Goal: Information Seeking & Learning: Find specific fact

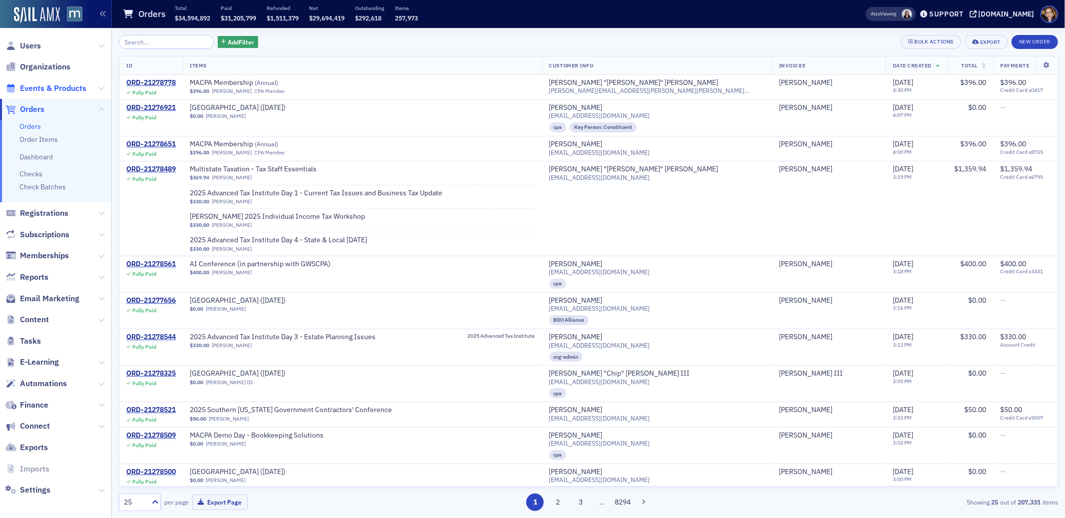
click at [46, 88] on span "Events & Products" at bounding box center [53, 88] width 66 height 11
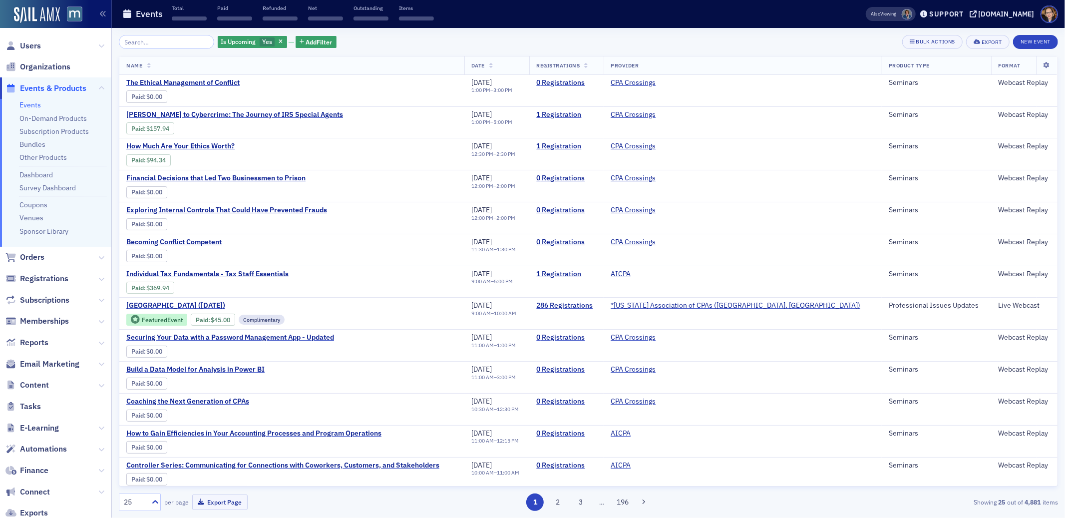
click at [172, 41] on input "search" at bounding box center [166, 42] width 95 height 14
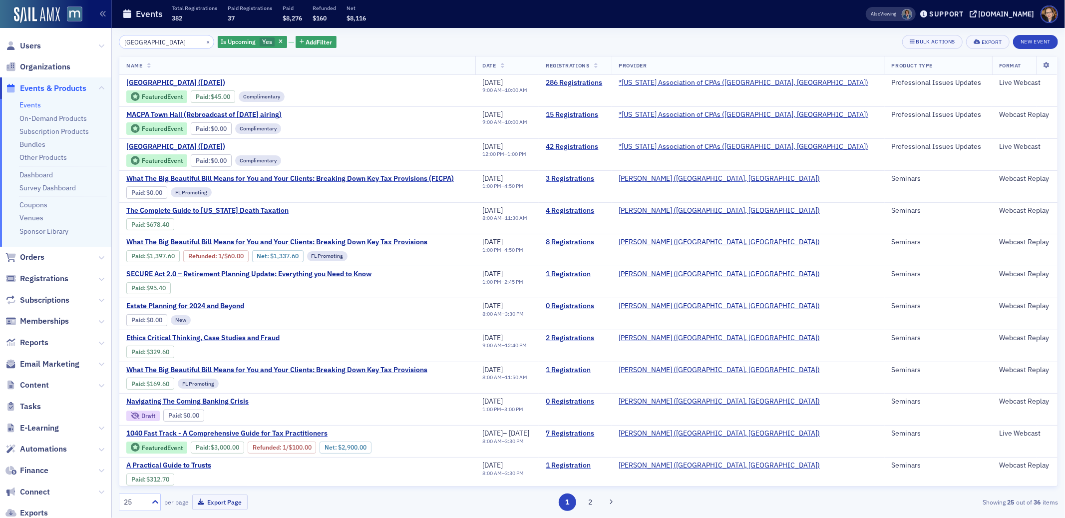
type input "town hall"
drag, startPoint x: 162, startPoint y: 41, endPoint x: 124, endPoint y: 44, distance: 38.1
click at [124, 44] on input "town hall" at bounding box center [166, 42] width 95 height 14
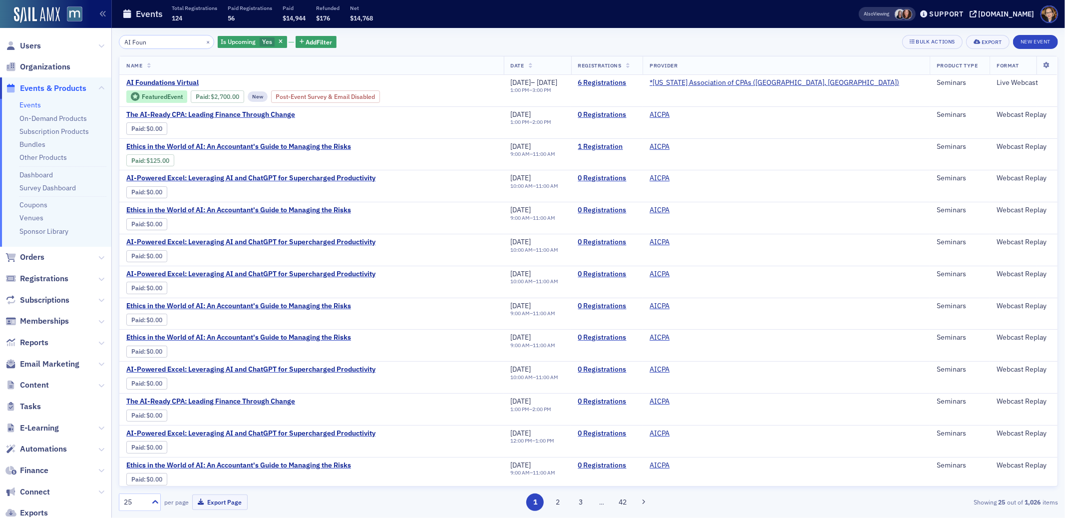
drag, startPoint x: 158, startPoint y: 40, endPoint x: 115, endPoint y: 40, distance: 42.9
click at [115, 40] on div "AI Foun × Is Upcoming Yes Add Filter Bulk Actions Export New Event Name Date Re…" at bounding box center [588, 273] width 953 height 490
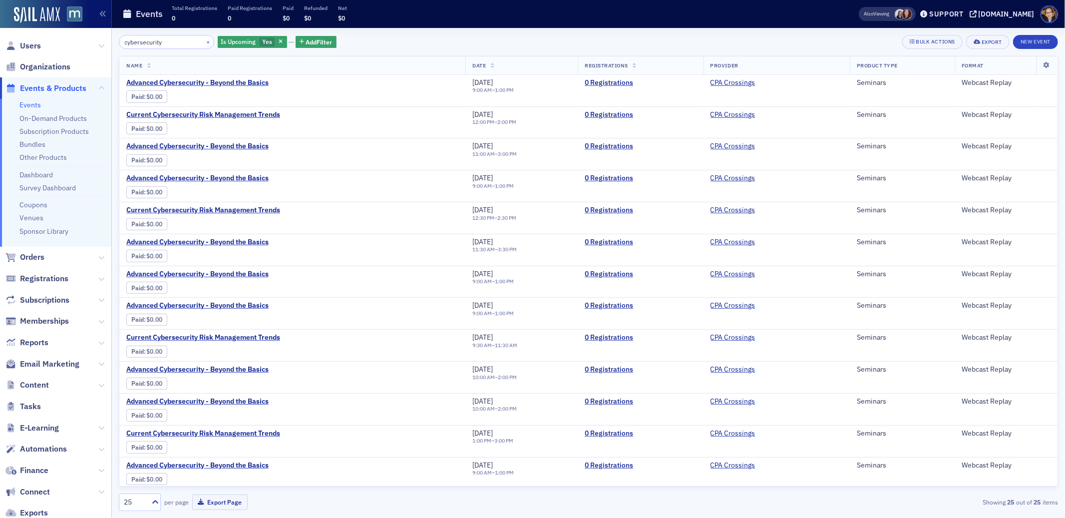
type input "cybersecurity"
click at [204, 40] on button "×" at bounding box center [208, 41] width 9 height 9
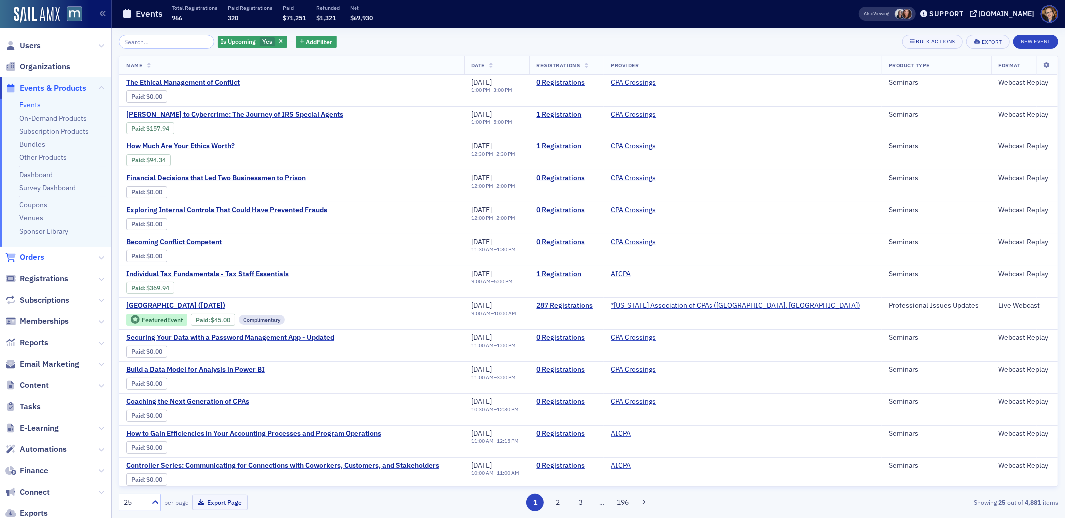
click at [28, 260] on span "Orders" at bounding box center [32, 257] width 24 height 11
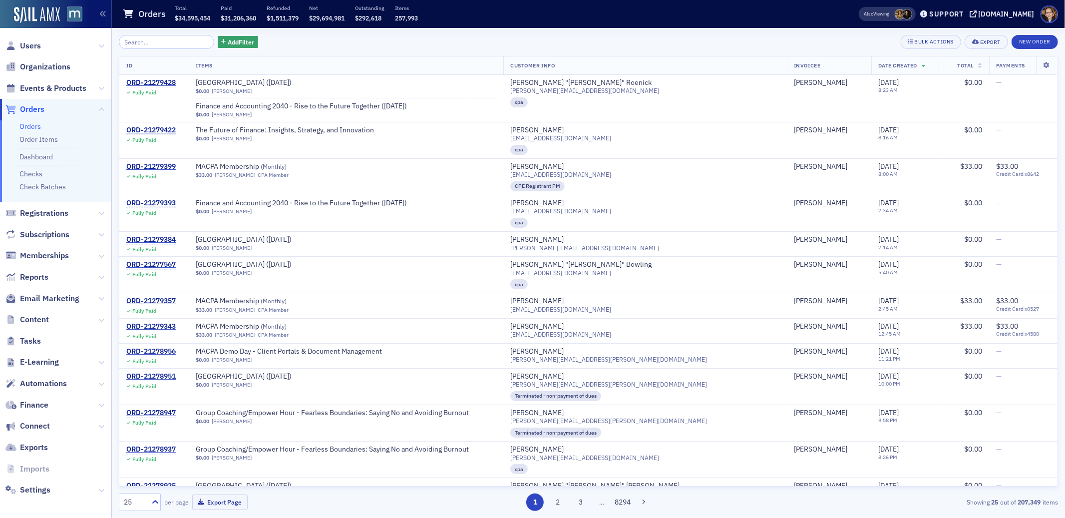
click at [439, 41] on div "Add Filter Bulk Actions Export New Order" at bounding box center [588, 42] width 939 height 14
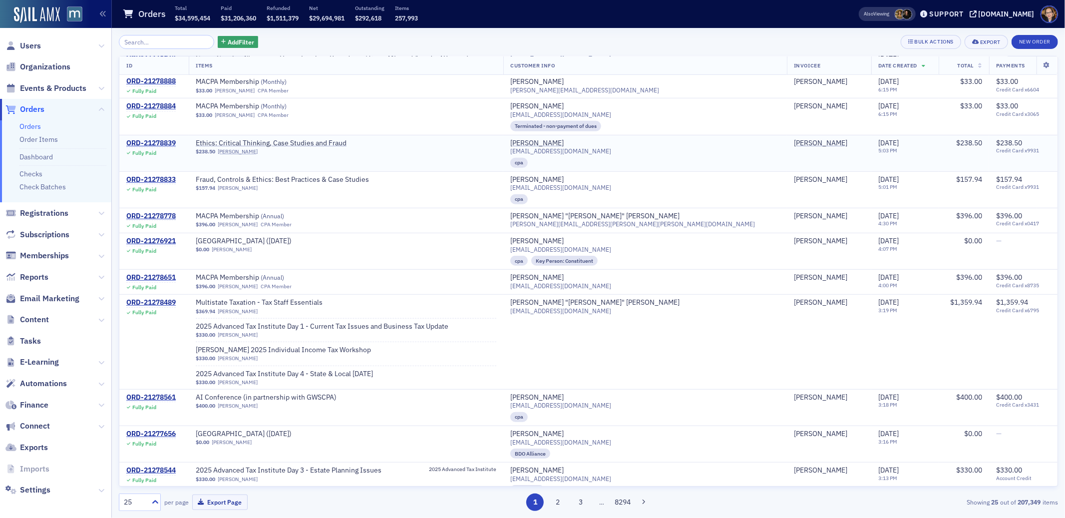
scroll to position [491, 0]
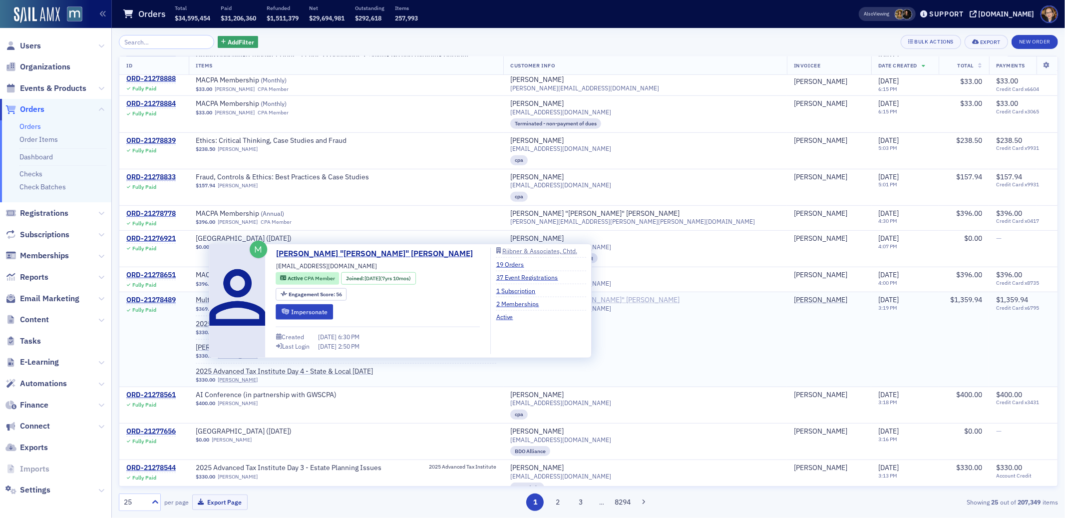
click at [636, 299] on div "[PERSON_NAME] "[PERSON_NAME]" [PERSON_NAME]" at bounding box center [594, 300] width 169 height 9
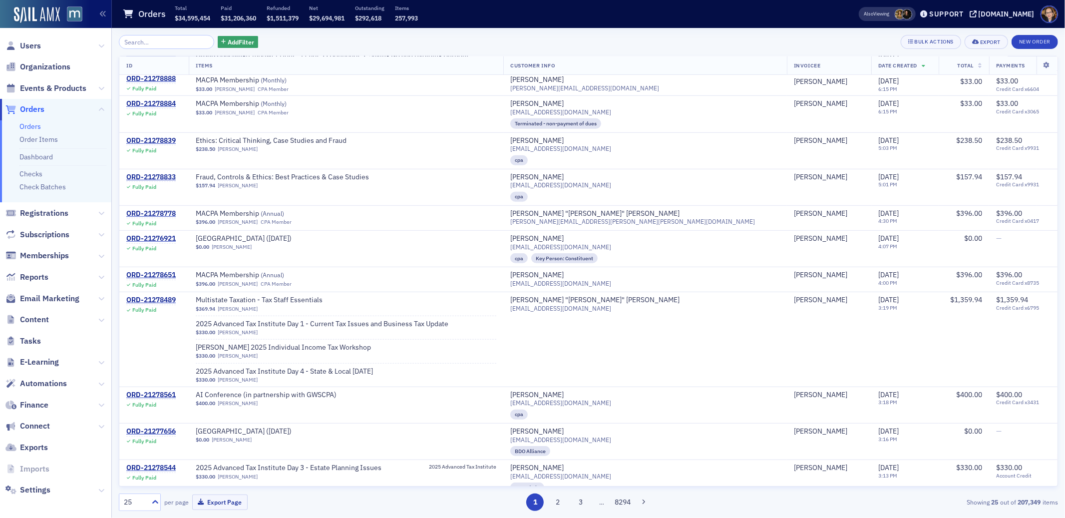
click at [452, 40] on div "Add Filter Bulk Actions Export New Order" at bounding box center [588, 42] width 939 height 14
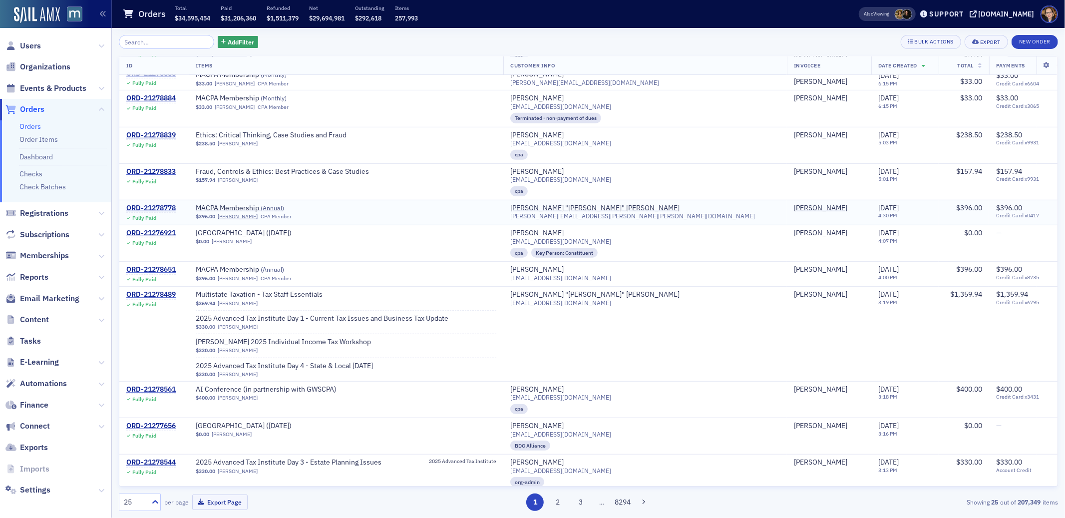
scroll to position [501, 0]
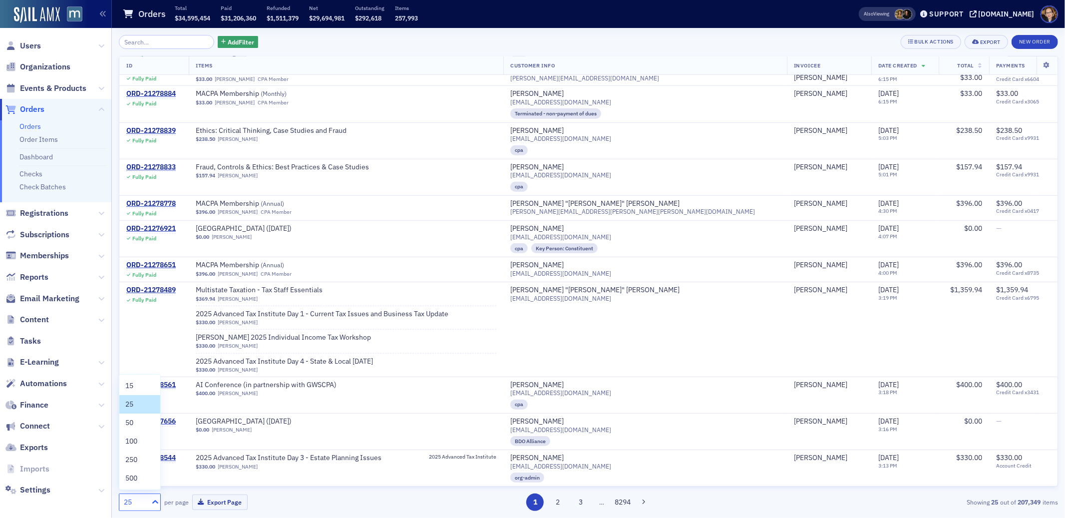
click at [148, 501] on div at bounding box center [154, 502] width 12 height 10
click at [145, 477] on div "500" at bounding box center [139, 478] width 29 height 10
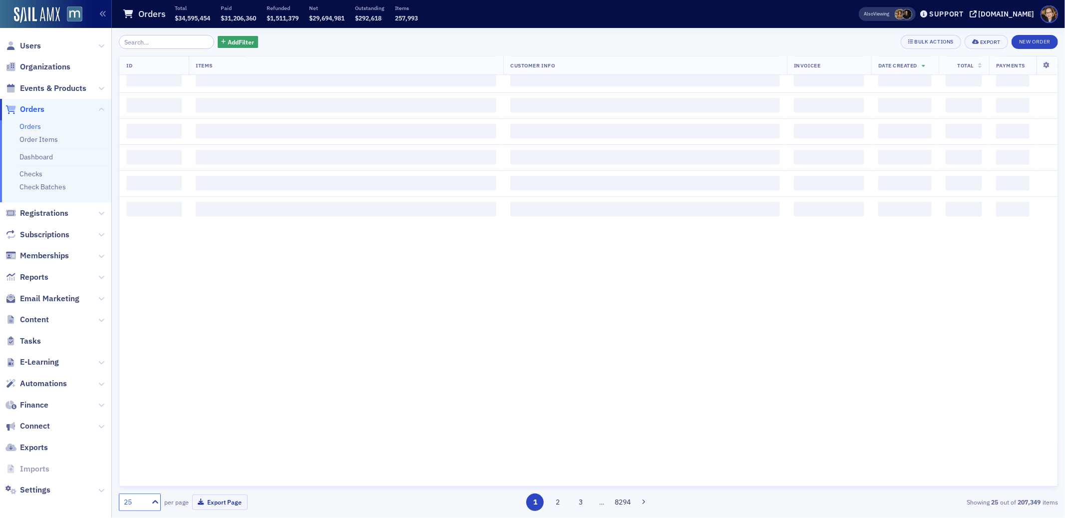
scroll to position [0, 0]
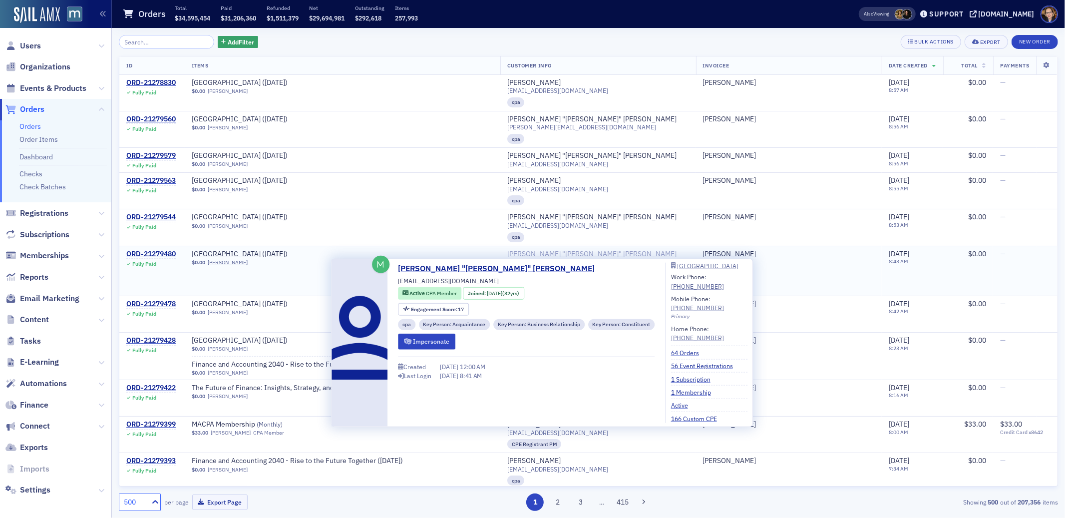
click at [568, 253] on div "[PERSON_NAME] "[PERSON_NAME]" [PERSON_NAME]" at bounding box center [591, 254] width 169 height 9
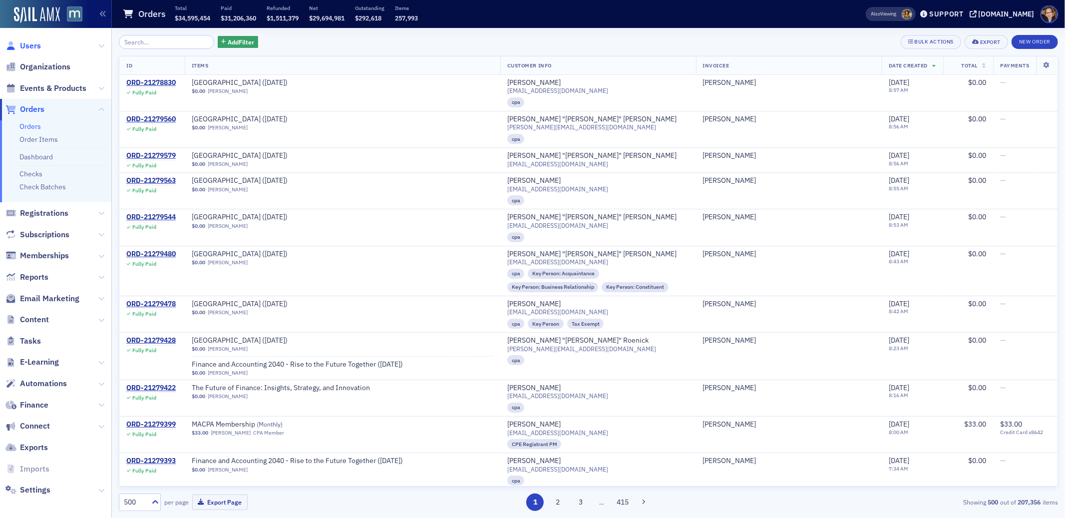
click at [29, 46] on span "Users" at bounding box center [30, 45] width 21 height 11
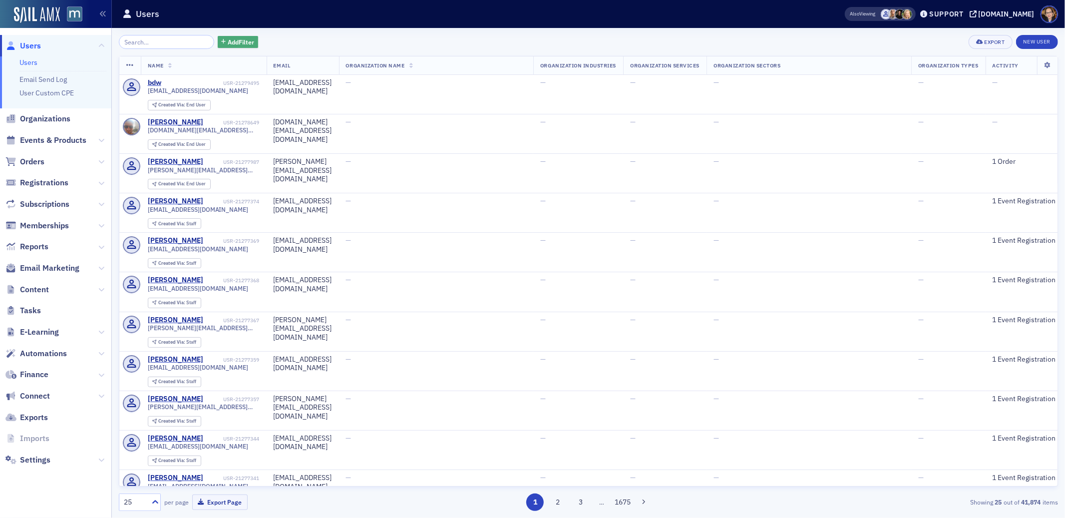
click at [245, 41] on span "Add Filter" at bounding box center [241, 41] width 26 height 9
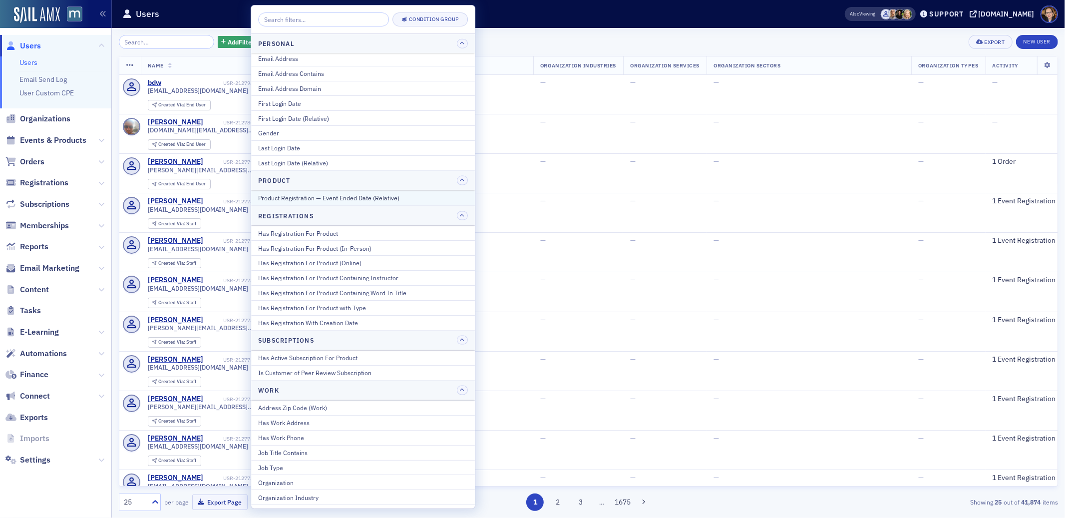
scroll to position [1130, 0]
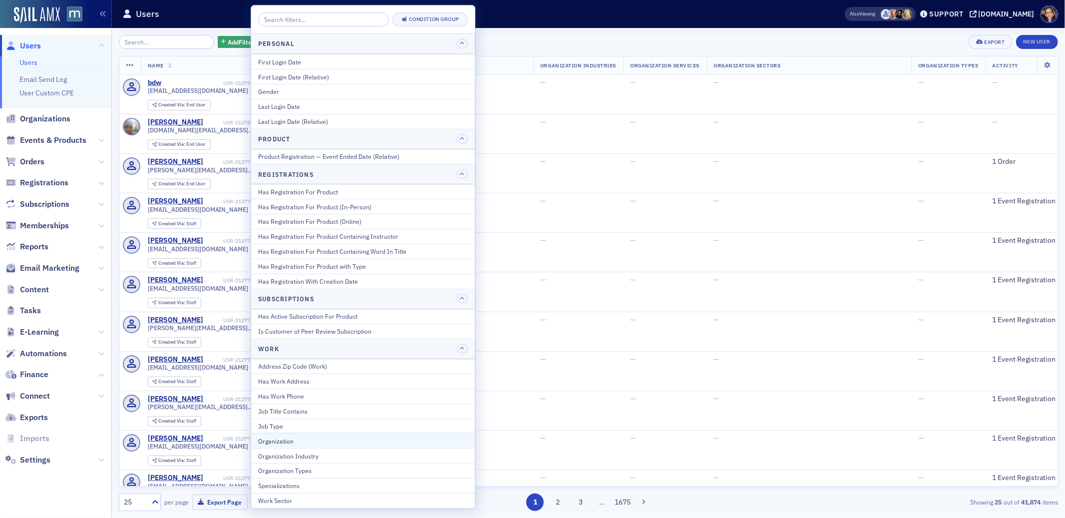
click at [285, 440] on div "Organization" at bounding box center [363, 440] width 210 height 9
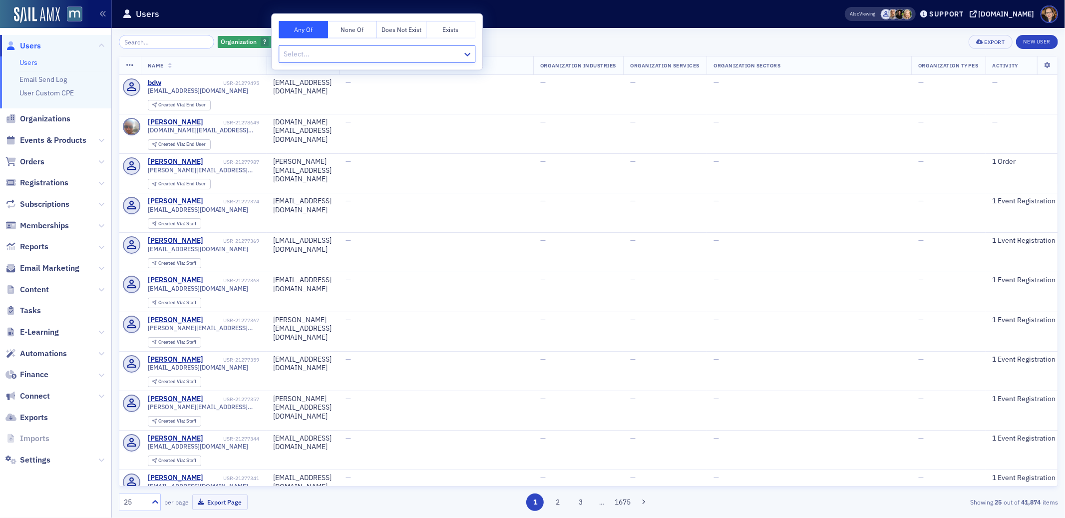
type input "e"
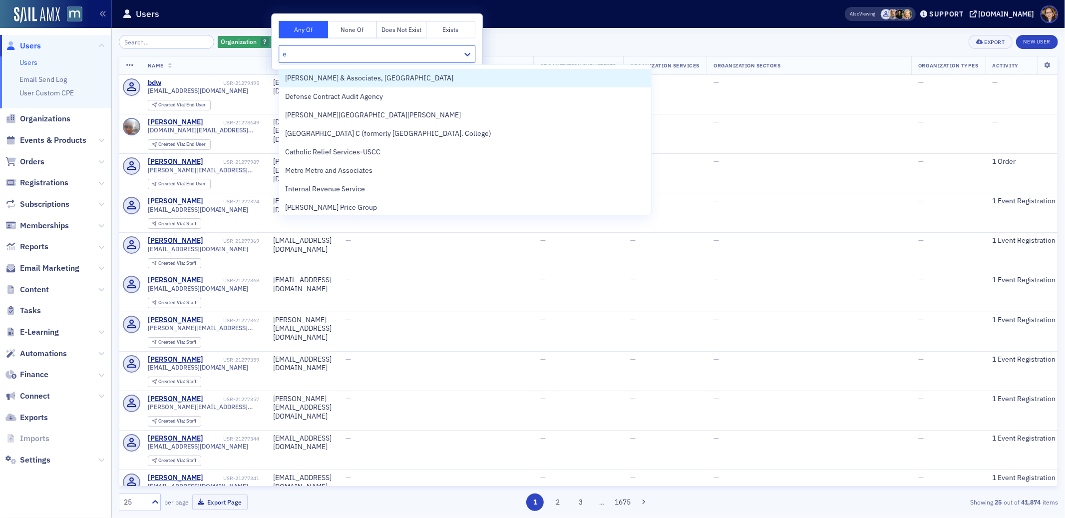
scroll to position [408, 0]
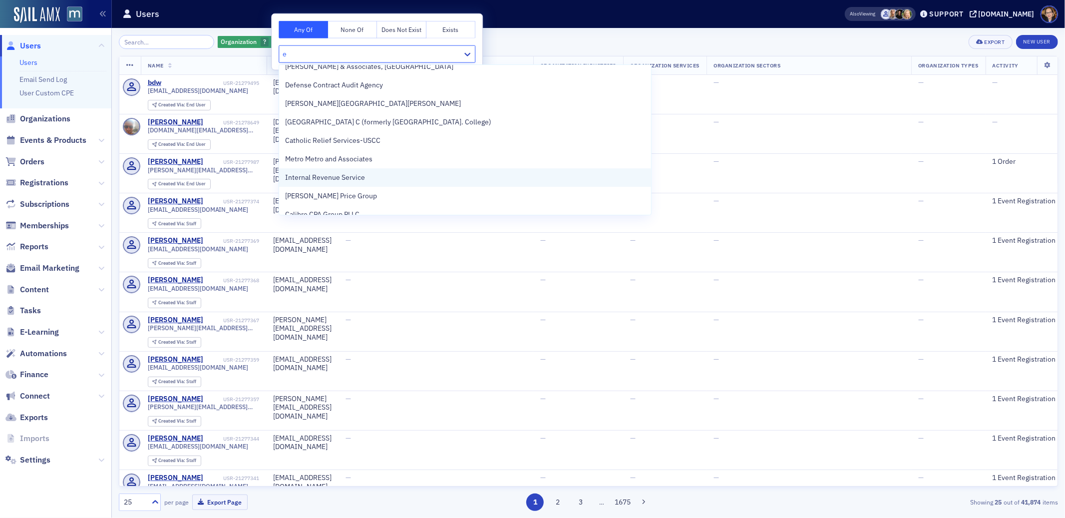
click at [358, 172] on span "Internal Revenue Service" at bounding box center [325, 177] width 80 height 10
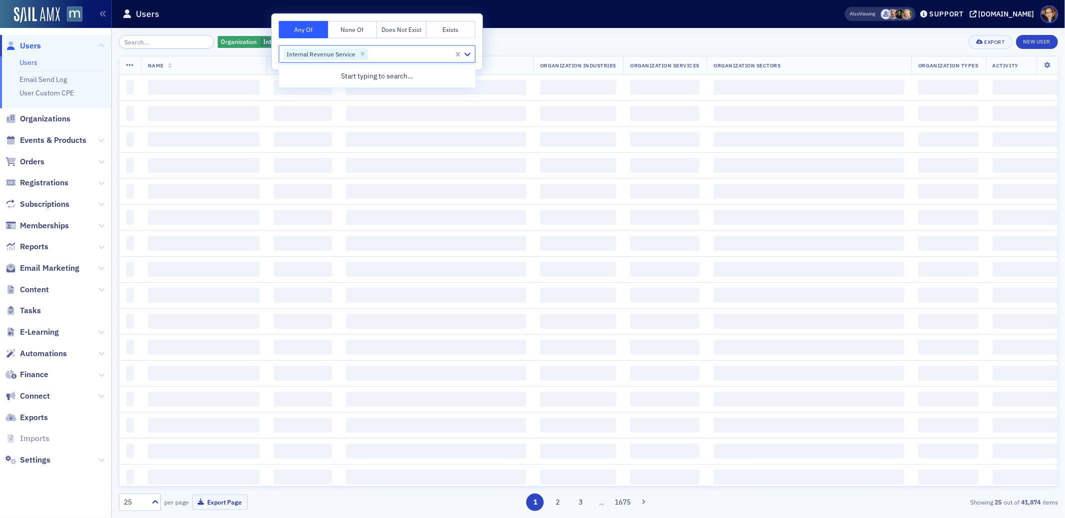
scroll to position [0, 0]
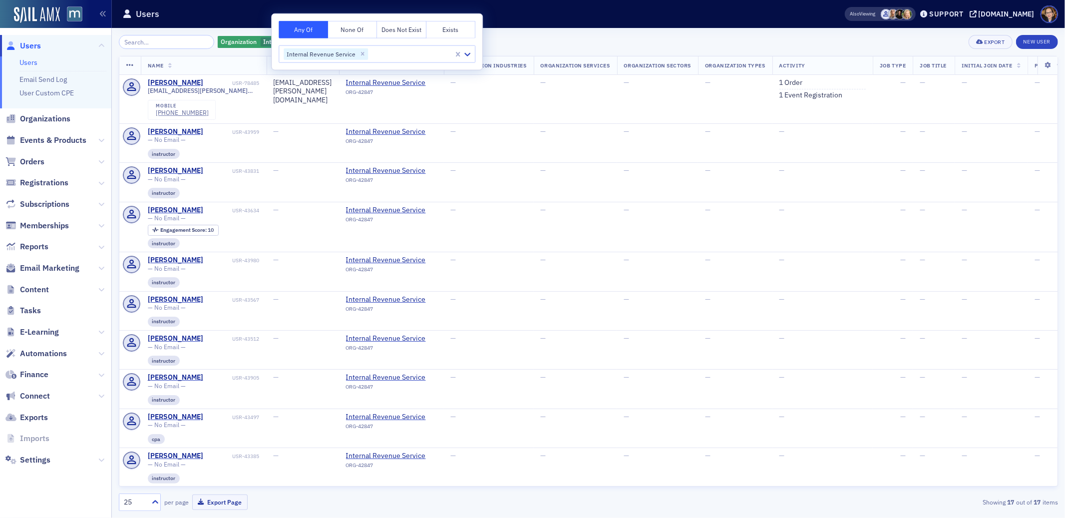
click at [582, 40] on div "Organization Internal Revenue Service Add Filter Export New User" at bounding box center [588, 42] width 939 height 14
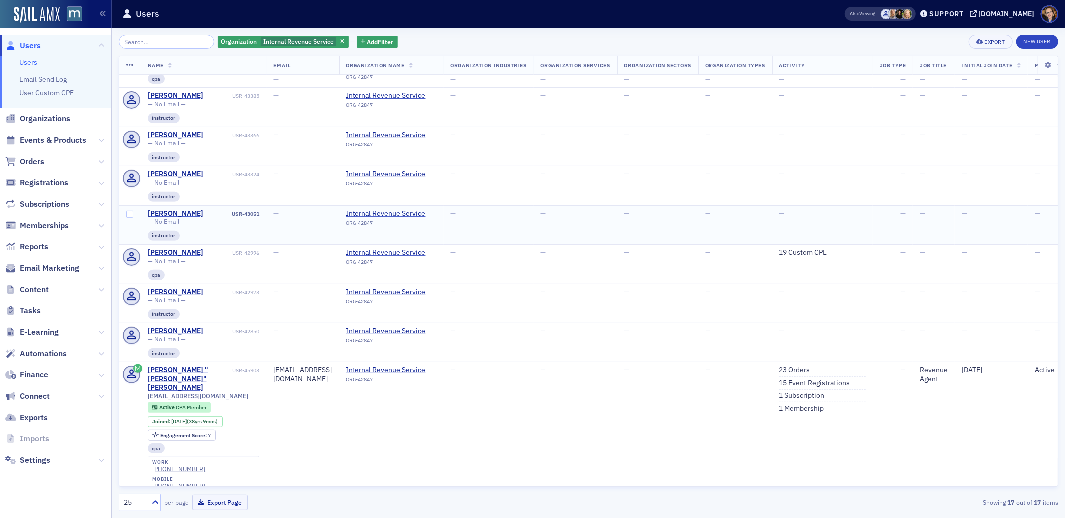
scroll to position [361, 0]
click at [139, 500] on div "25" at bounding box center [135, 502] width 22 height 10
click at [141, 479] on div "500" at bounding box center [139, 478] width 29 height 10
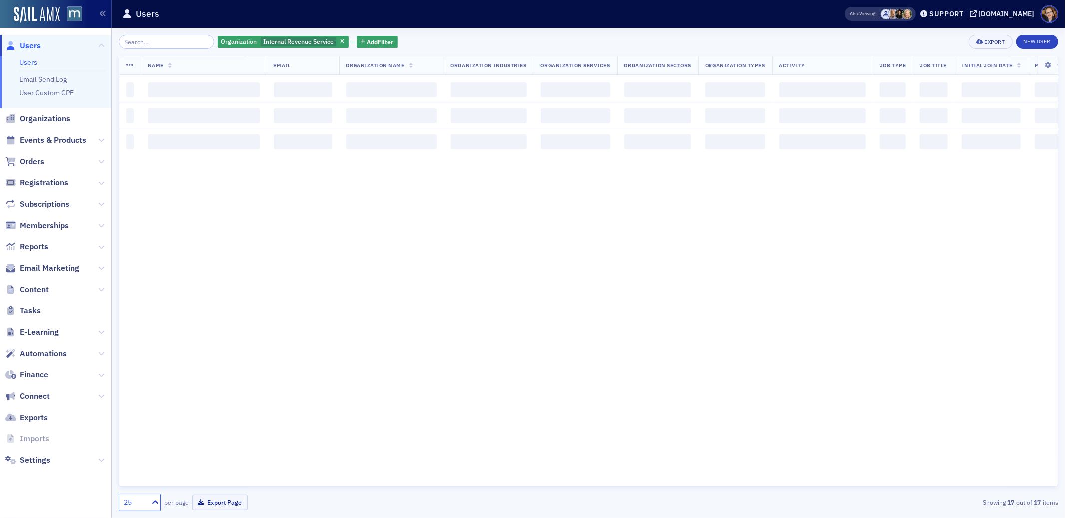
scroll to position [0, 0]
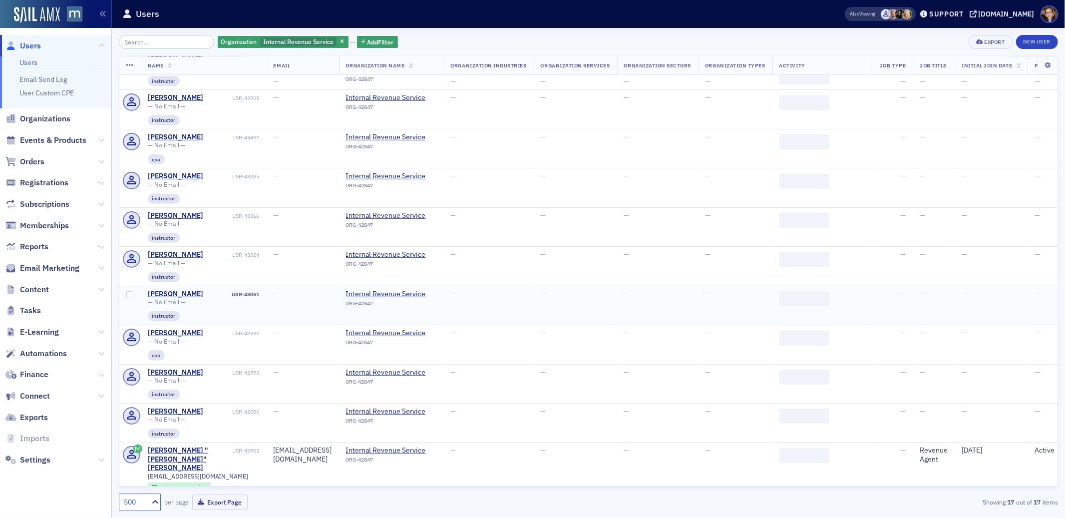
scroll to position [361, 0]
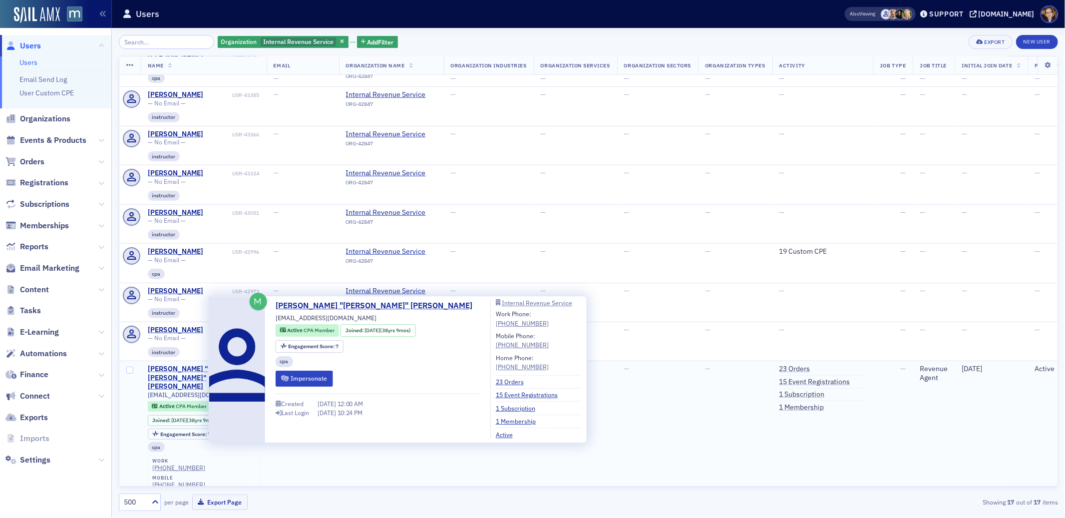
click at [170, 368] on div "Robert "Rob" Conn" at bounding box center [189, 377] width 83 height 26
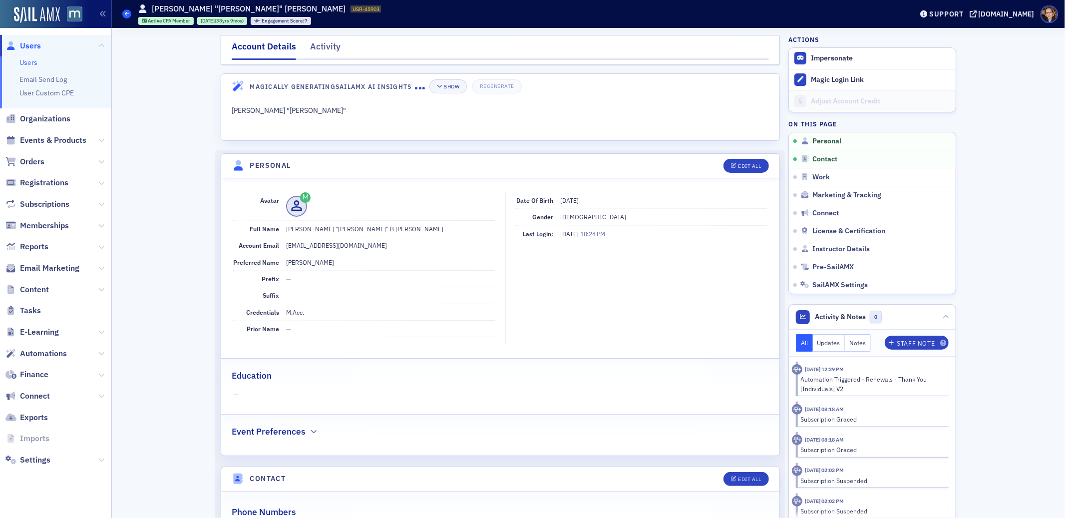
click at [123, 14] on span at bounding box center [126, 13] width 9 height 9
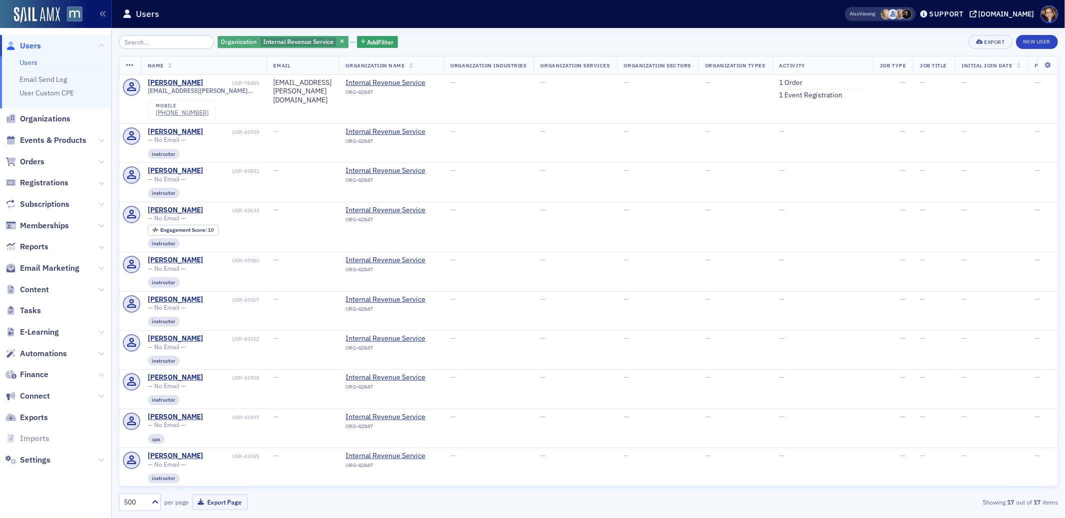
click at [315, 40] on span "Internal Revenue Service" at bounding box center [298, 41] width 70 height 8
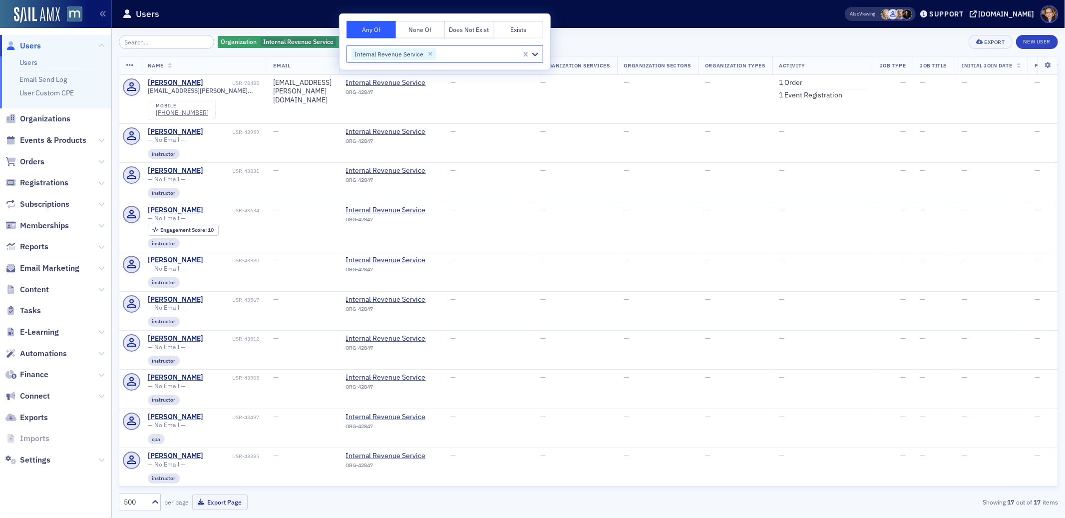
click at [431, 53] on icon "Remove Internal Revenue Service" at bounding box center [430, 53] width 7 height 7
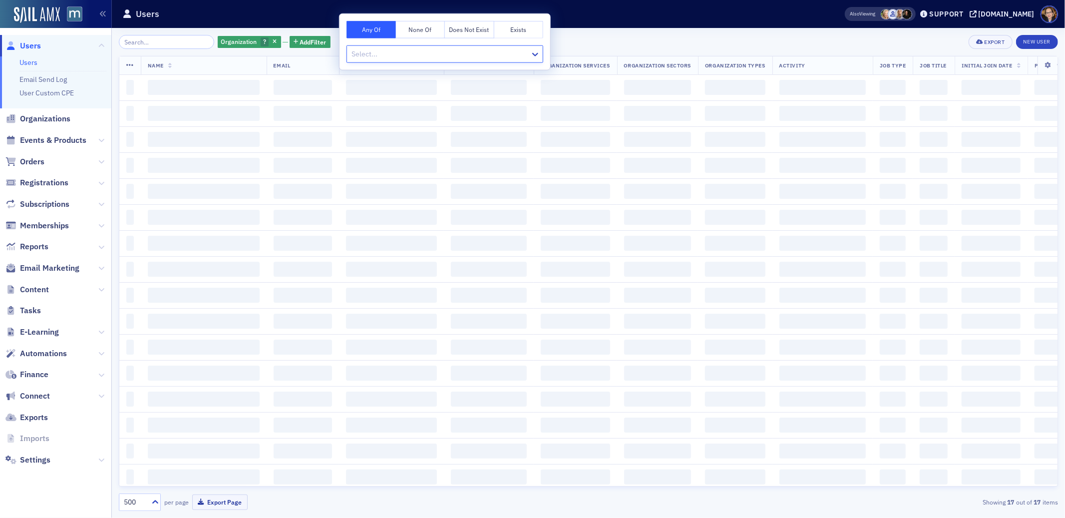
type input "j"
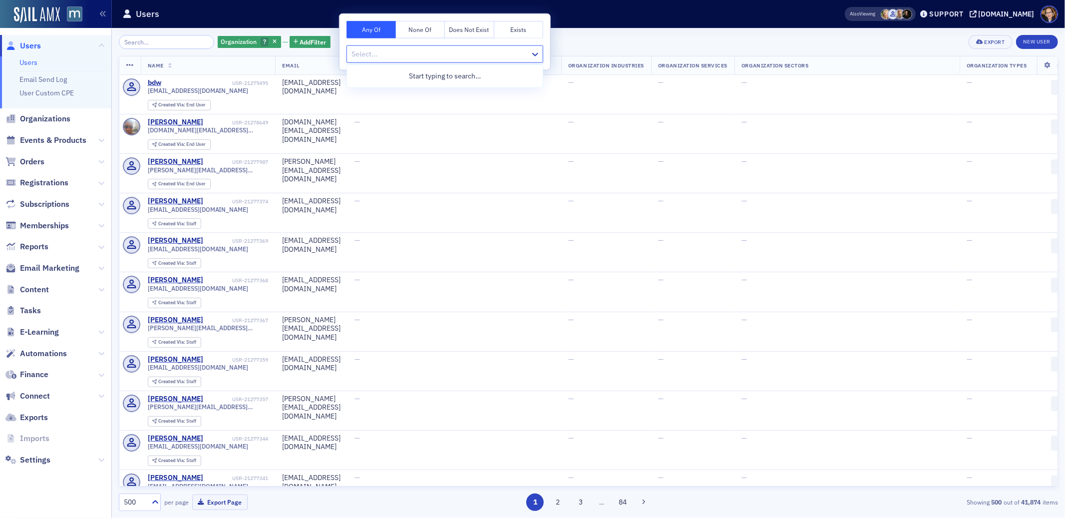
type input "k"
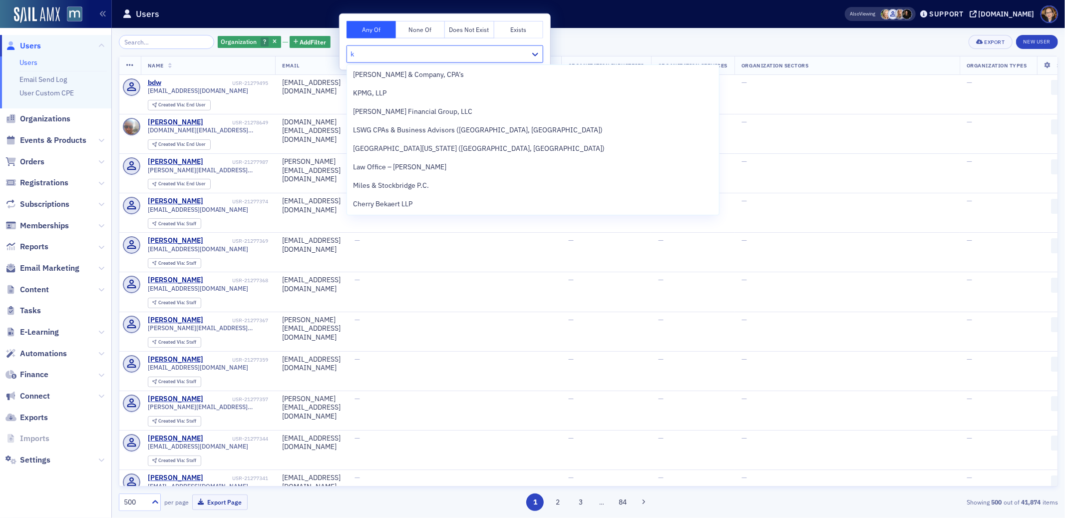
scroll to position [197, 0]
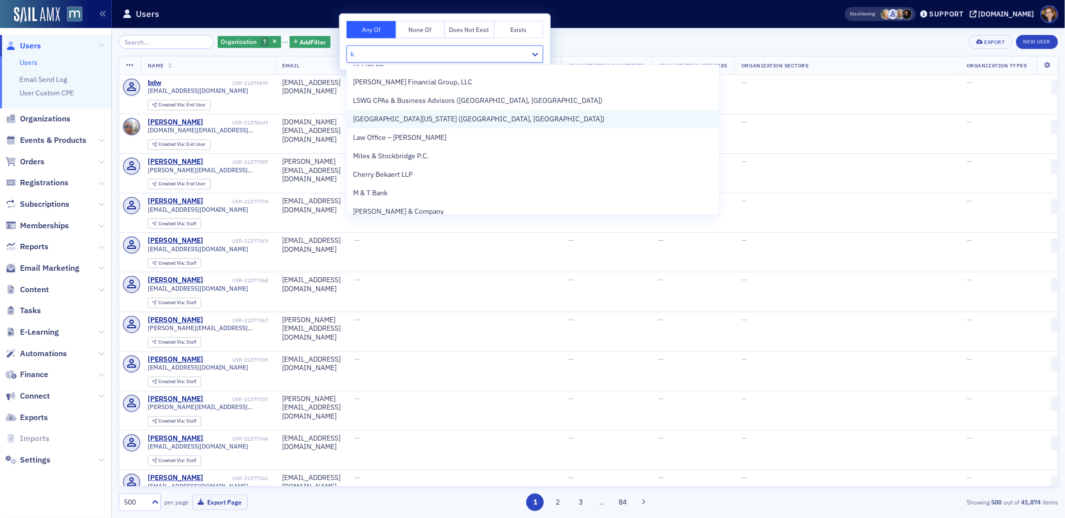
click at [404, 119] on span "University of Maryland (College Park, MD)" at bounding box center [479, 119] width 252 height 10
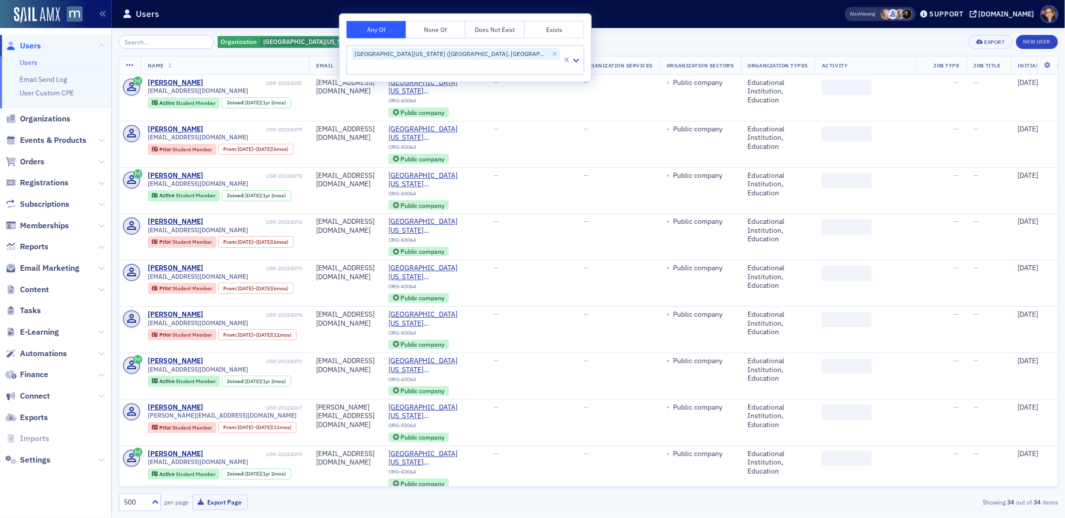
click at [475, 122] on td "University of Maryland (College Park, MD) ORG-43064 Public company" at bounding box center [433, 144] width 105 height 46
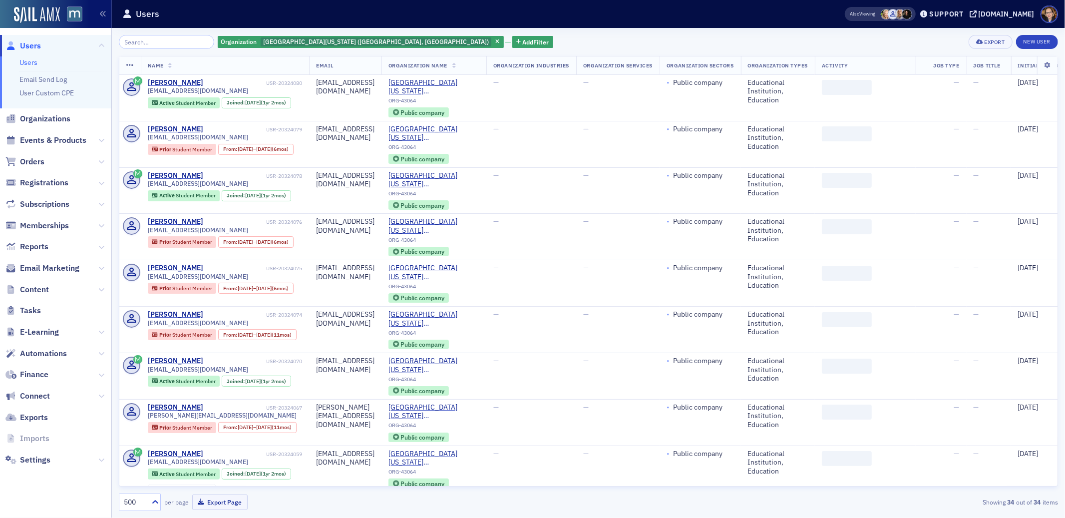
click at [625, 19] on div "Users" at bounding box center [467, 13] width 691 height 19
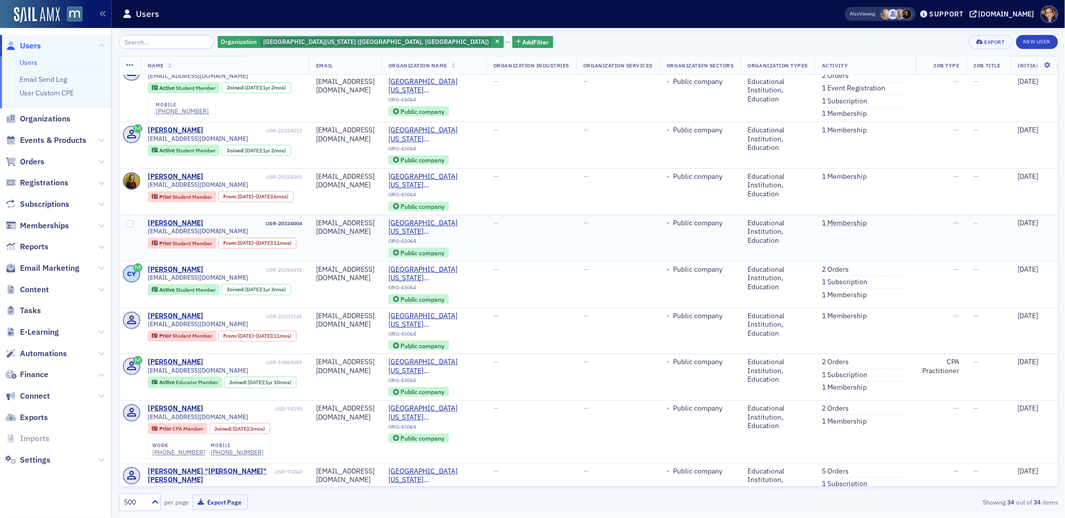
scroll to position [723, 0]
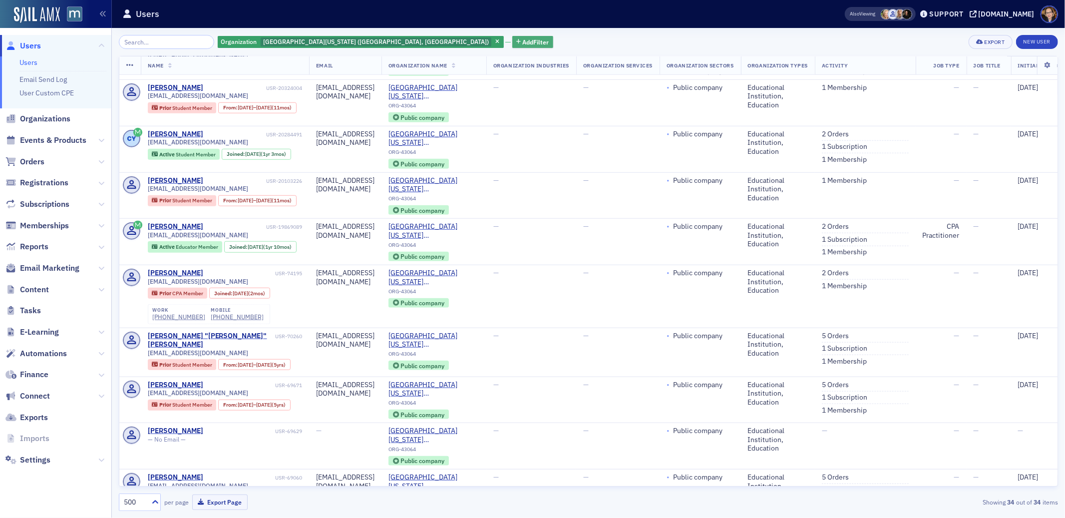
click at [523, 41] on span "Add Filter" at bounding box center [536, 41] width 26 height 9
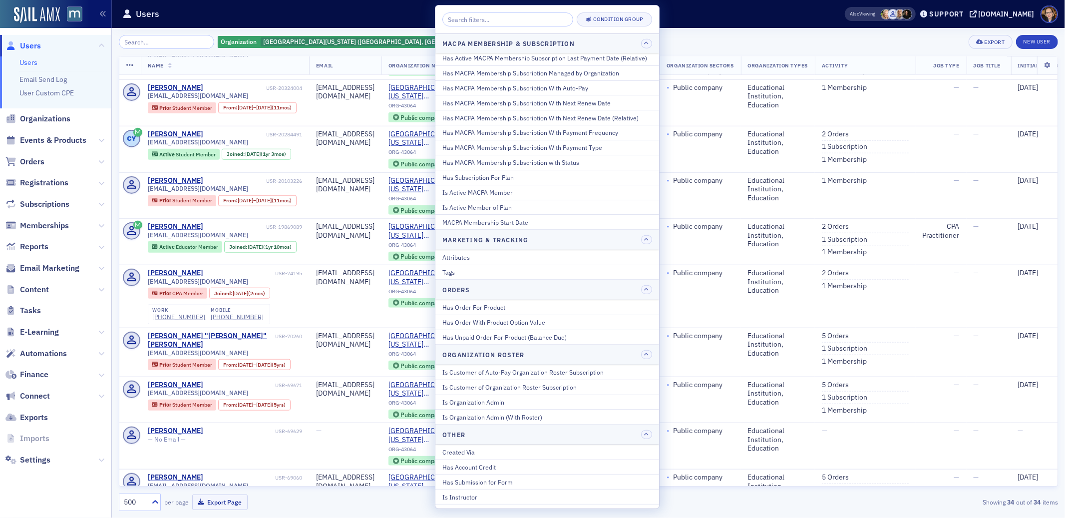
scroll to position [460, 0]
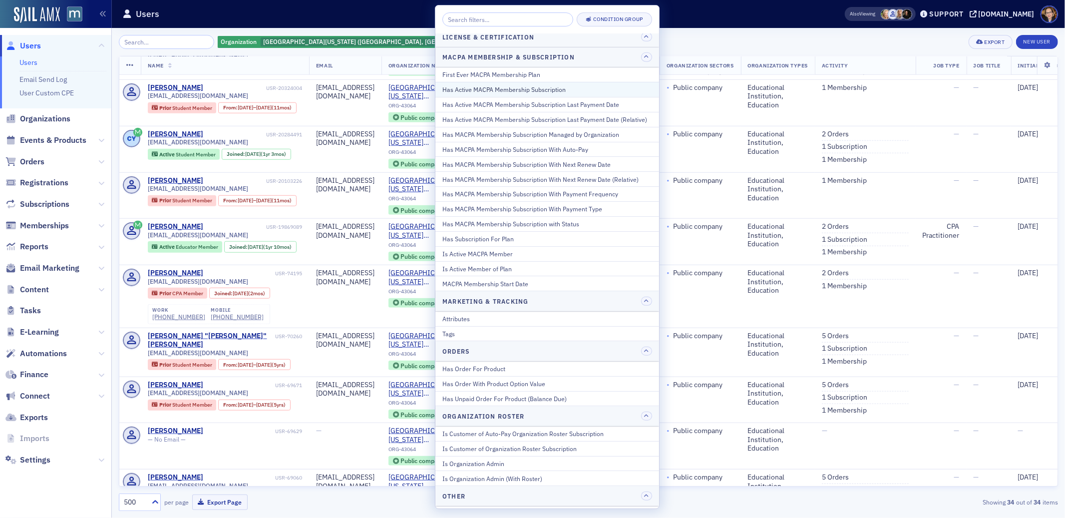
click at [528, 89] on div "Has Active MACPA Membership Subscription" at bounding box center [547, 89] width 210 height 9
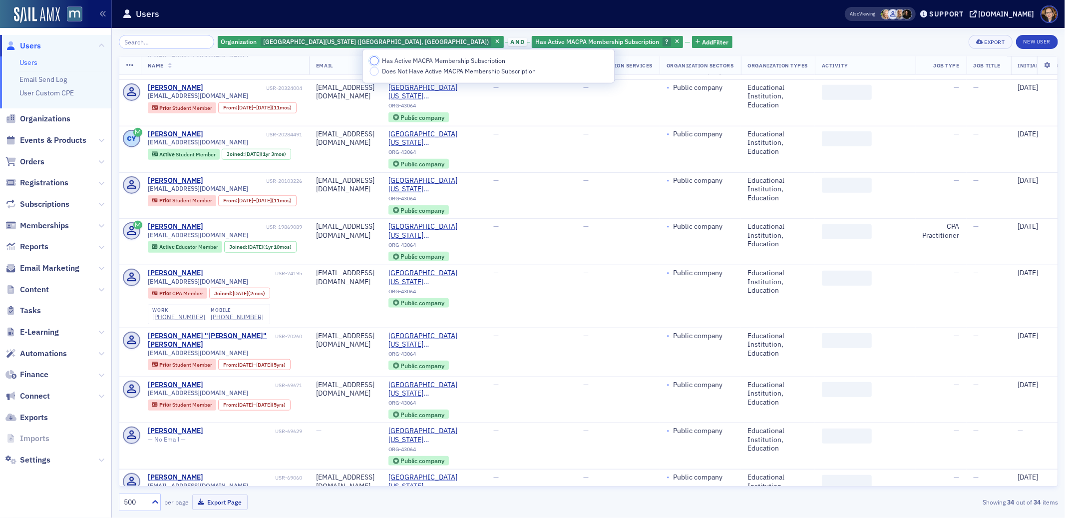
click at [372, 58] on input "Has Active MACPA Membership Subscription" at bounding box center [374, 60] width 9 height 9
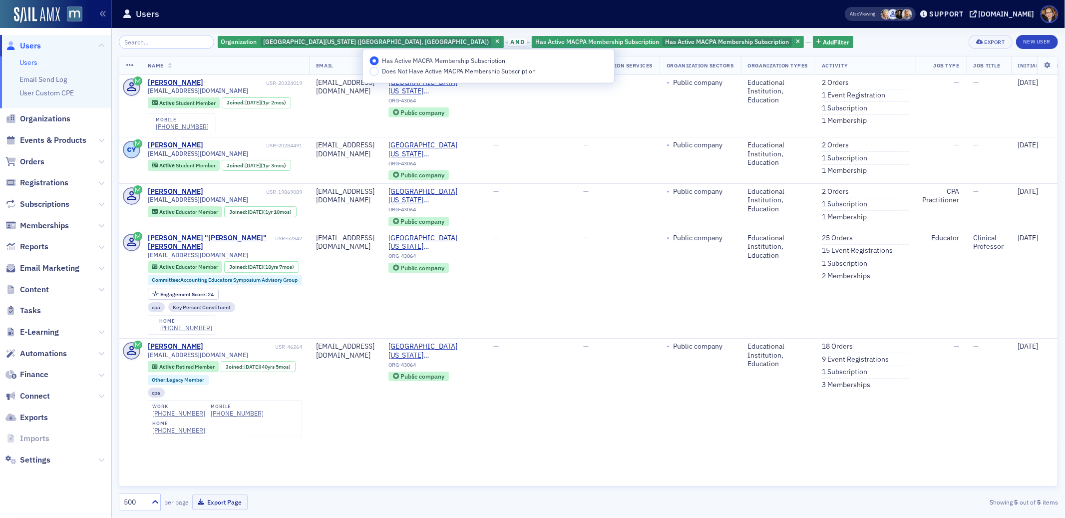
click at [837, 43] on div "Organization University of Maryland (College Park, MD) and Has Active MACPA Mem…" at bounding box center [588, 42] width 939 height 14
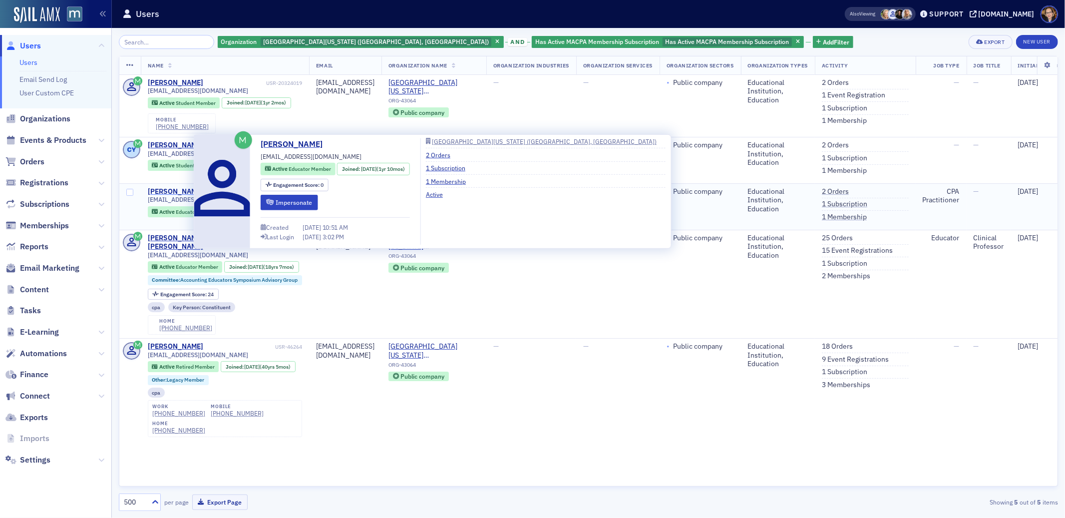
click at [174, 190] on div "John Peatross" at bounding box center [175, 191] width 55 height 9
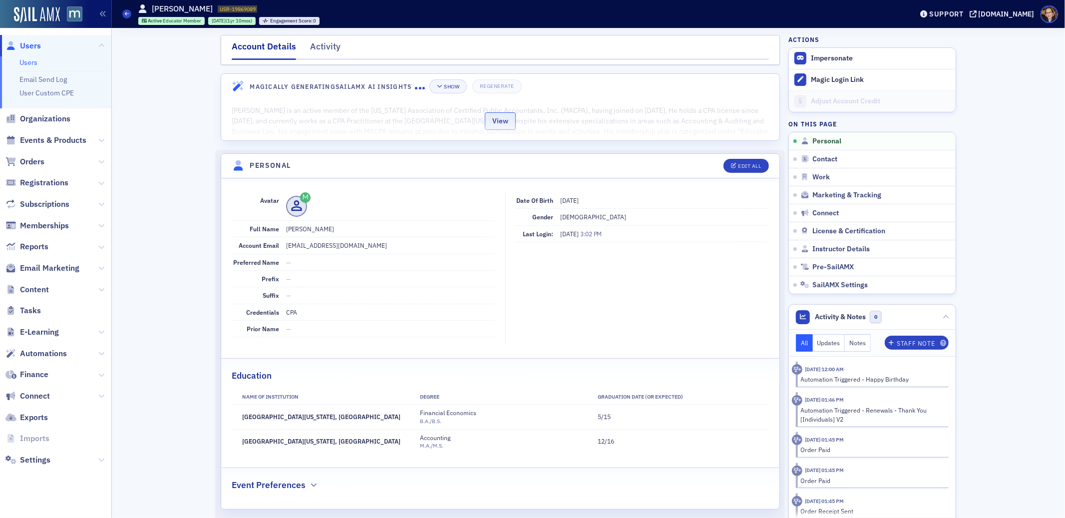
click at [499, 119] on button "View" at bounding box center [500, 120] width 31 height 17
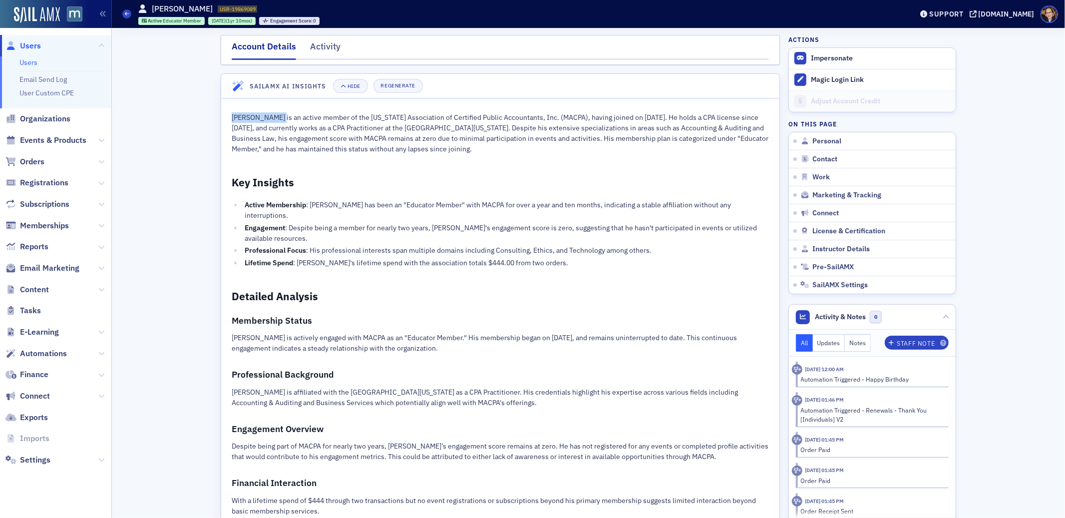
drag, startPoint x: 228, startPoint y: 119, endPoint x: 273, endPoint y: 121, distance: 45.5
click at [273, 121] on p "John Peatross is an active member of the Maryland Association of Certified Publ…" at bounding box center [500, 133] width 537 height 42
copy p "John Peatross"
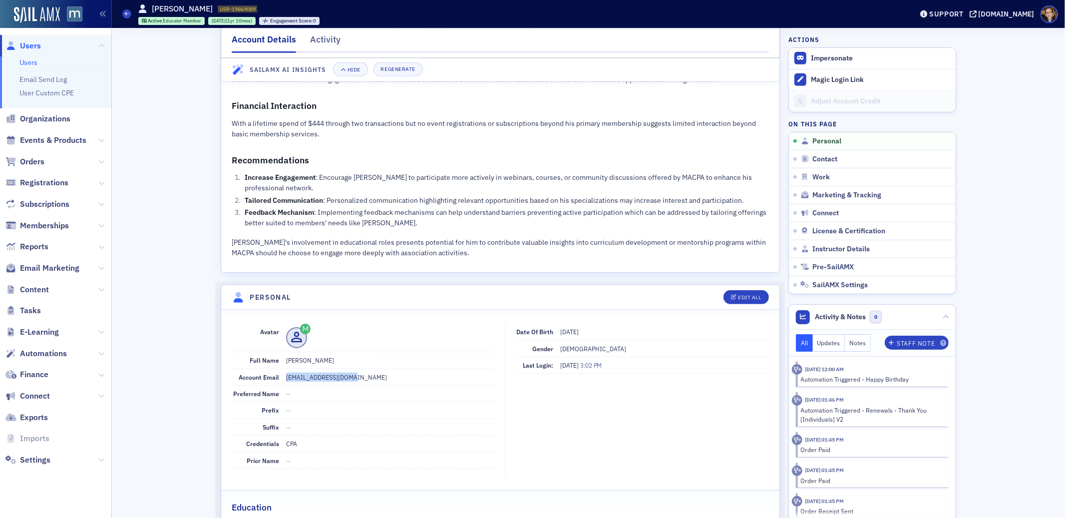
drag, startPoint x: 282, startPoint y: 367, endPoint x: 346, endPoint y: 368, distance: 64.9
click at [346, 369] on dd "jwpeatross@gmail.com" at bounding box center [390, 377] width 209 height 16
copy dd "jwpeatross@gmail.com"
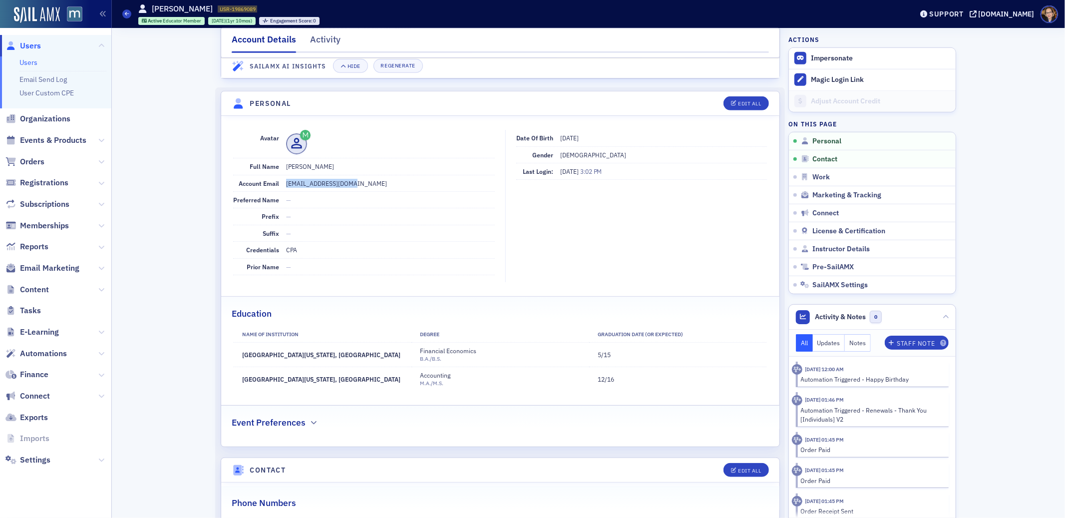
scroll to position [570, 0]
copy dd "jwpeatross@gmail.com"
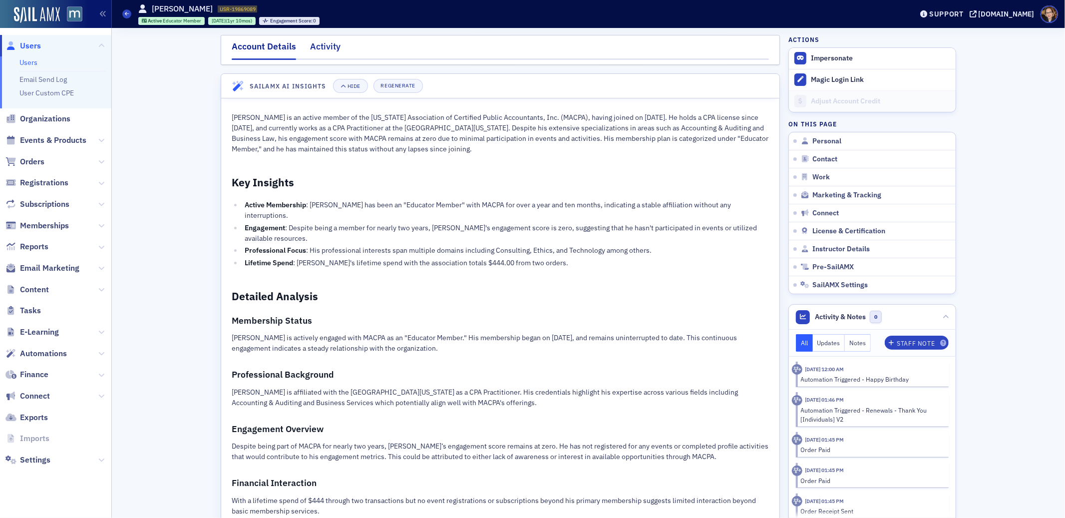
click at [316, 46] on div "Activity" at bounding box center [325, 49] width 30 height 18
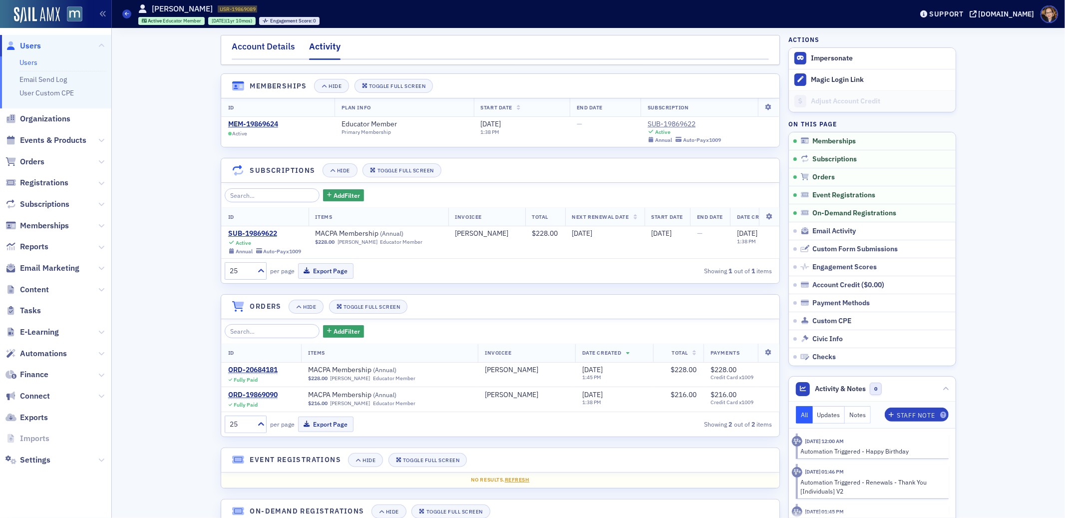
click at [261, 49] on div "Account Details" at bounding box center [263, 49] width 63 height 18
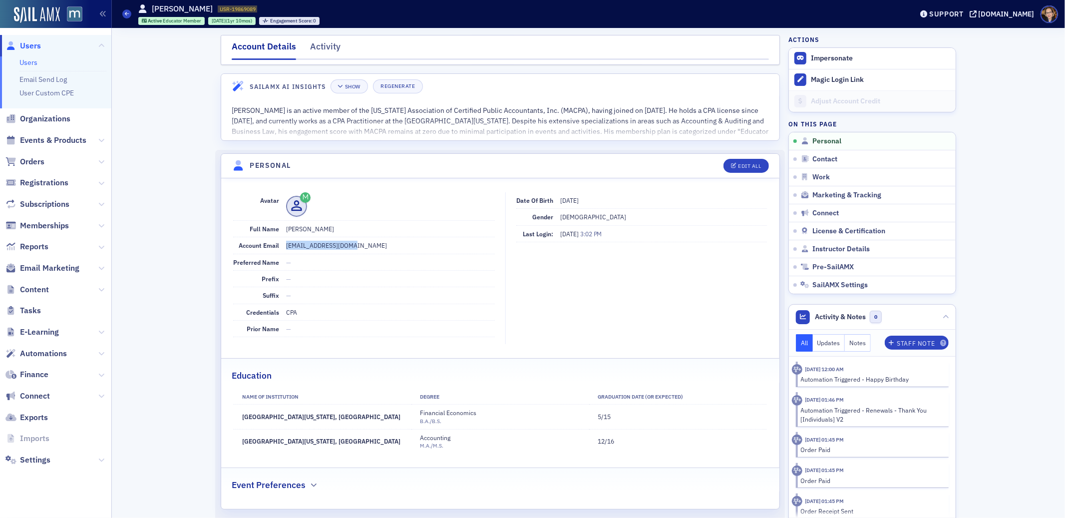
drag, startPoint x: 281, startPoint y: 247, endPoint x: 349, endPoint y: 249, distance: 68.9
click at [349, 249] on dd "jwpeatross@gmail.com" at bounding box center [390, 245] width 209 height 16
copy dd "jwpeatross@gmail.com"
click at [126, 14] on icon at bounding box center [127, 13] width 4 height 4
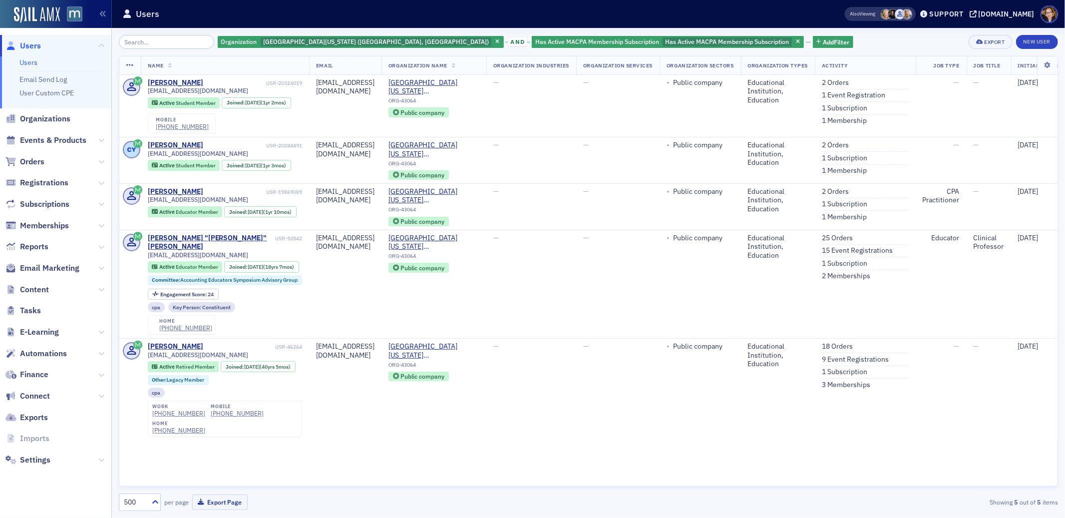
click at [31, 44] on span "Users" at bounding box center [30, 45] width 21 height 11
click at [344, 38] on span "University of Maryland (College Park, MD)" at bounding box center [376, 41] width 226 height 8
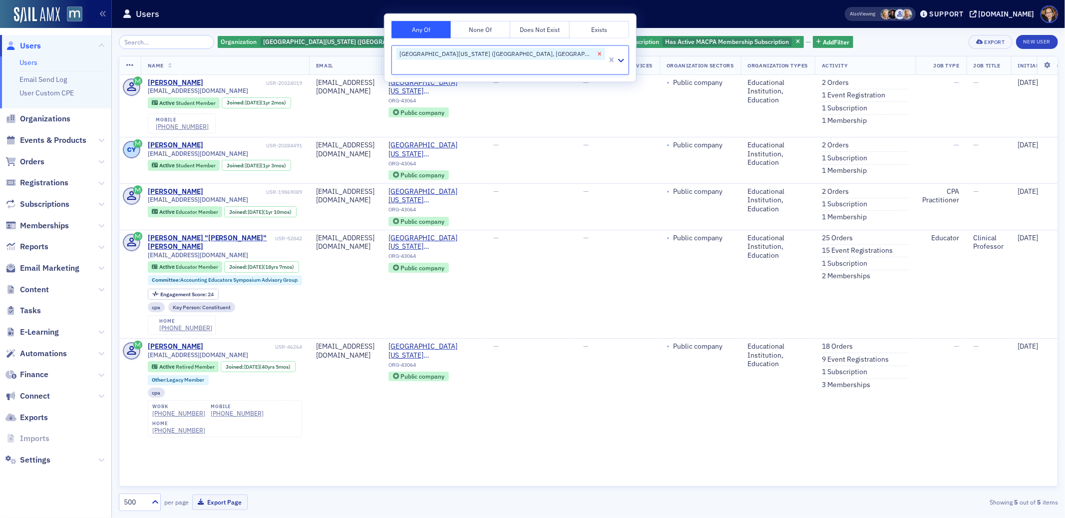
click at [598, 53] on icon "Remove University of Maryland (College Park, MD)" at bounding box center [599, 53] width 3 height 3
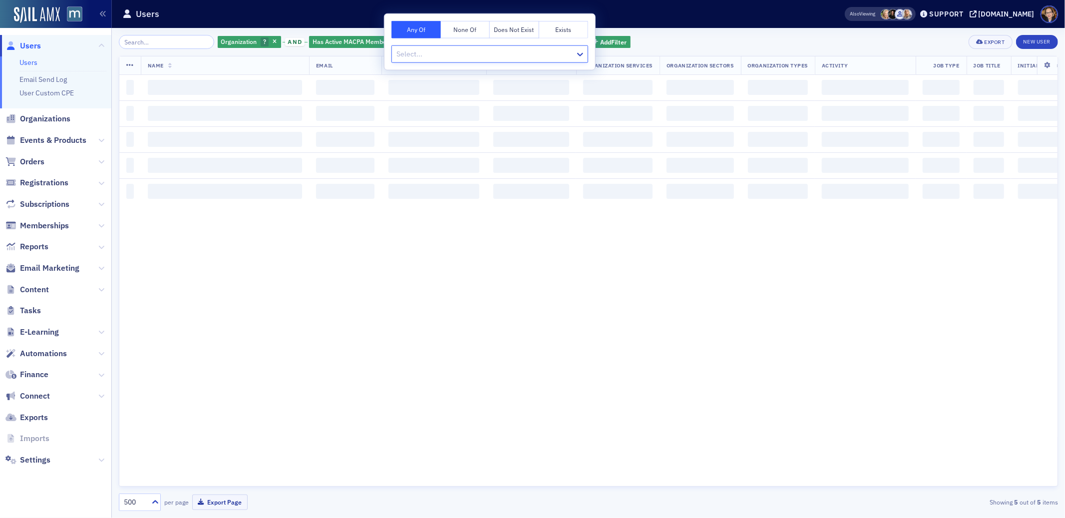
click at [441, 51] on div at bounding box center [484, 54] width 179 height 12
type input "s"
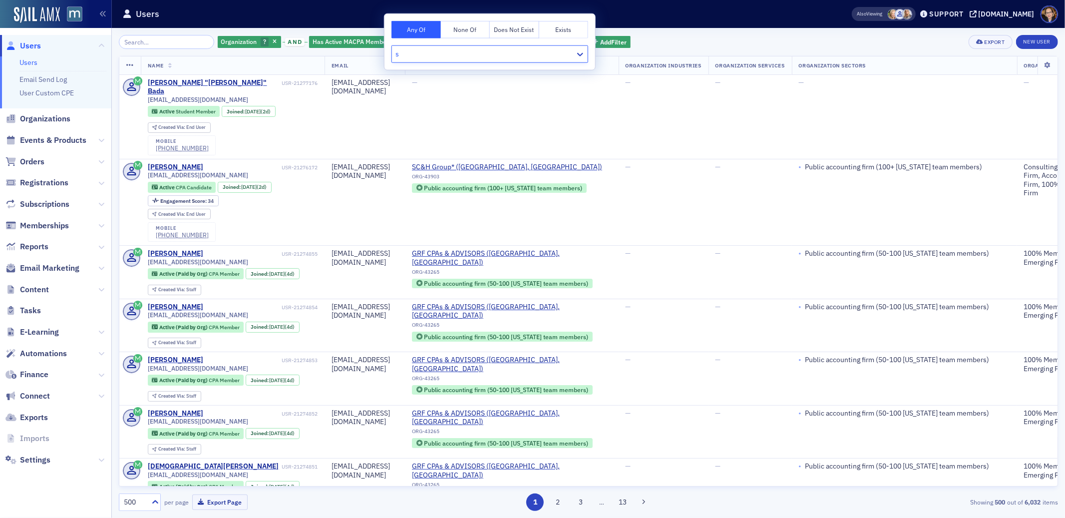
scroll to position [353, 0]
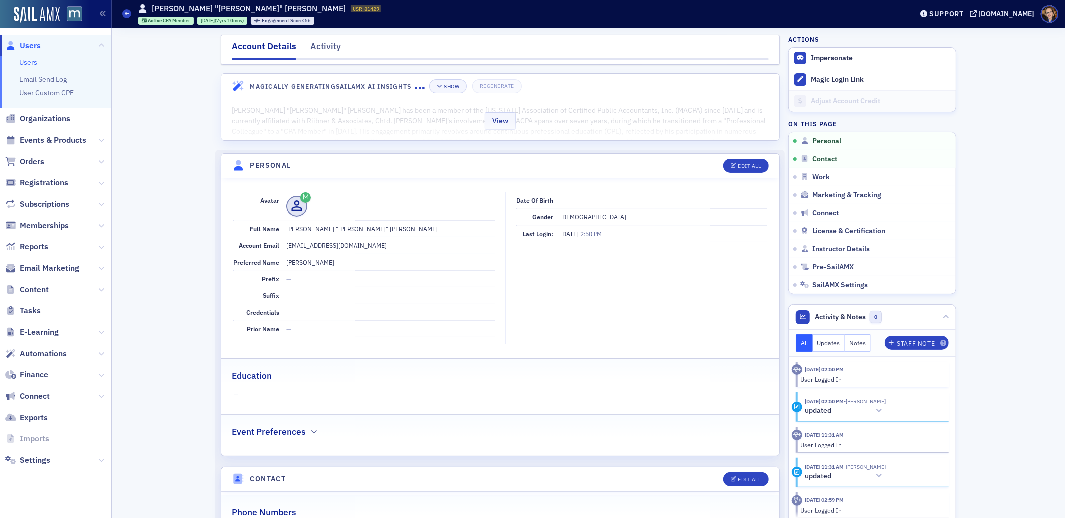
click at [460, 120] on div "View" at bounding box center [500, 119] width 558 height 42
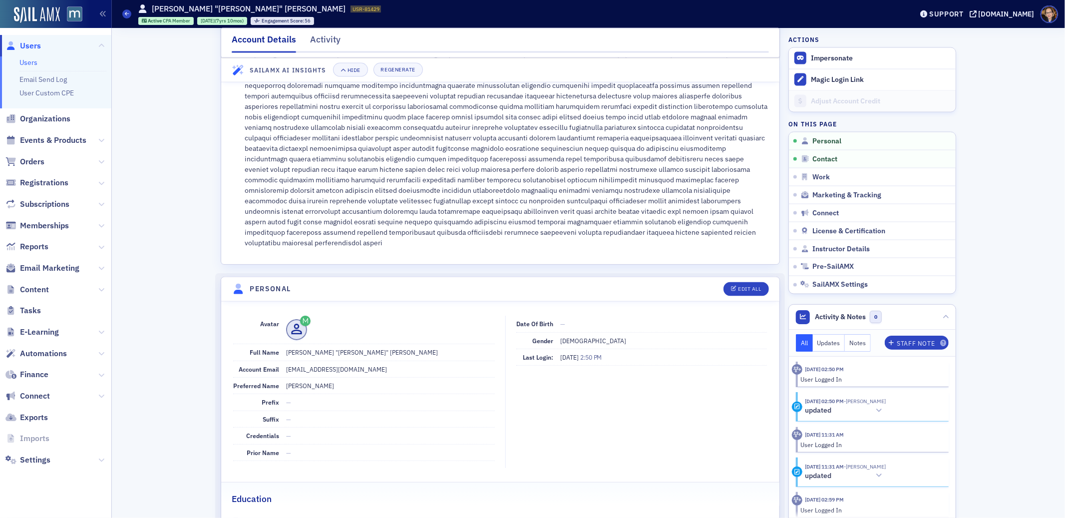
scroll to position [1521, 0]
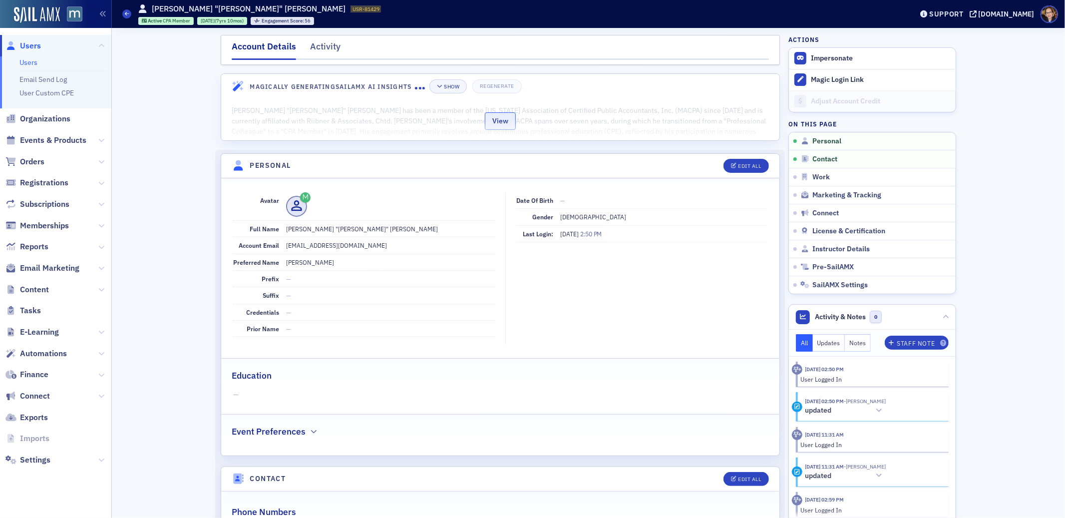
click at [489, 119] on button "View" at bounding box center [500, 120] width 31 height 17
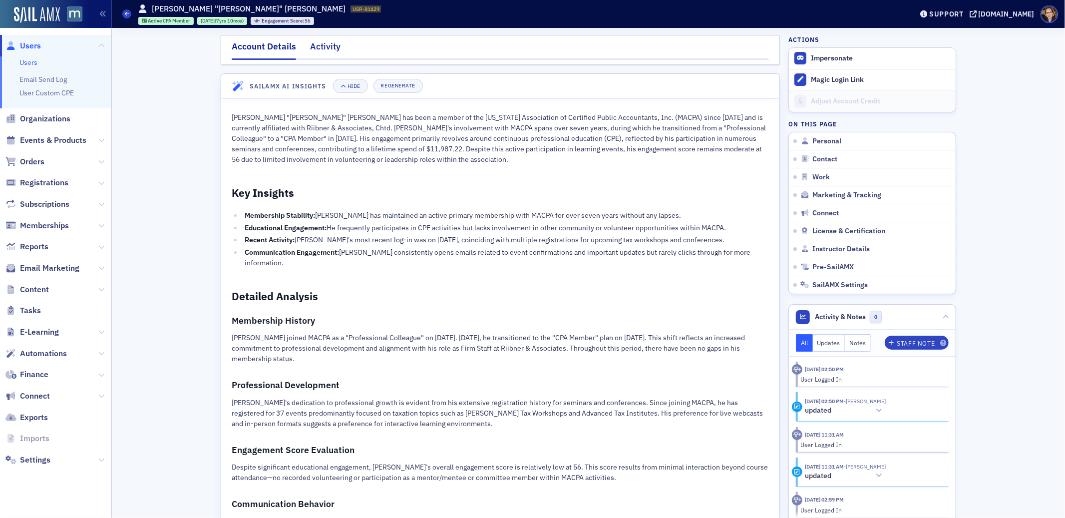
click at [318, 48] on div "Activity" at bounding box center [325, 49] width 30 height 18
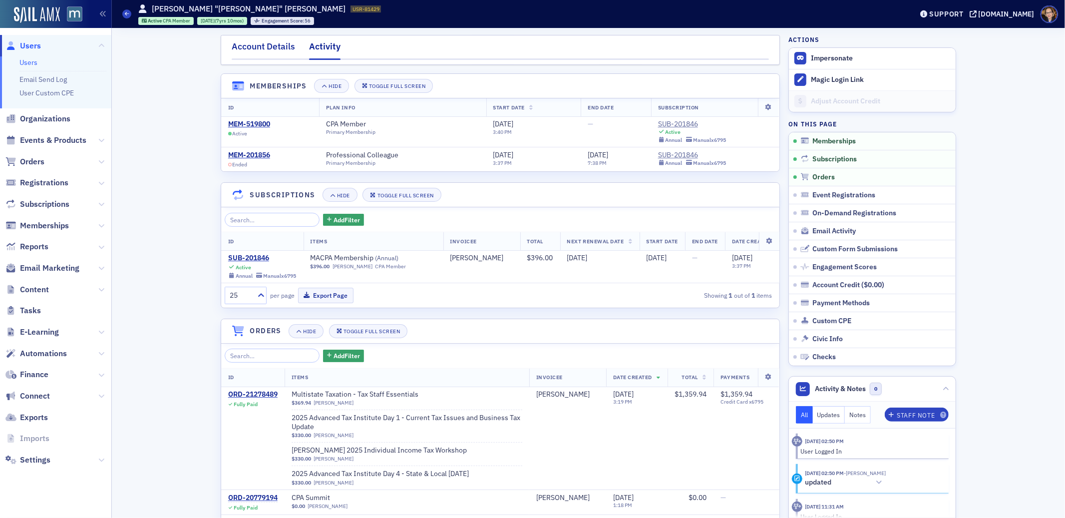
click at [252, 47] on div "Account Details" at bounding box center [263, 49] width 63 height 18
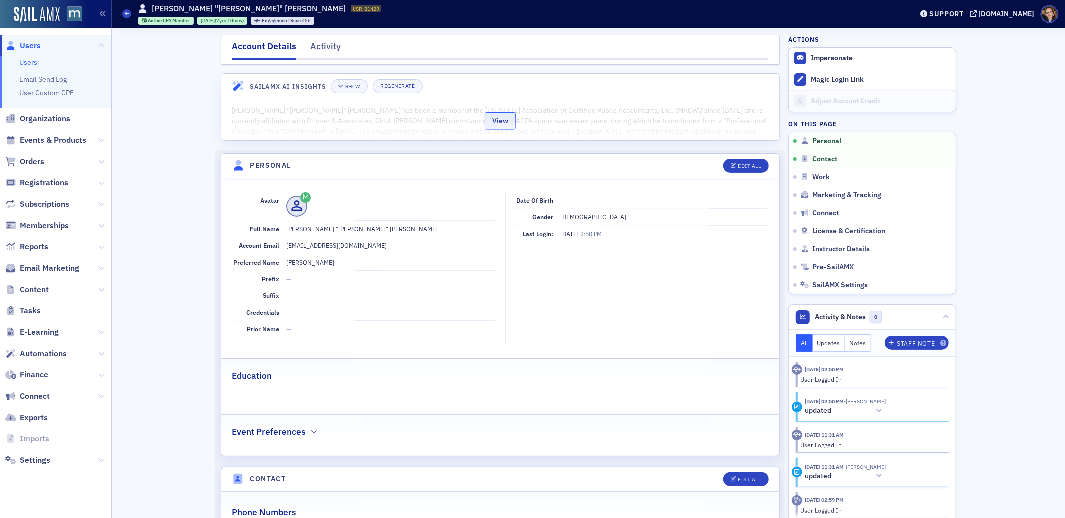
click at [490, 126] on button "View" at bounding box center [500, 120] width 31 height 17
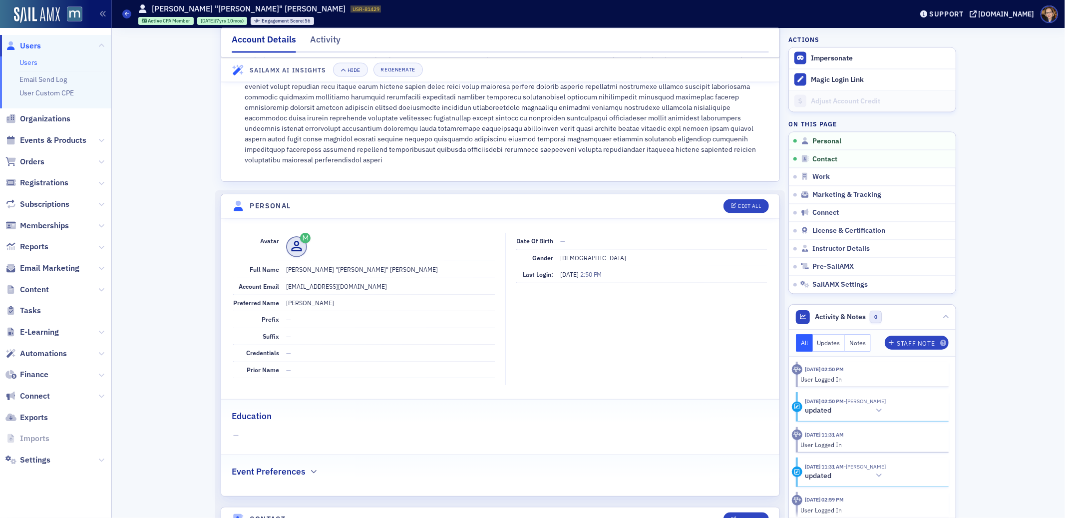
scroll to position [1330, 0]
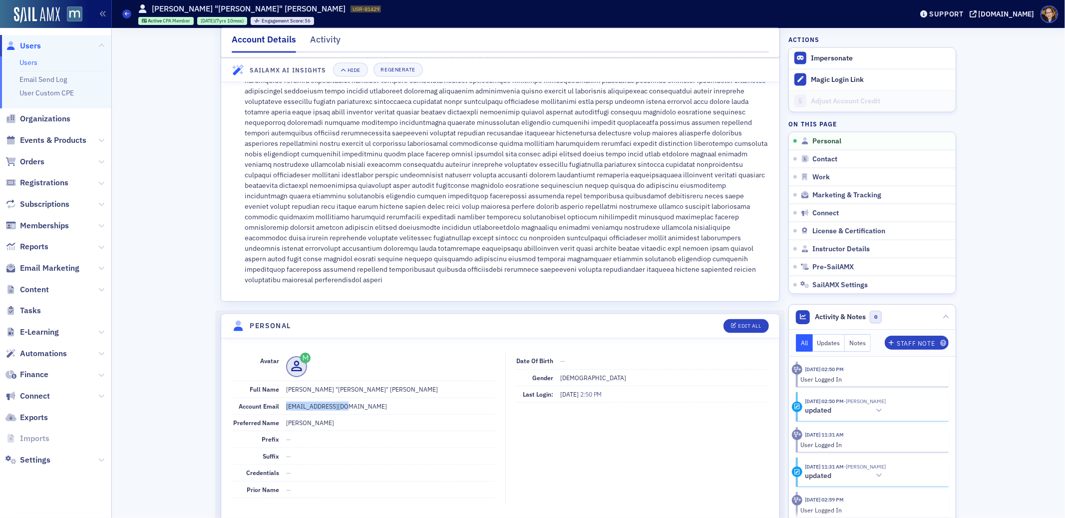
drag, startPoint x: 339, startPoint y: 352, endPoint x: 281, endPoint y: 353, distance: 58.4
click at [286, 398] on dd "tkelly@riibner.com" at bounding box center [390, 406] width 209 height 16
copy dd "tkelly@riibner.com"
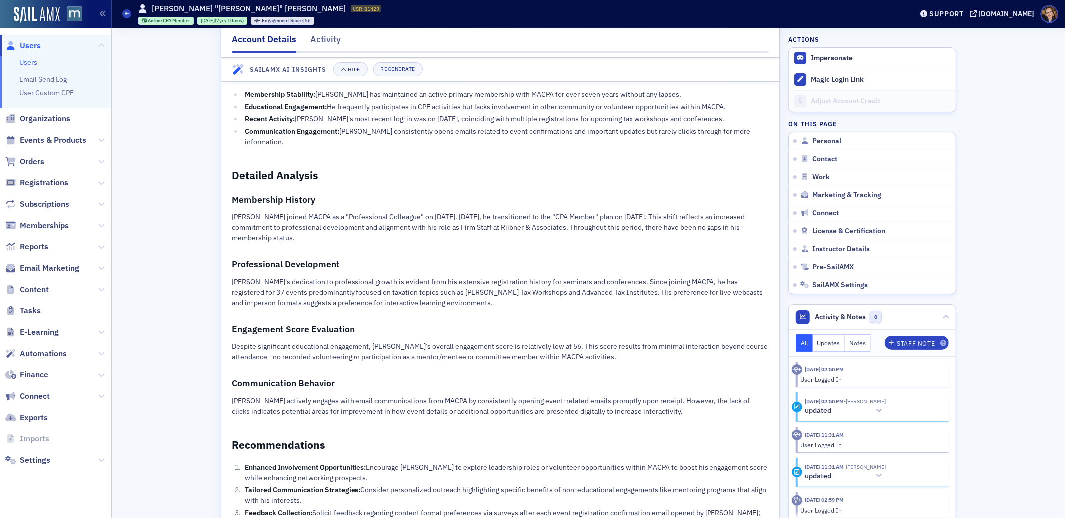
scroll to position [0, 0]
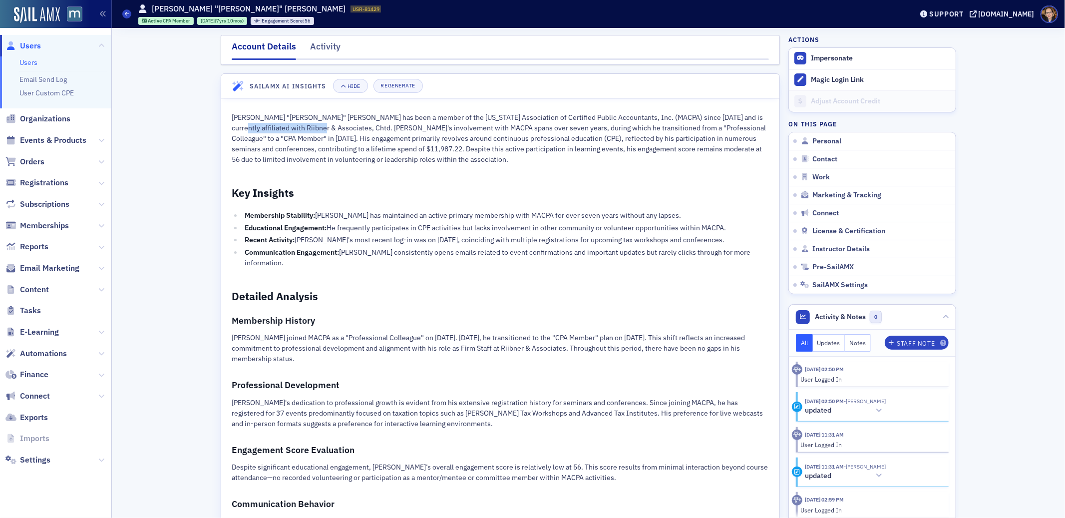
drag, startPoint x: 230, startPoint y: 130, endPoint x: 312, endPoint y: 130, distance: 82.4
click at [312, 130] on p "Thomas "Tom" Kelly has been a member of the Maryland Association of Certified P…" at bounding box center [500, 138] width 537 height 52
copy p "Riibner & Associates, Chtd."
click at [250, 46] on div "Account Details" at bounding box center [264, 50] width 64 height 20
click at [310, 46] on div "Activity" at bounding box center [325, 49] width 30 height 18
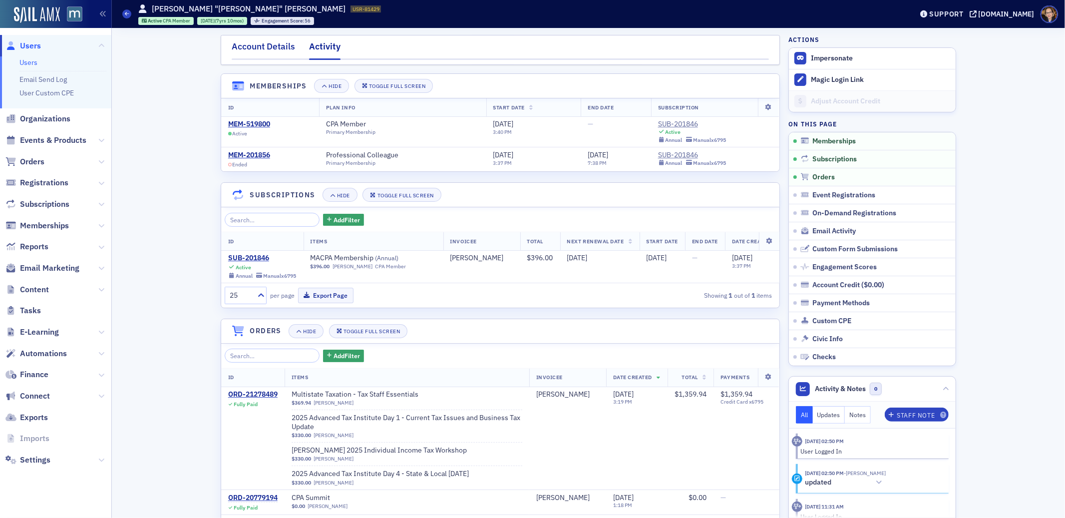
click at [242, 48] on div "Account Details" at bounding box center [263, 49] width 63 height 18
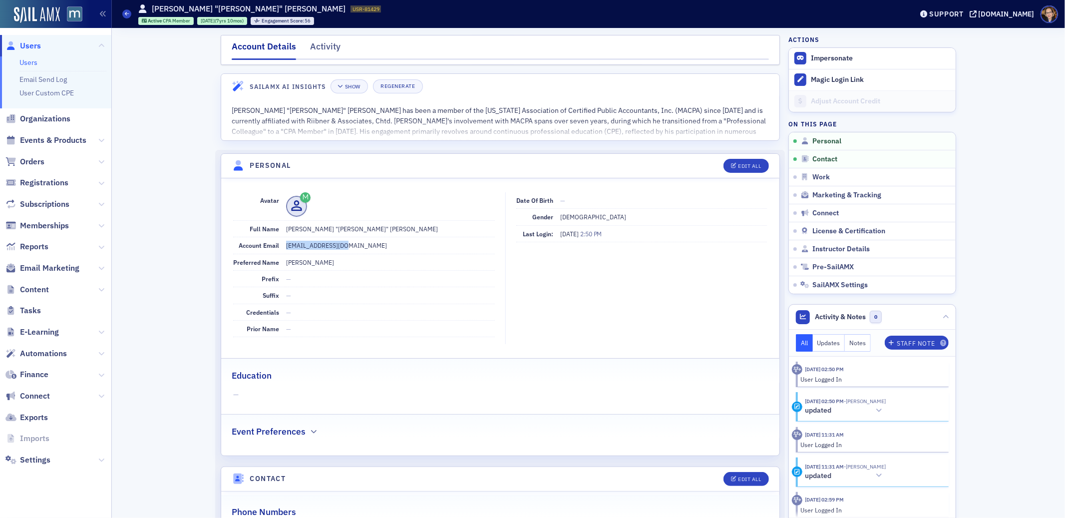
drag, startPoint x: 334, startPoint y: 246, endPoint x: 281, endPoint y: 247, distance: 52.9
click at [286, 247] on dd "tkelly@riibner.com" at bounding box center [390, 245] width 209 height 16
copy dd "tkelly@riibner.com"
click at [315, 47] on div "Activity" at bounding box center [325, 49] width 30 height 18
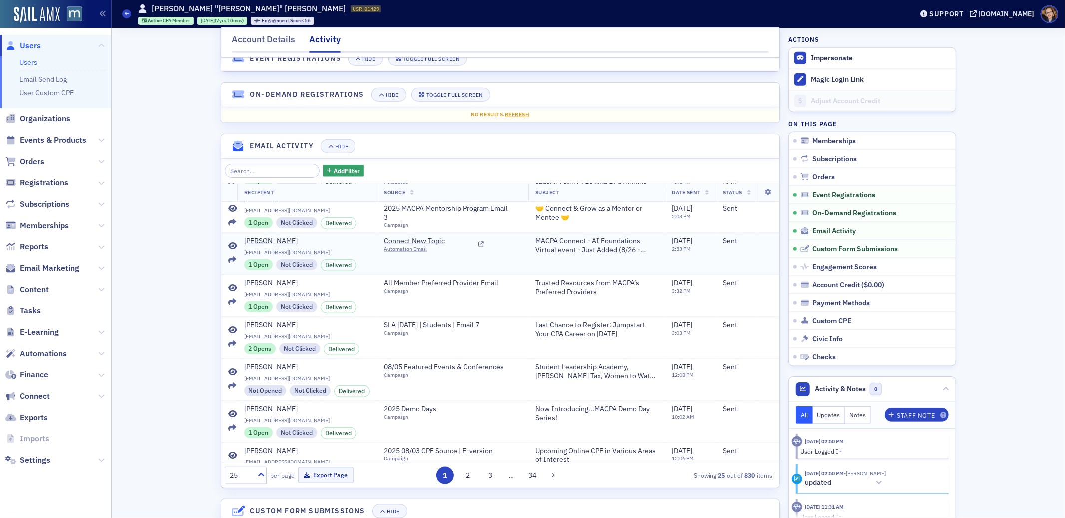
scroll to position [790, 0]
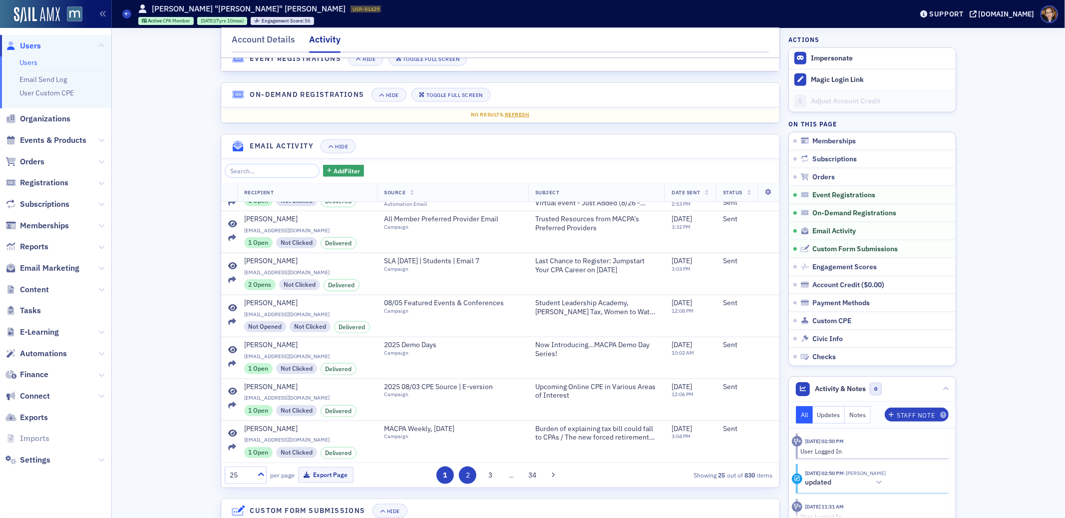
click at [466, 481] on button "2" at bounding box center [467, 474] width 17 height 17
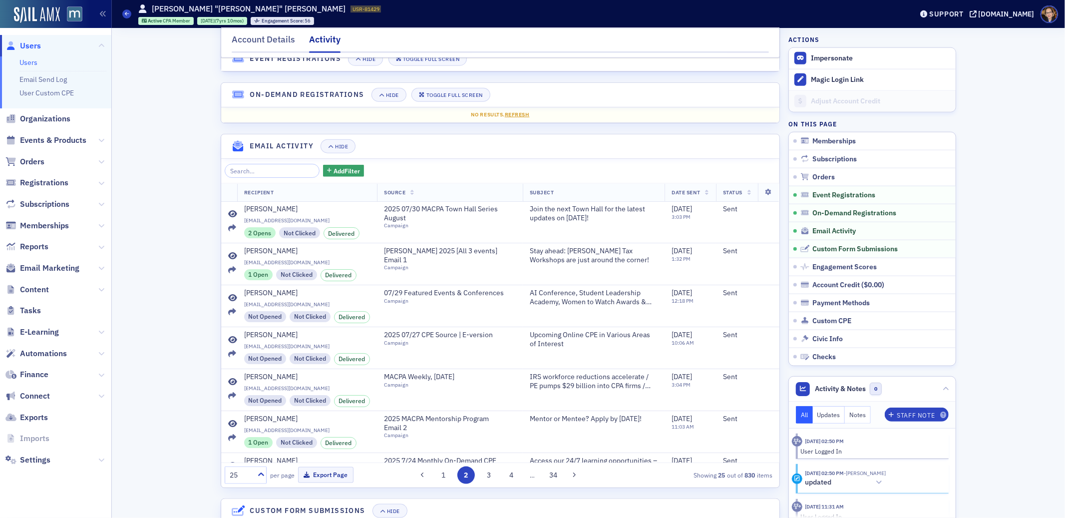
scroll to position [965, 0]
click at [254, 39] on div "Account Details" at bounding box center [263, 42] width 63 height 18
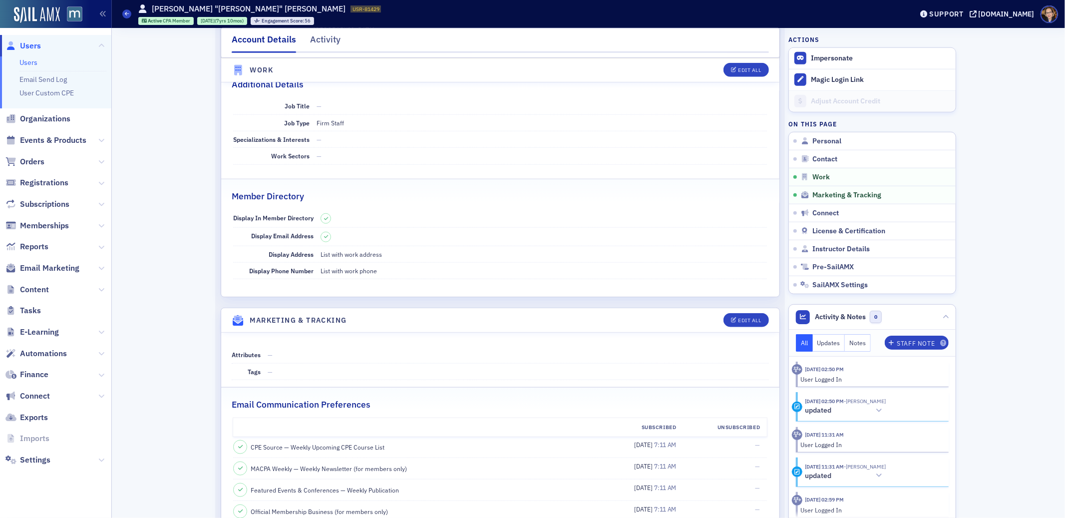
scroll to position [57, 0]
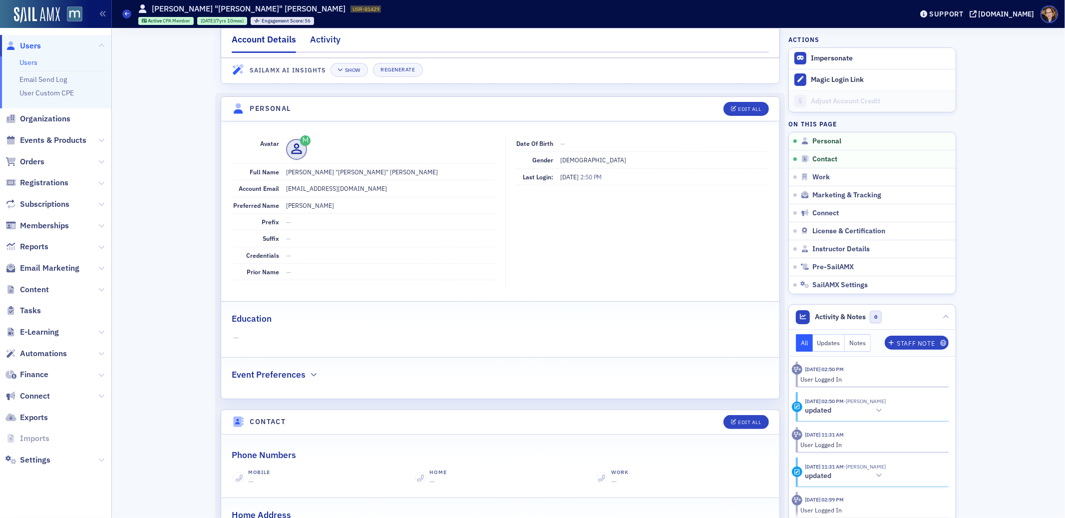
click at [313, 37] on div "Activity" at bounding box center [325, 42] width 30 height 18
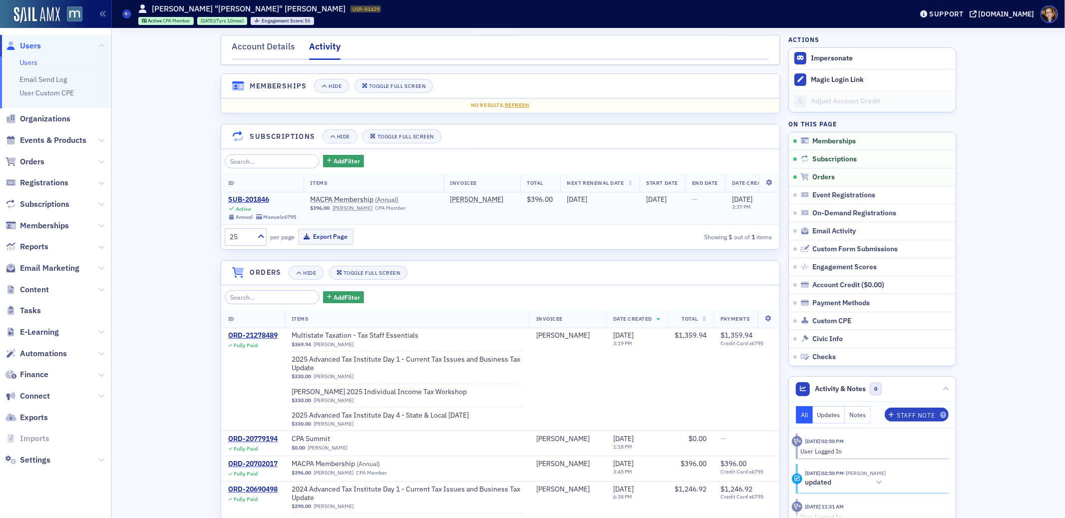
click at [539, 213] on td "$396.00" at bounding box center [540, 208] width 40 height 32
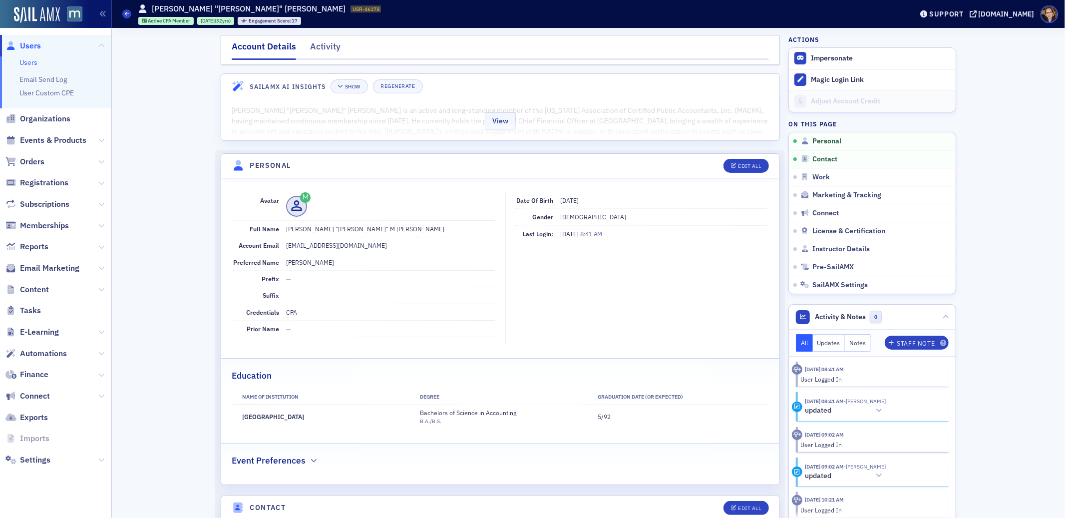
click at [432, 116] on div "View" at bounding box center [500, 119] width 558 height 42
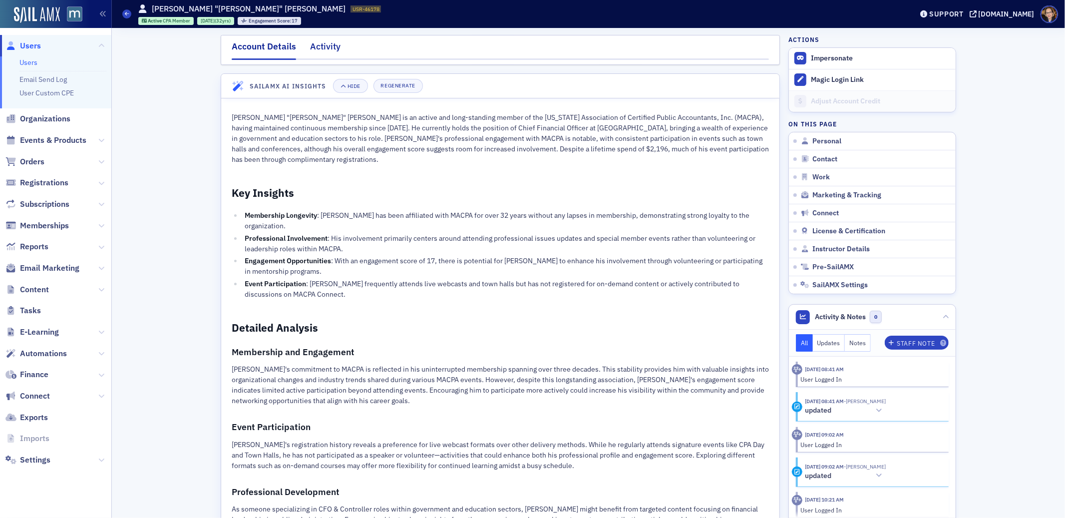
click at [325, 50] on div "Activity" at bounding box center [325, 49] width 30 height 18
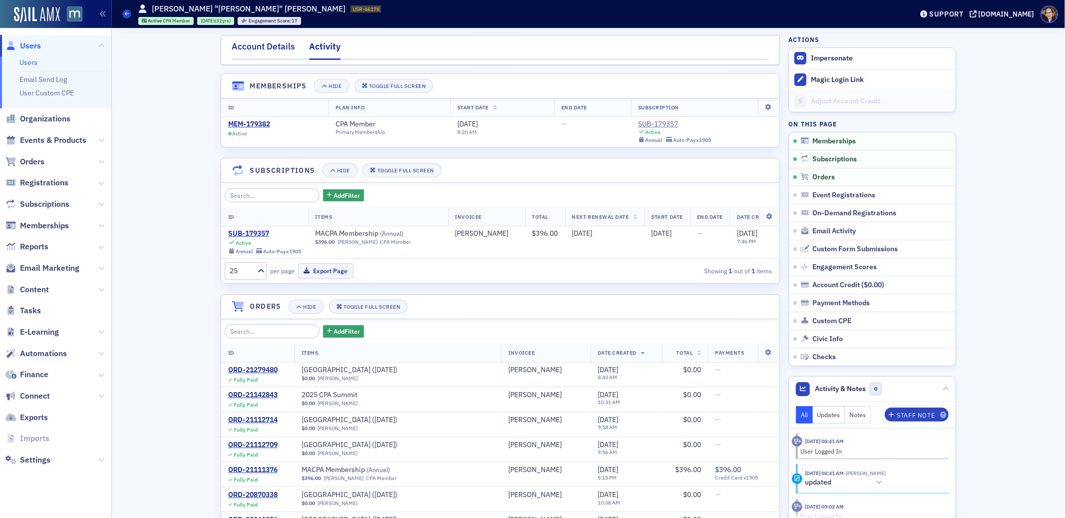
click at [261, 43] on div "Account Details" at bounding box center [263, 49] width 63 height 18
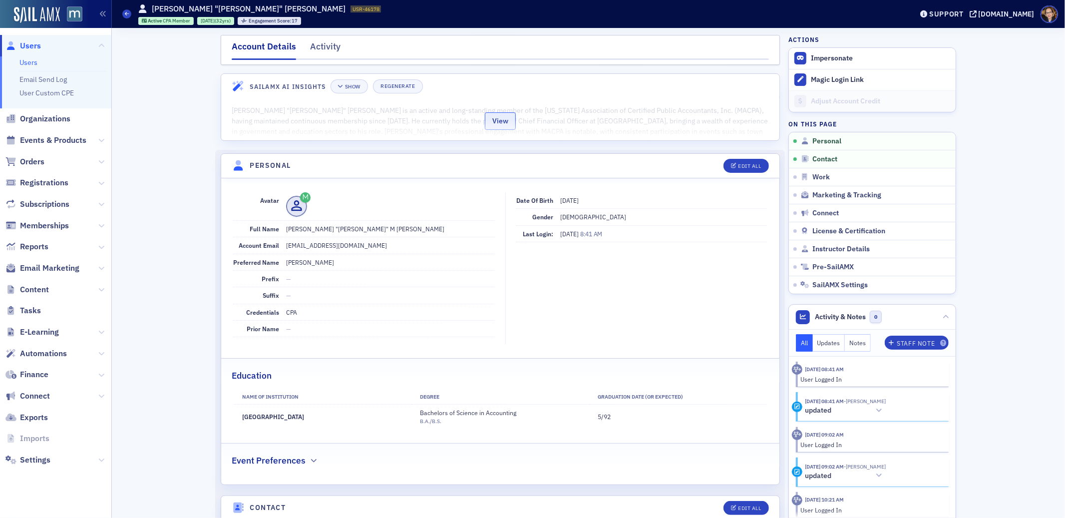
click at [499, 117] on button "View" at bounding box center [500, 120] width 31 height 17
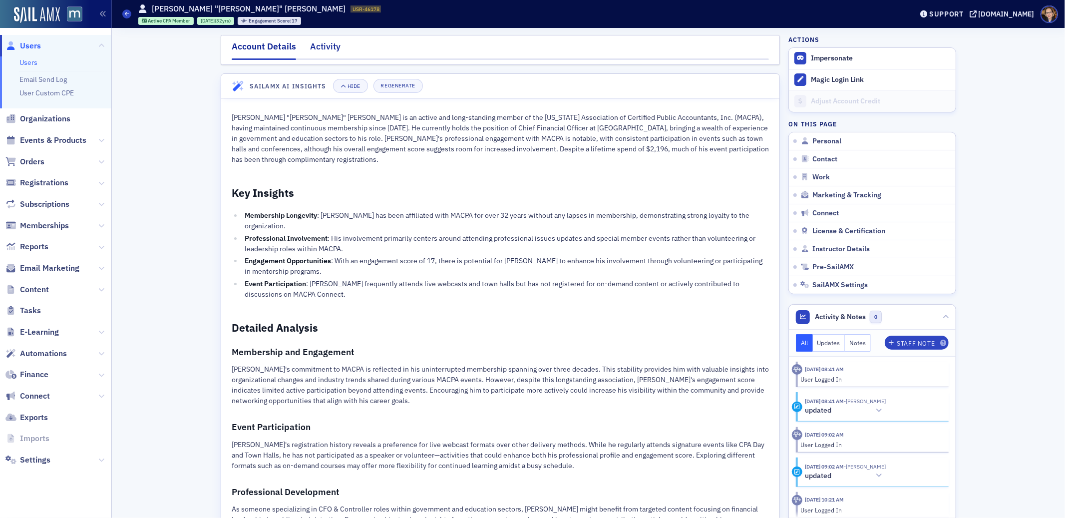
click at [326, 46] on div "Activity" at bounding box center [325, 49] width 30 height 18
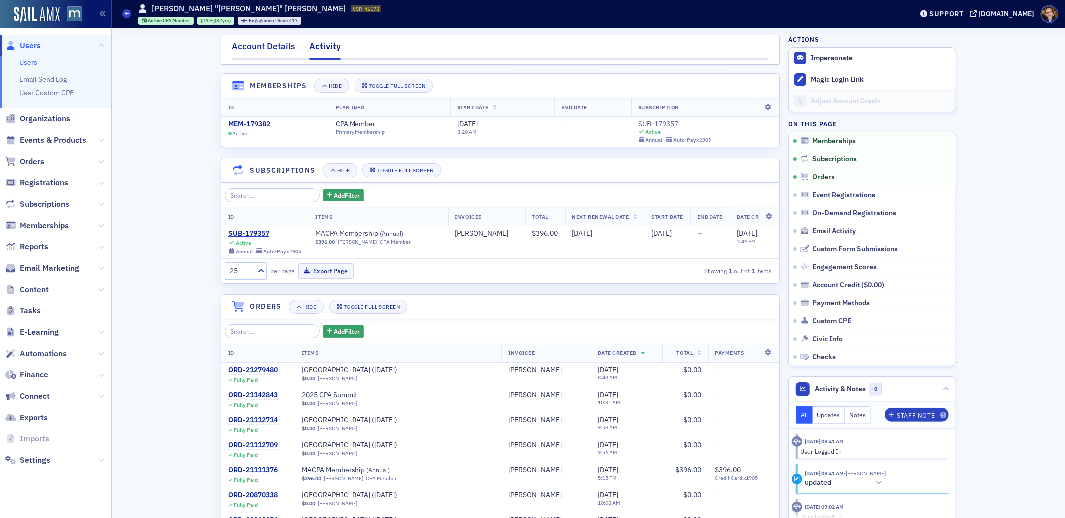
click at [249, 46] on div "Account Details" at bounding box center [263, 49] width 63 height 18
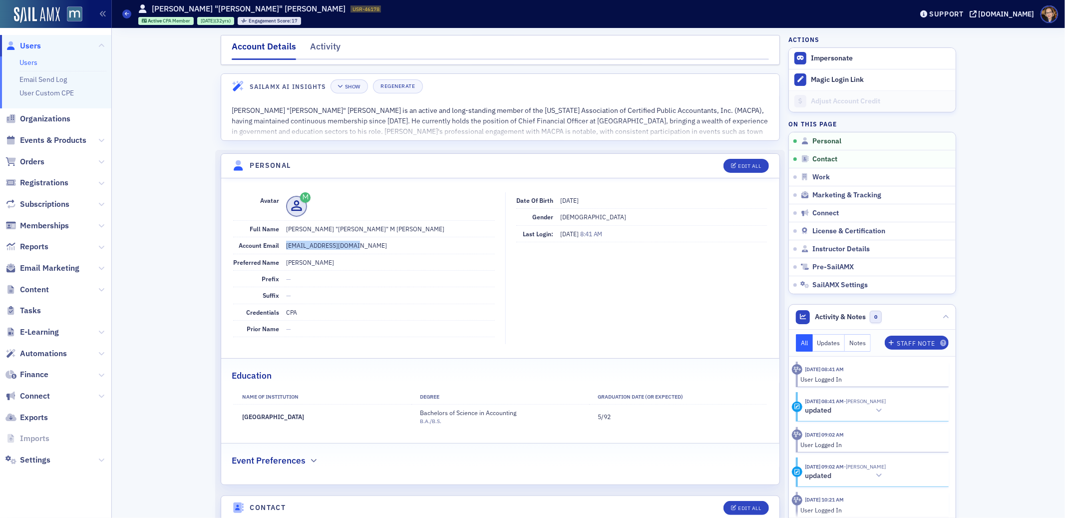
drag, startPoint x: 281, startPoint y: 247, endPoint x: 356, endPoint y: 247, distance: 75.4
click at [356, 247] on dd "[EMAIL_ADDRESS][DOMAIN_NAME]" at bounding box center [390, 245] width 209 height 16
copy dd "[EMAIL_ADDRESS][DOMAIN_NAME]"
click at [321, 44] on div "Activity" at bounding box center [325, 49] width 30 height 18
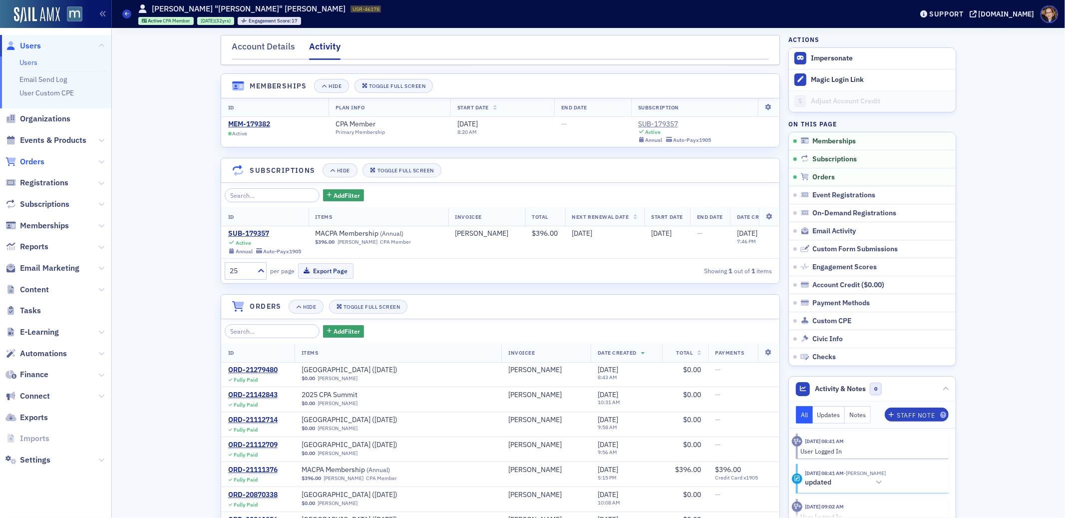
click at [37, 161] on span "Orders" at bounding box center [32, 161] width 24 height 11
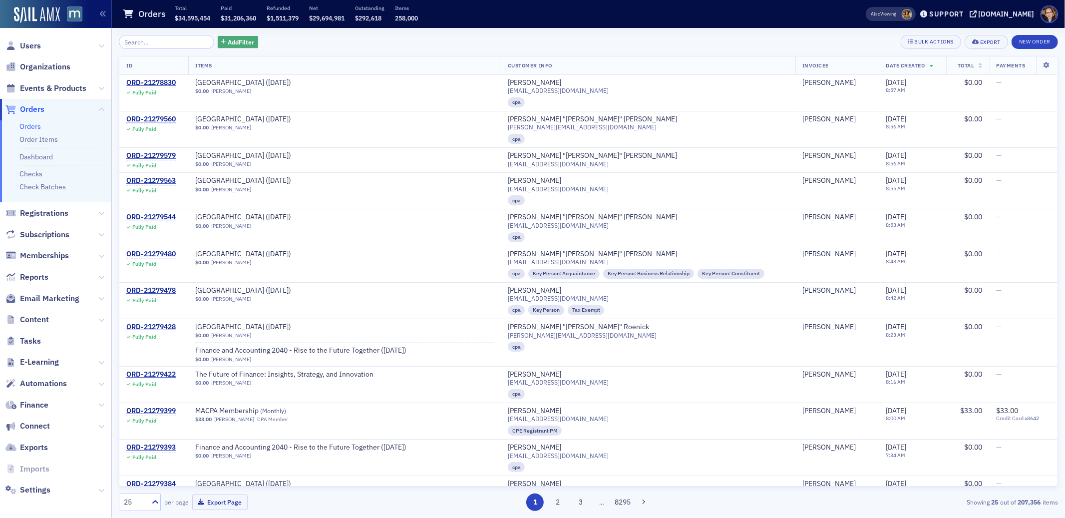
click at [229, 43] on span "Add Filter" at bounding box center [241, 41] width 26 height 9
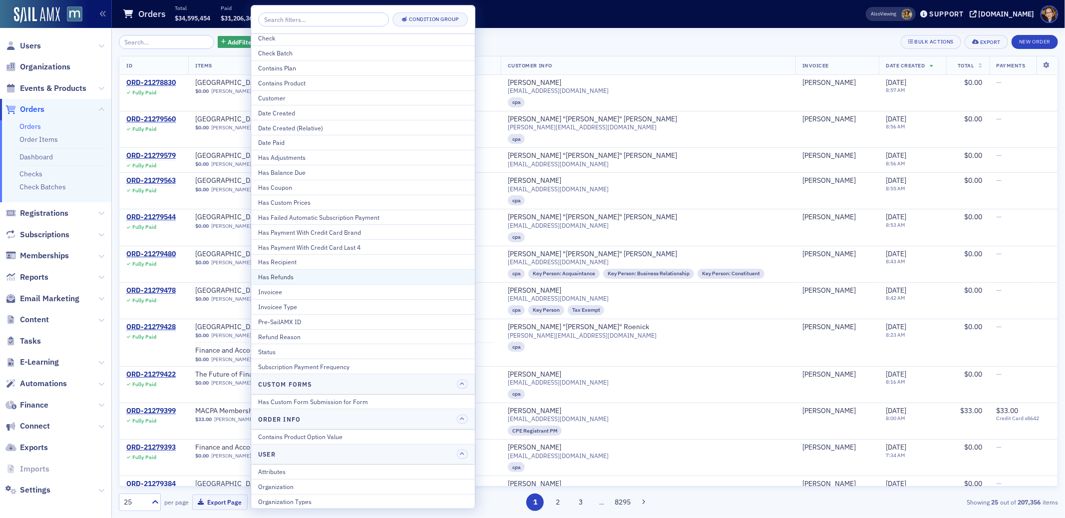
scroll to position [5, 0]
click at [497, 43] on div "Add Filter Bulk Actions Export New Order" at bounding box center [588, 42] width 939 height 14
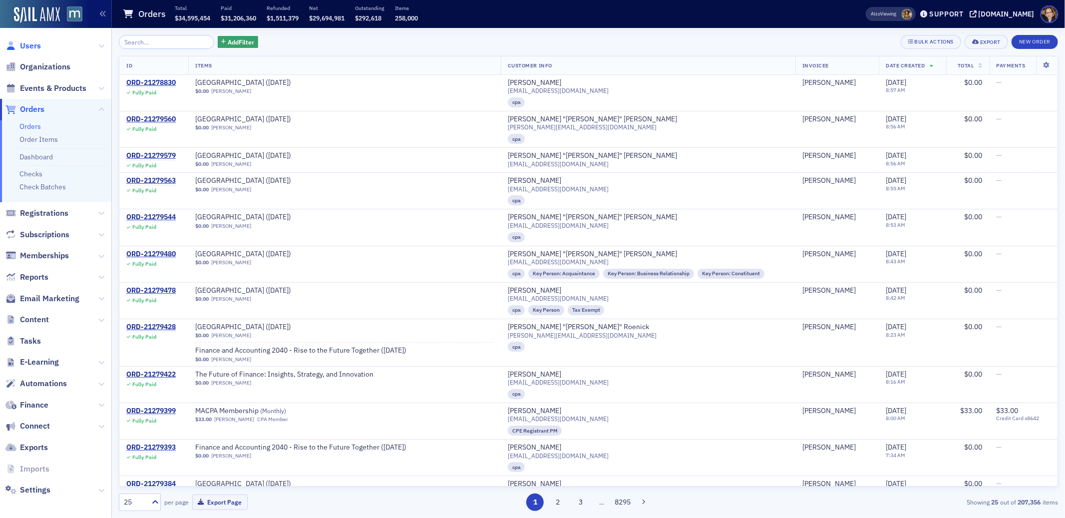
click at [35, 49] on span "Users" at bounding box center [30, 45] width 21 height 11
click at [31, 44] on span "Users" at bounding box center [30, 45] width 21 height 11
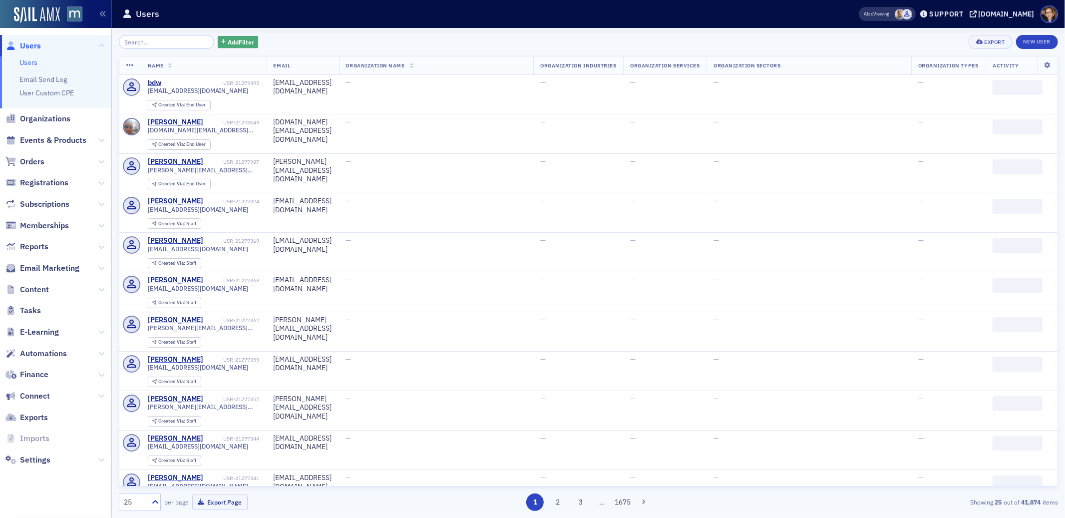
click at [229, 40] on span "Add Filter" at bounding box center [241, 41] width 26 height 9
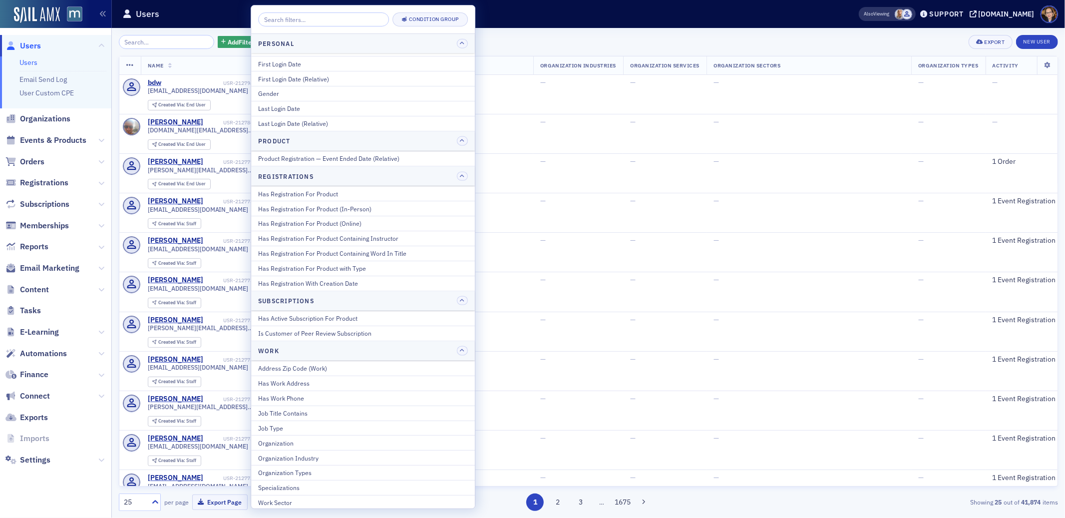
scroll to position [1130, 0]
click at [283, 439] on div "Organization" at bounding box center [363, 440] width 210 height 9
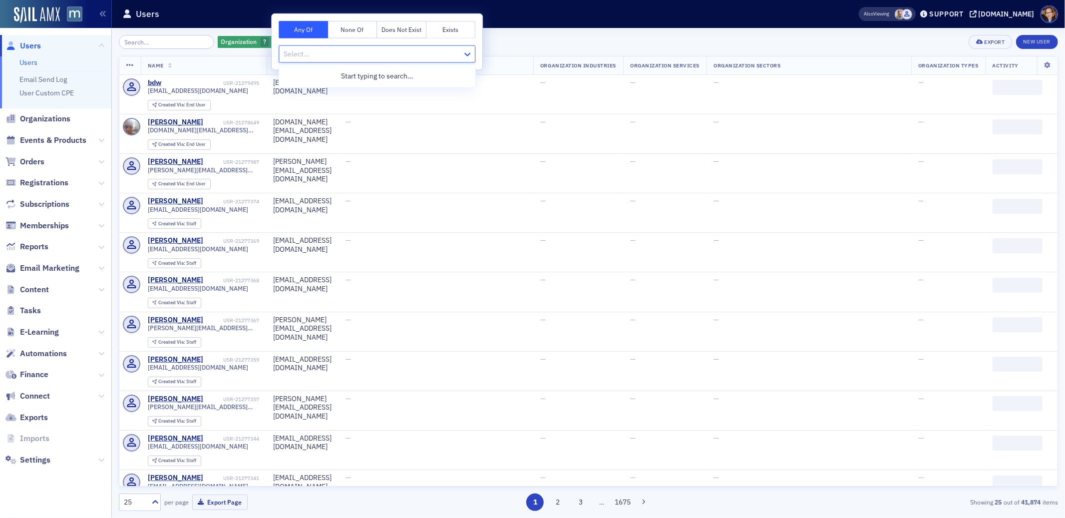
click at [469, 55] on icon at bounding box center [468, 54] width 6 height 3
type input "a"
type input "b"
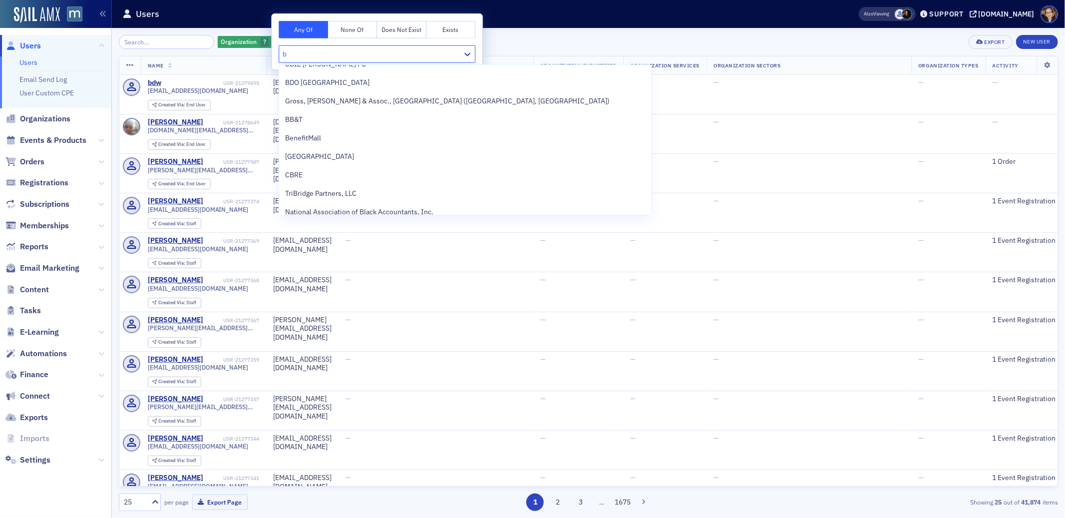
scroll to position [683, 0]
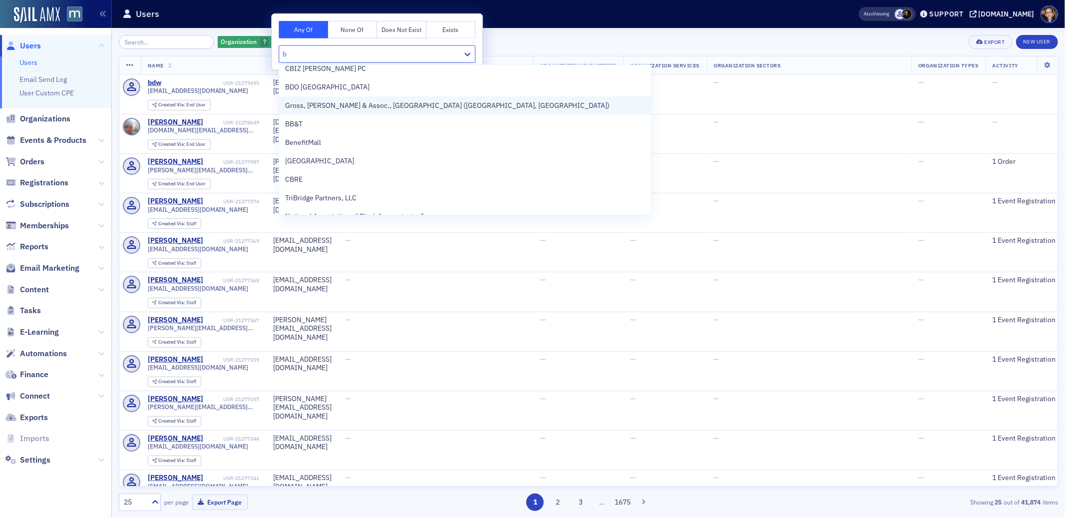
click at [348, 100] on span "Gross, Mendelsohn & Assoc., PA (Baltimore, MD)" at bounding box center [447, 105] width 325 height 10
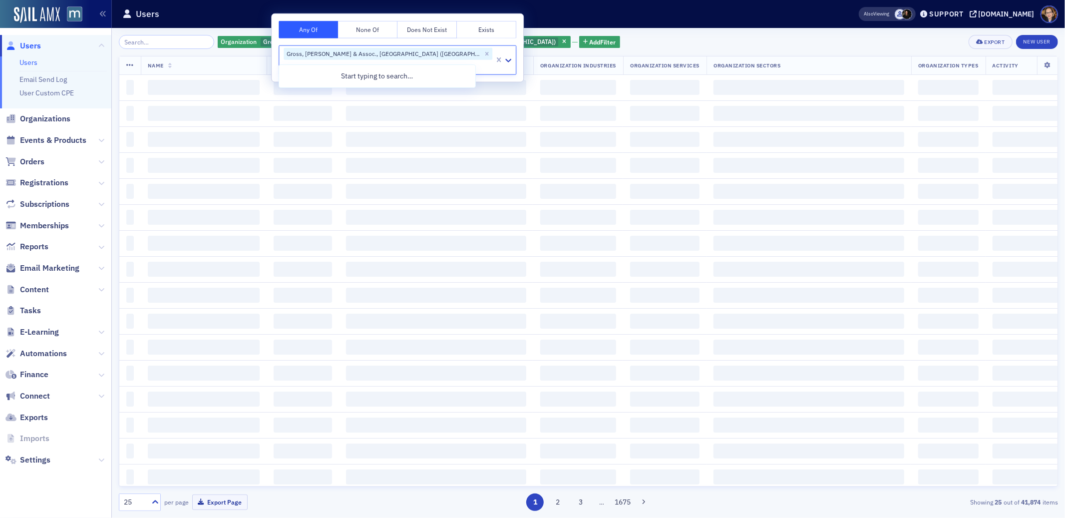
scroll to position [0, 0]
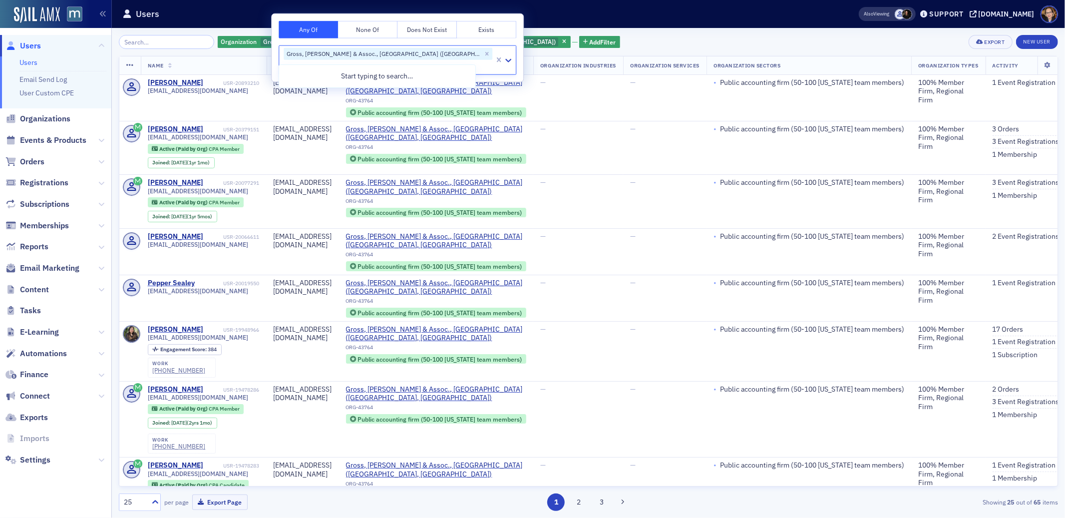
click at [593, 36] on div "Organization Gross, Mendelsohn & Assoc., PA (Baltimore, MD) Add Filter Export N…" at bounding box center [588, 42] width 939 height 14
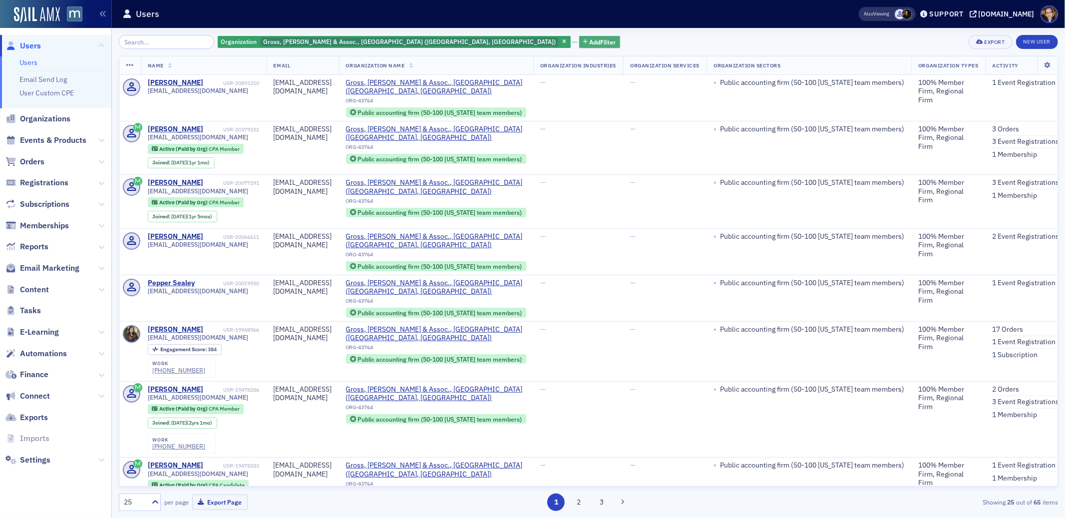
click at [590, 41] on span "Add Filter" at bounding box center [603, 41] width 26 height 9
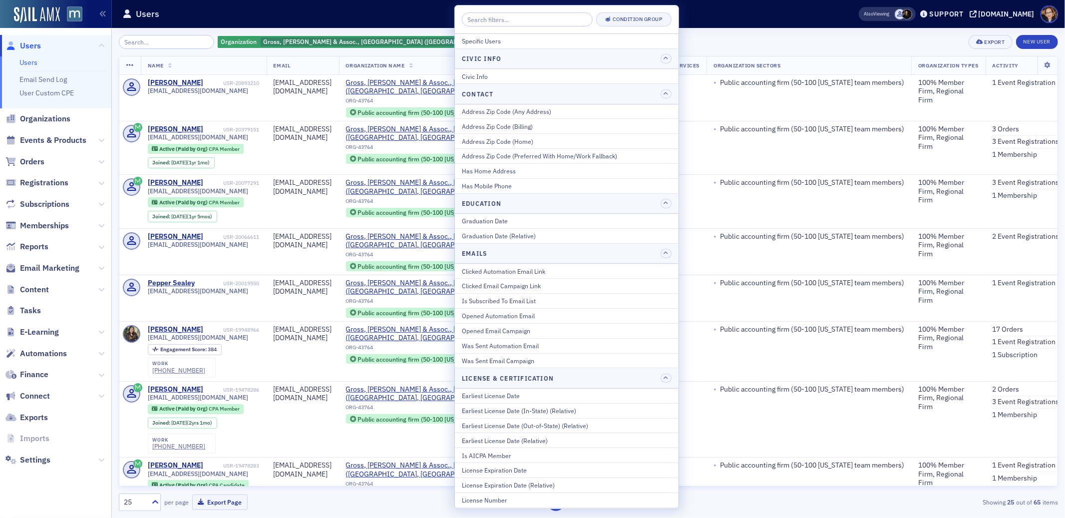
click at [706, 39] on div "Organization Gross, Mendelsohn & Assoc., PA (Baltimore, MD) Add Filter Export N…" at bounding box center [588, 42] width 939 height 14
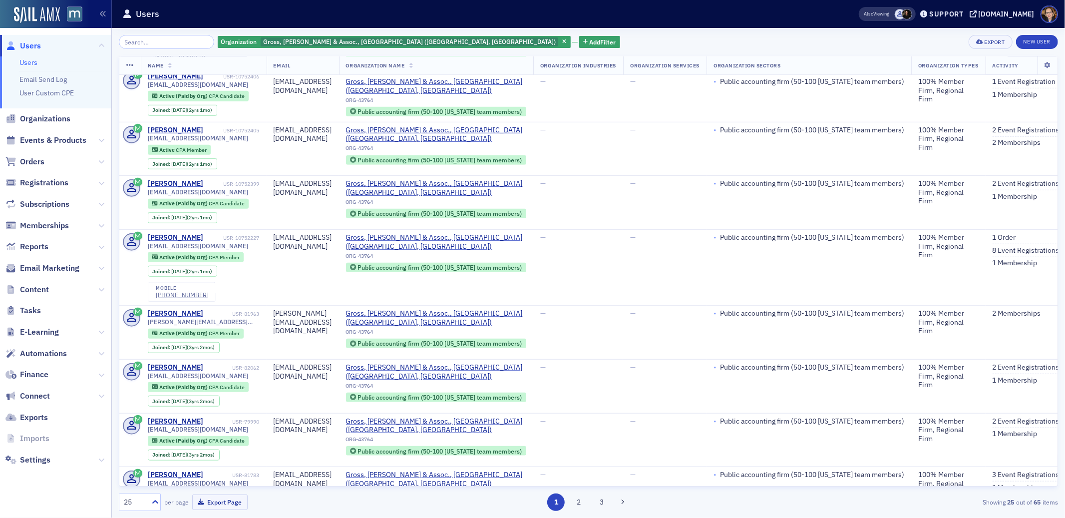
scroll to position [619, 0]
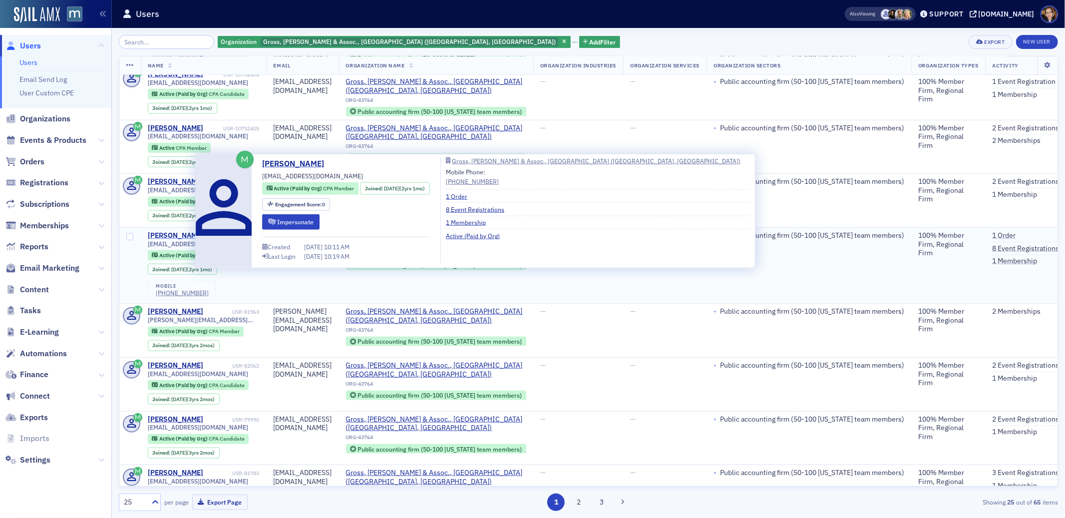
click at [169, 231] on div "Gail Chambers" at bounding box center [175, 235] width 55 height 9
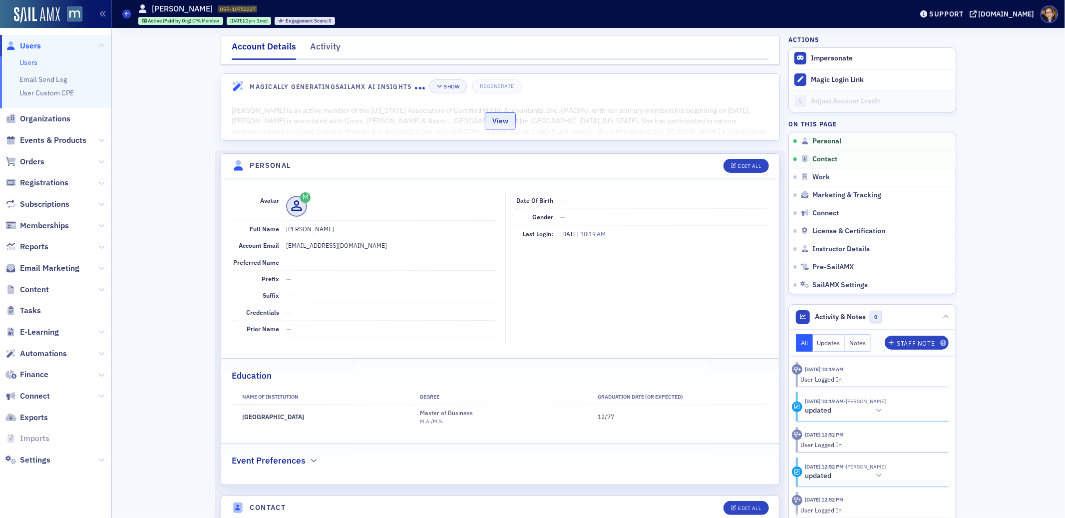
click at [496, 119] on button "View" at bounding box center [500, 120] width 31 height 17
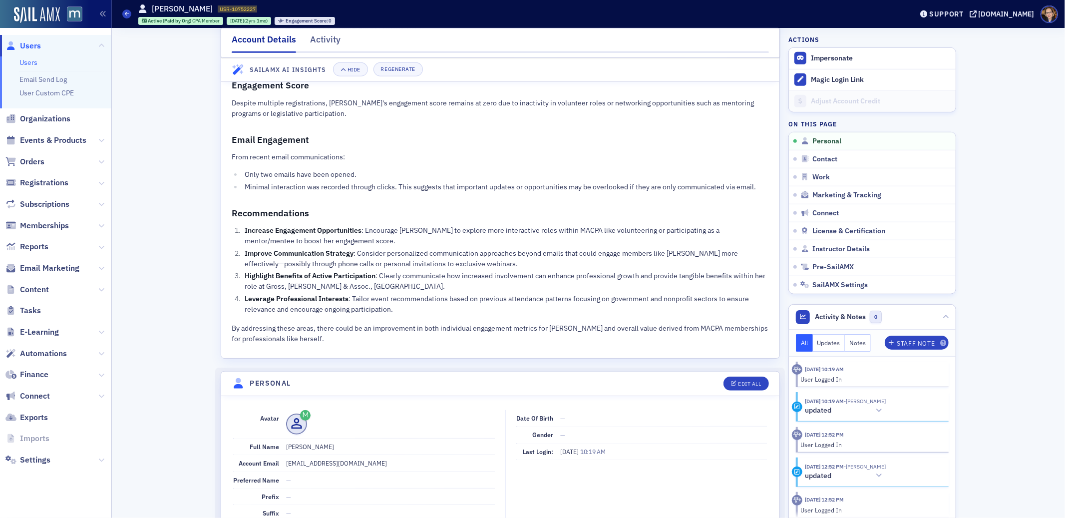
scroll to position [641, 0]
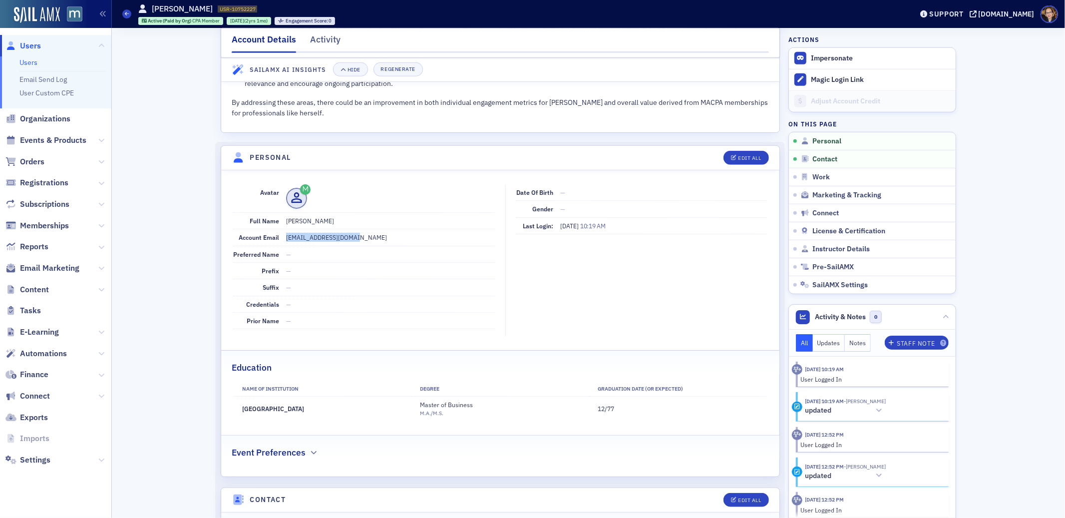
drag, startPoint x: 356, startPoint y: 238, endPoint x: 282, endPoint y: 236, distance: 74.4
click at [286, 236] on dd "gchambers@gma-cpa.com" at bounding box center [390, 237] width 209 height 16
copy dd "gchambers@gma-cpa.com"
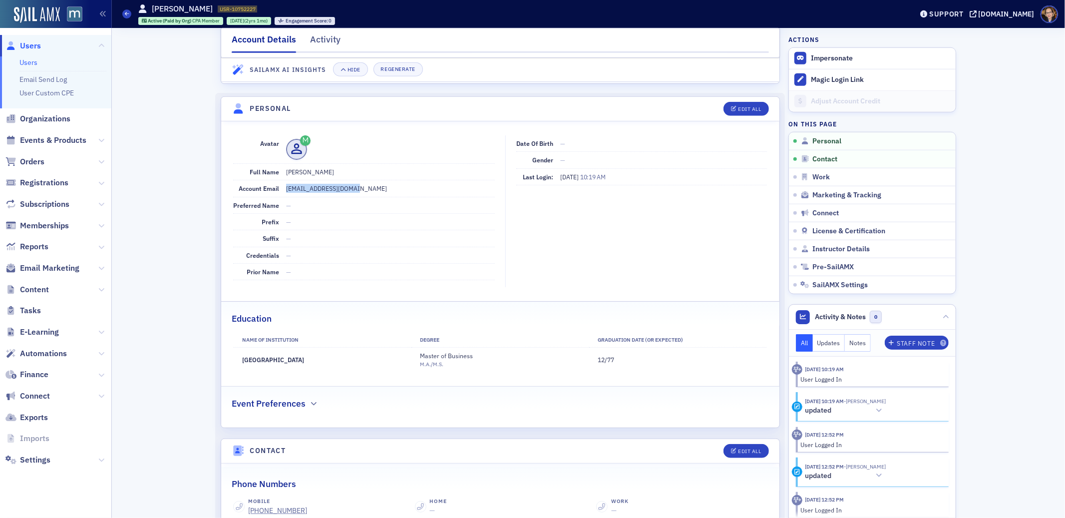
scroll to position [719, 0]
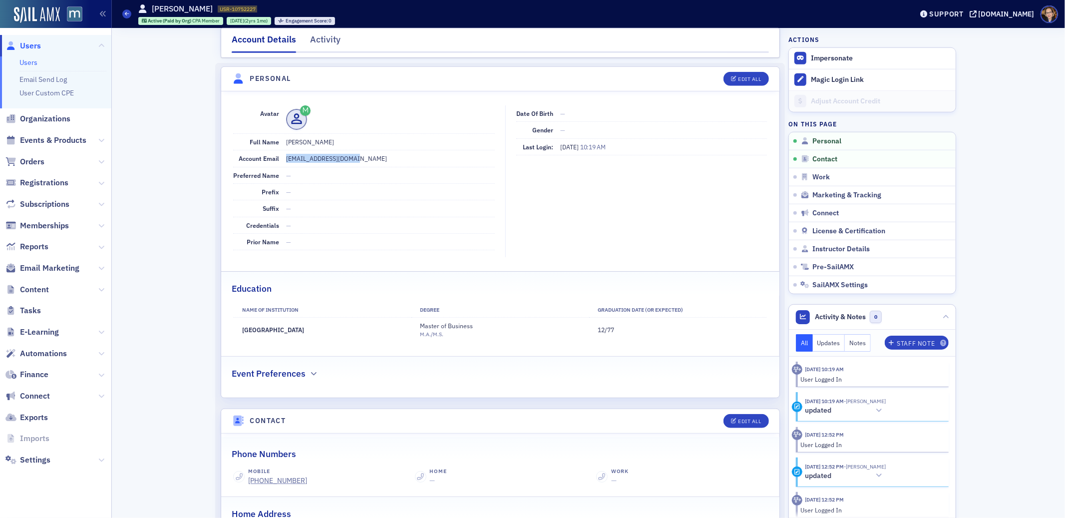
copy dd "gchambers@gma-cpa.com"
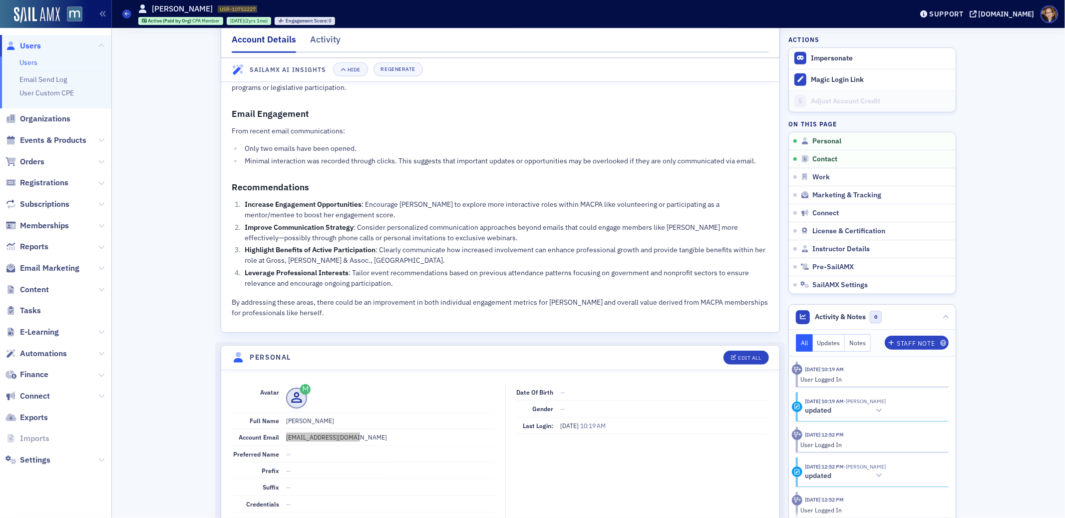
scroll to position [727, 0]
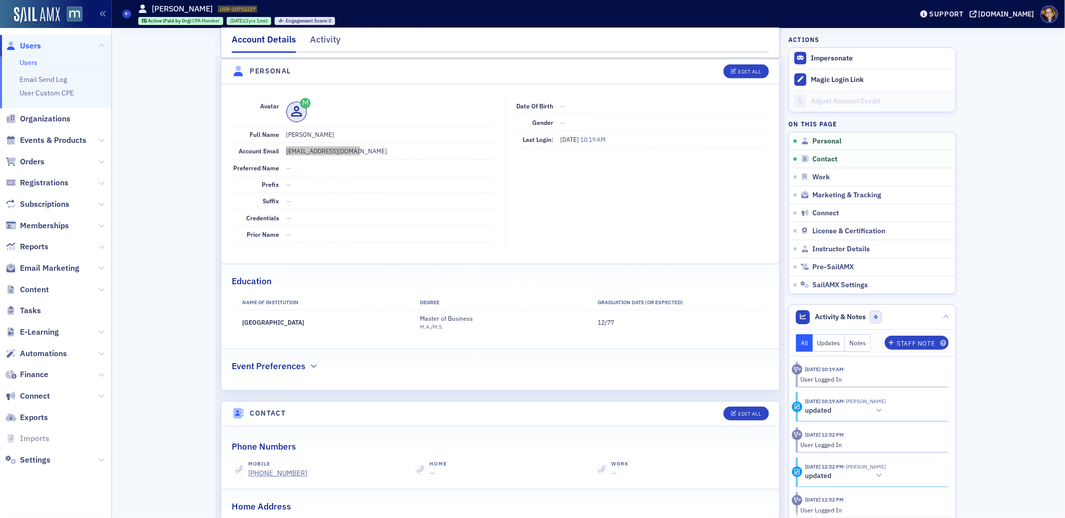
copy dd "gchambers@gma-cpa.com"
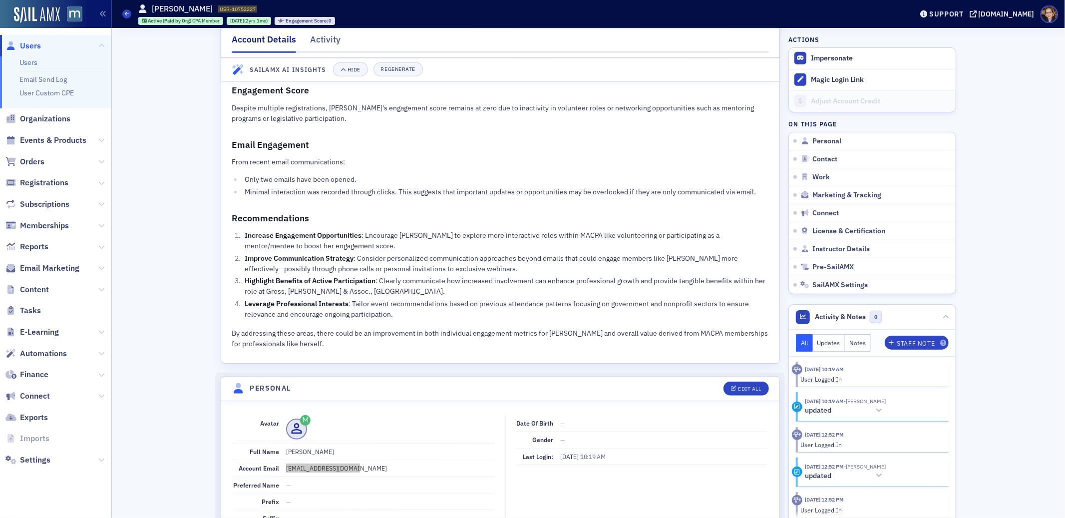
scroll to position [0, 0]
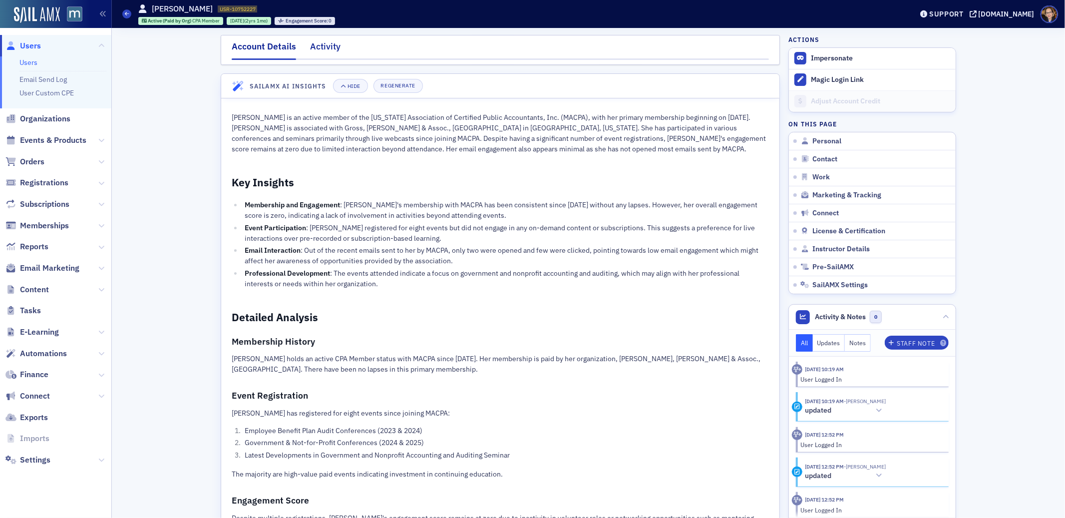
click at [319, 45] on div "Activity" at bounding box center [325, 49] width 30 height 18
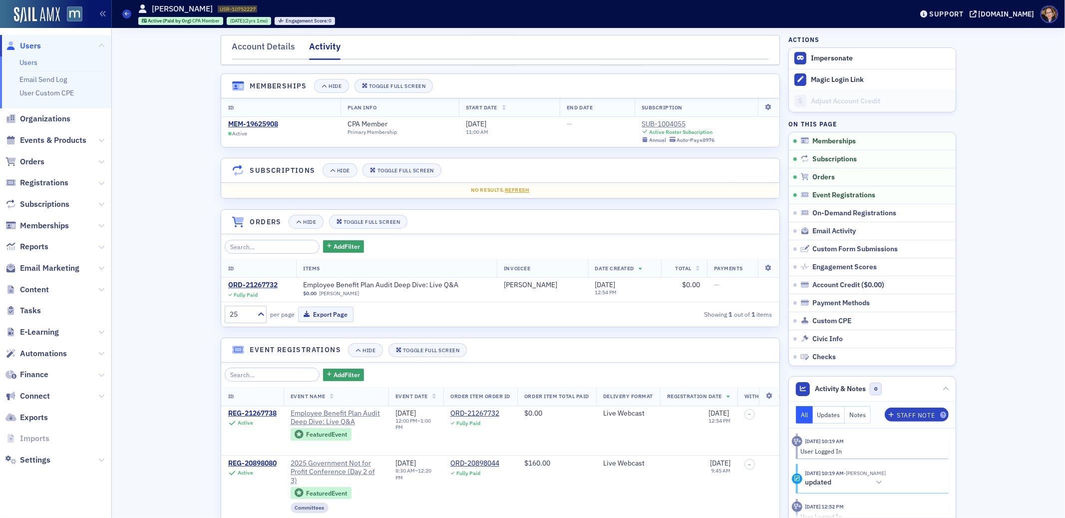
click at [259, 46] on div "Account Details" at bounding box center [263, 49] width 63 height 18
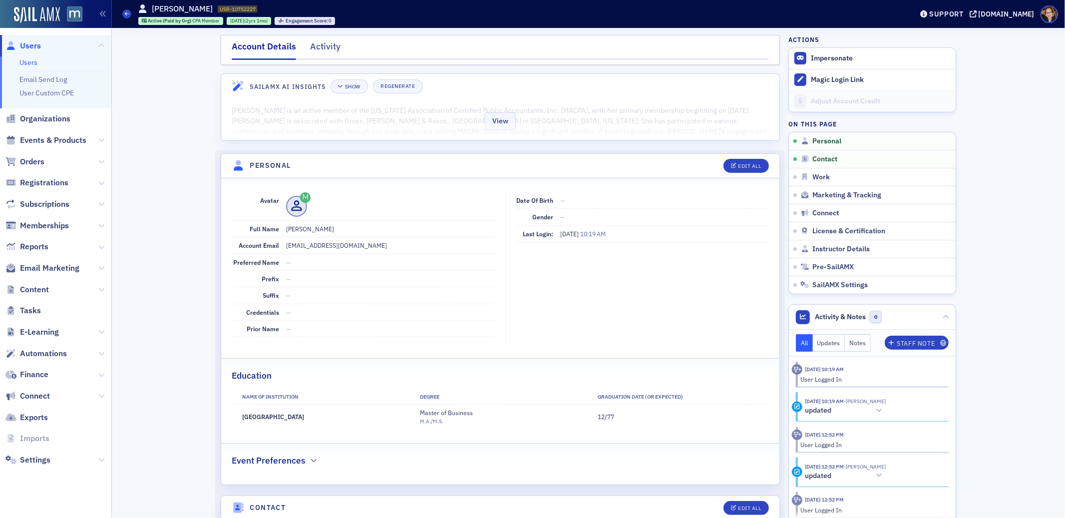
click at [370, 115] on div "View" at bounding box center [500, 119] width 558 height 42
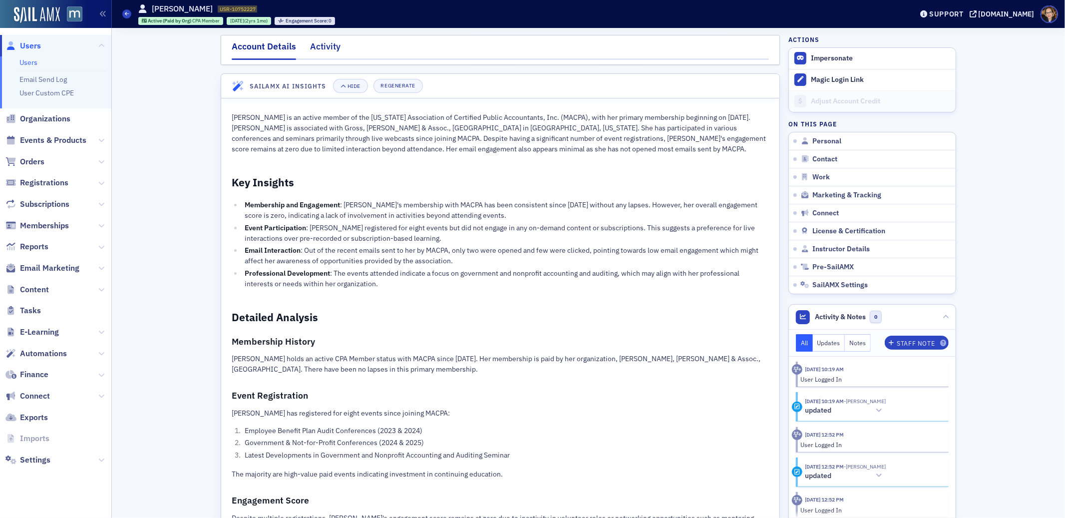
click at [322, 46] on div "Activity" at bounding box center [325, 49] width 30 height 18
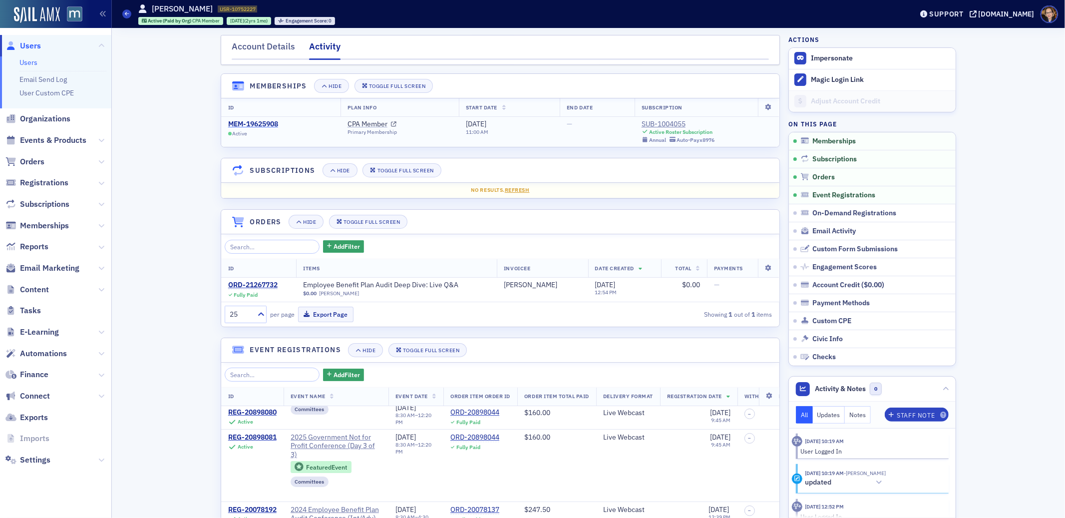
click at [273, 126] on div "MEM-19625908" at bounding box center [253, 124] width 50 height 9
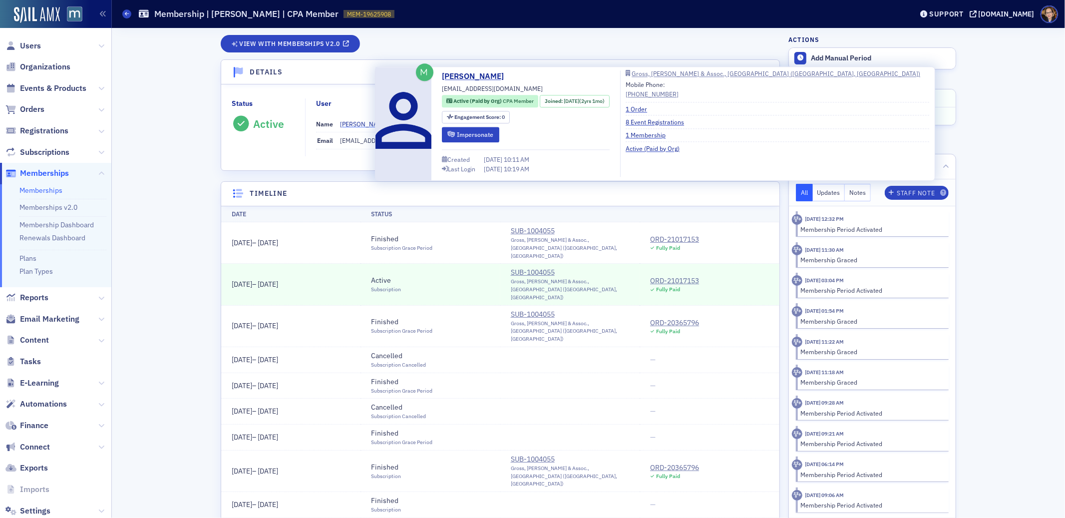
click at [351, 121] on div "Gail Chambers" at bounding box center [364, 123] width 48 height 9
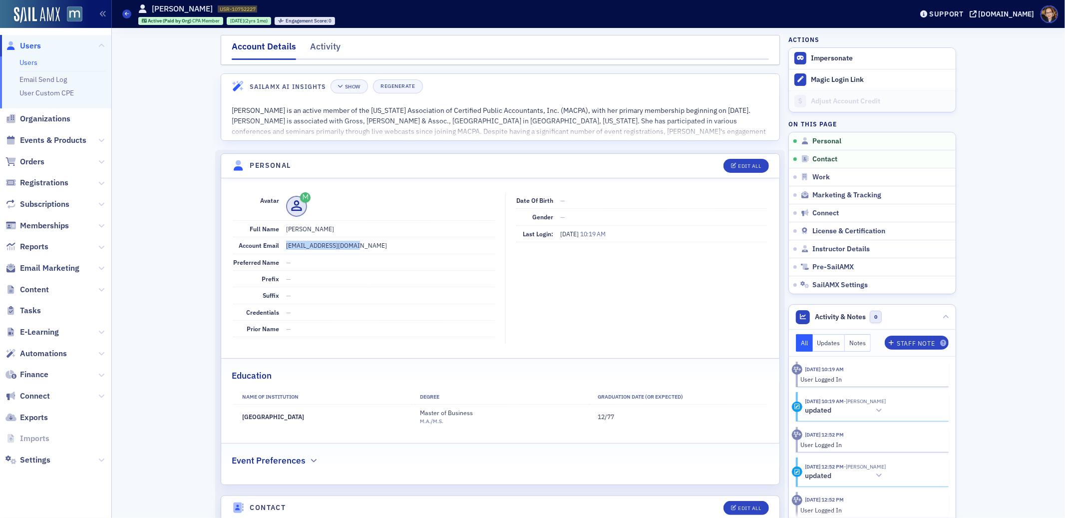
drag, startPoint x: 358, startPoint y: 245, endPoint x: 282, endPoint y: 245, distance: 76.9
click at [286, 245] on dd "[EMAIL_ADDRESS][DOMAIN_NAME]" at bounding box center [390, 245] width 209 height 16
copy dd "[EMAIL_ADDRESS][DOMAIN_NAME]"
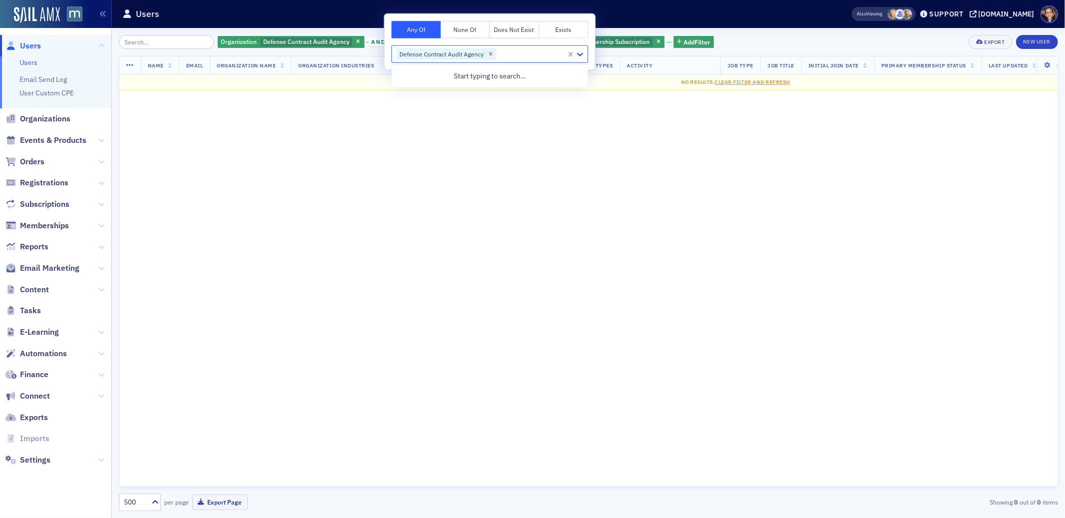
click at [488, 52] on icon "Remove Defense Contract Audit Agency" at bounding box center [490, 53] width 7 height 7
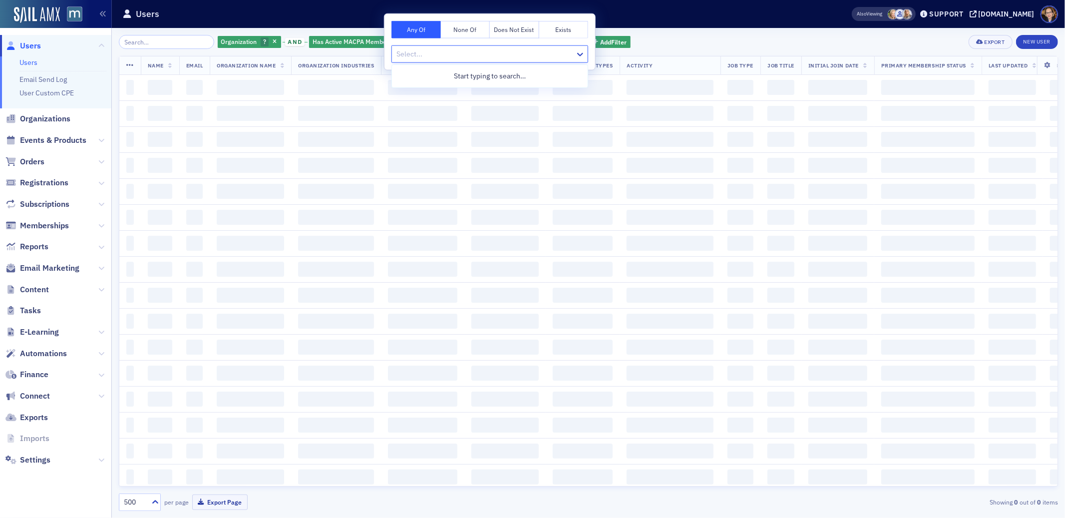
click at [491, 52] on div at bounding box center [484, 54] width 179 height 12
type input "r"
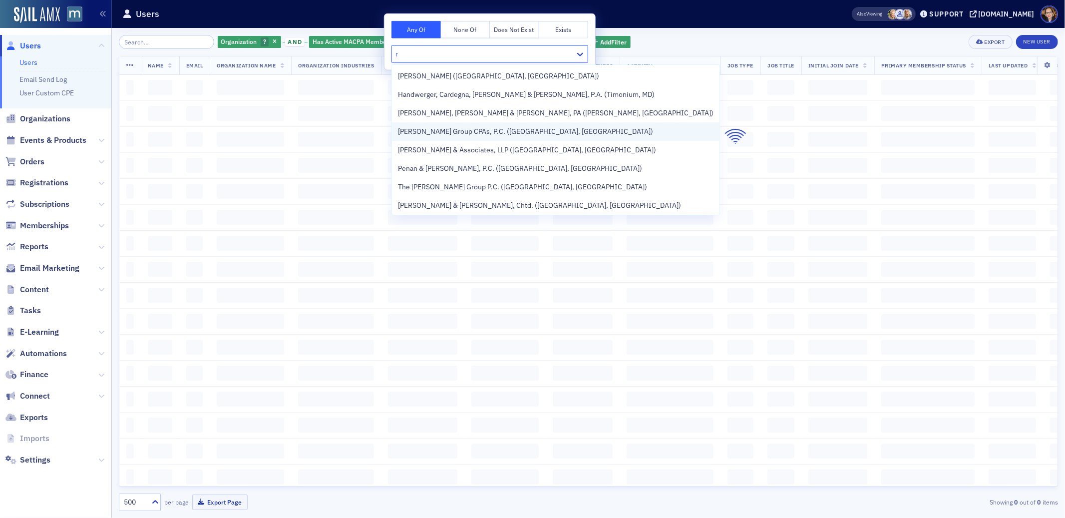
scroll to position [1, 0]
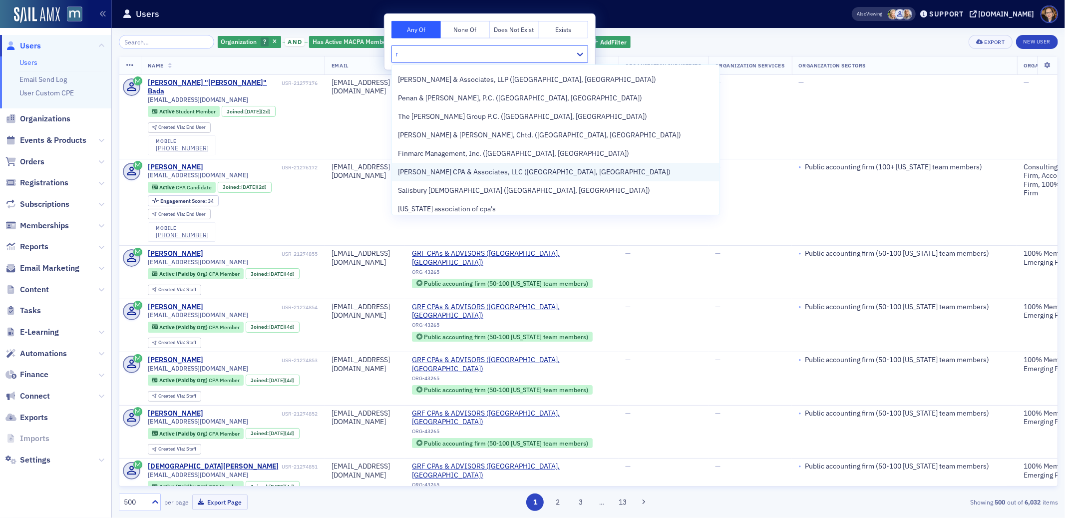
scroll to position [280, 0]
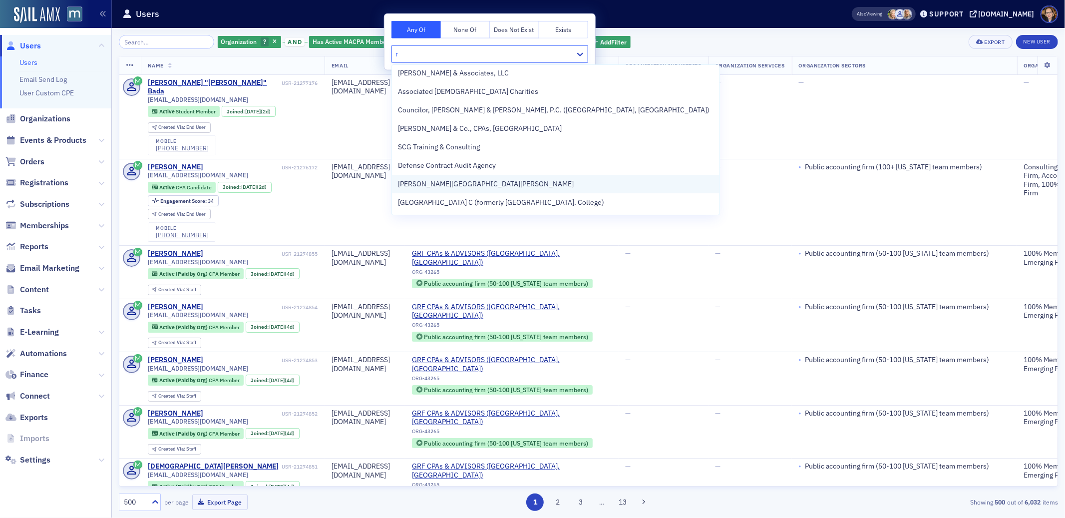
click at [456, 184] on span "Johns Hopkins University" at bounding box center [486, 184] width 176 height 10
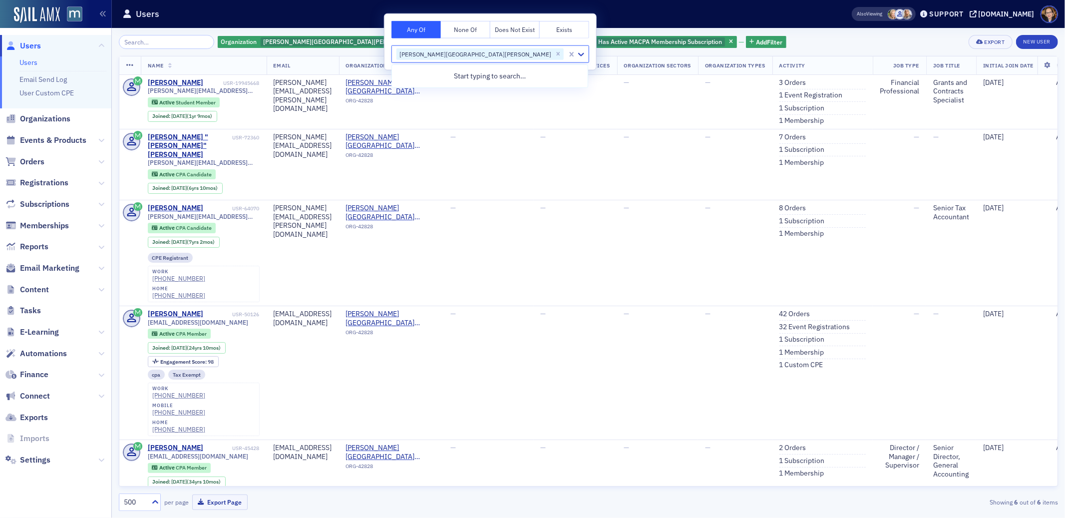
click at [740, 37] on div "Organization Johns Hopkins University and Has Active MACPA Membership Subscript…" at bounding box center [588, 42] width 939 height 14
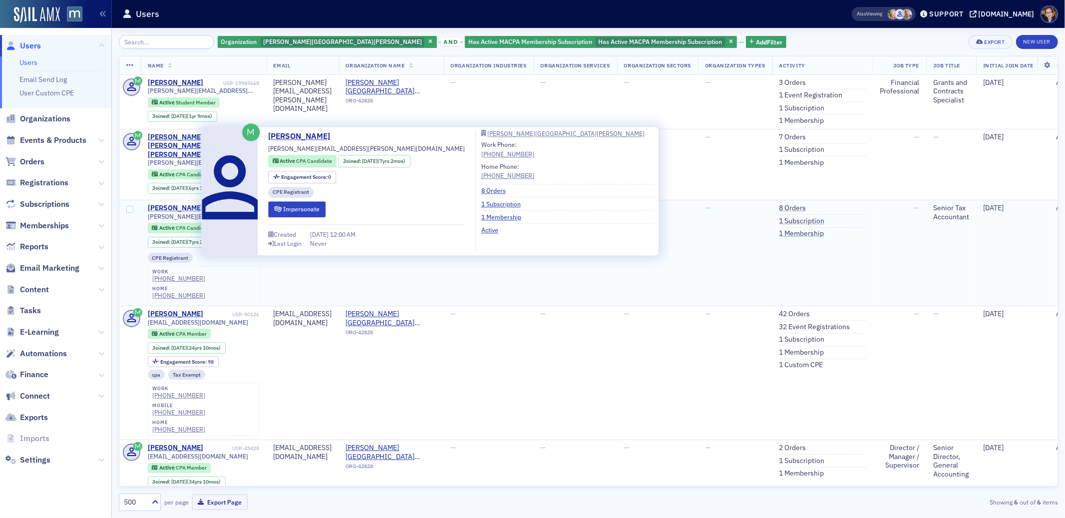
click at [192, 204] on div "David Thompson" at bounding box center [175, 208] width 55 height 9
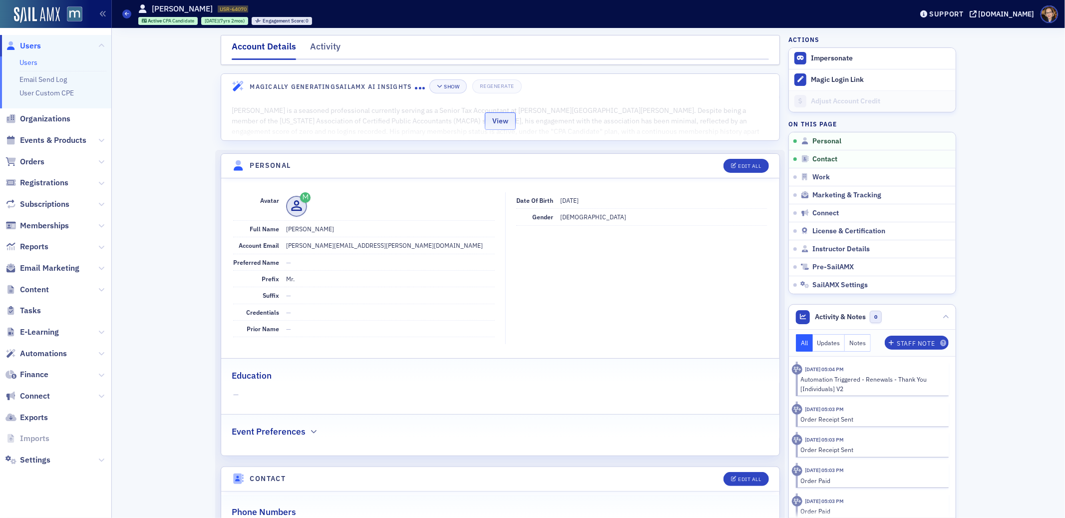
click at [494, 122] on button "View" at bounding box center [500, 120] width 31 height 17
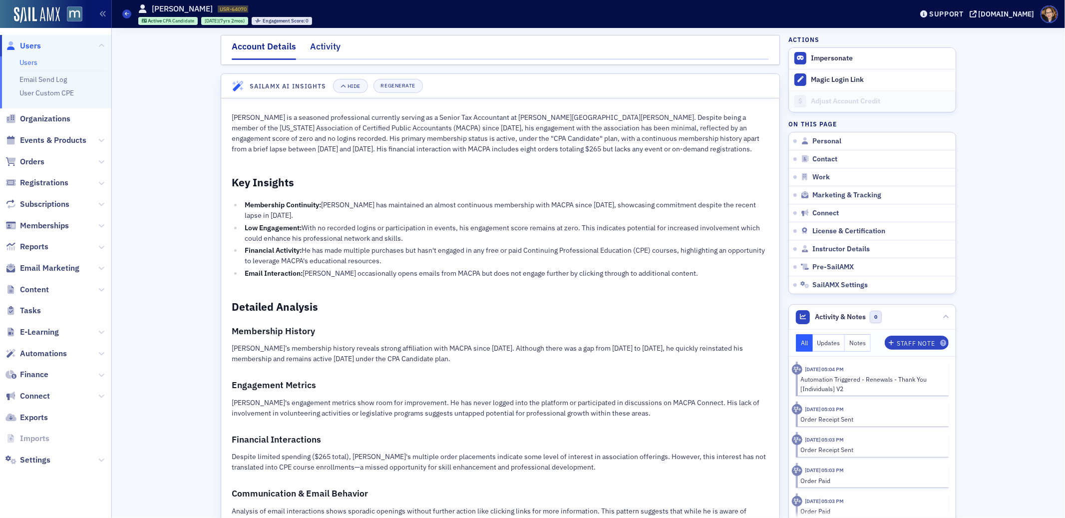
click at [324, 47] on div "Activity" at bounding box center [325, 49] width 30 height 18
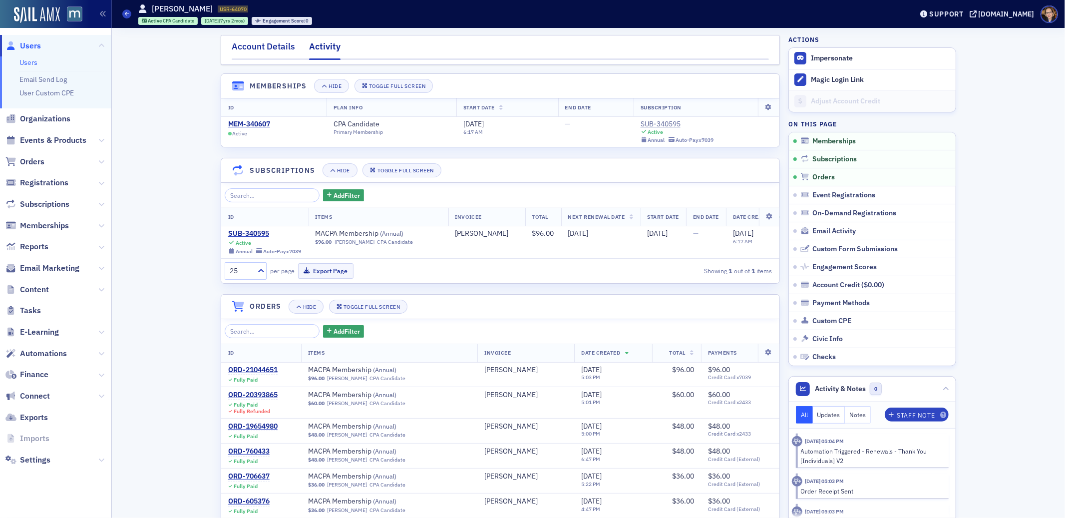
click at [271, 47] on div "Account Details" at bounding box center [263, 49] width 63 height 18
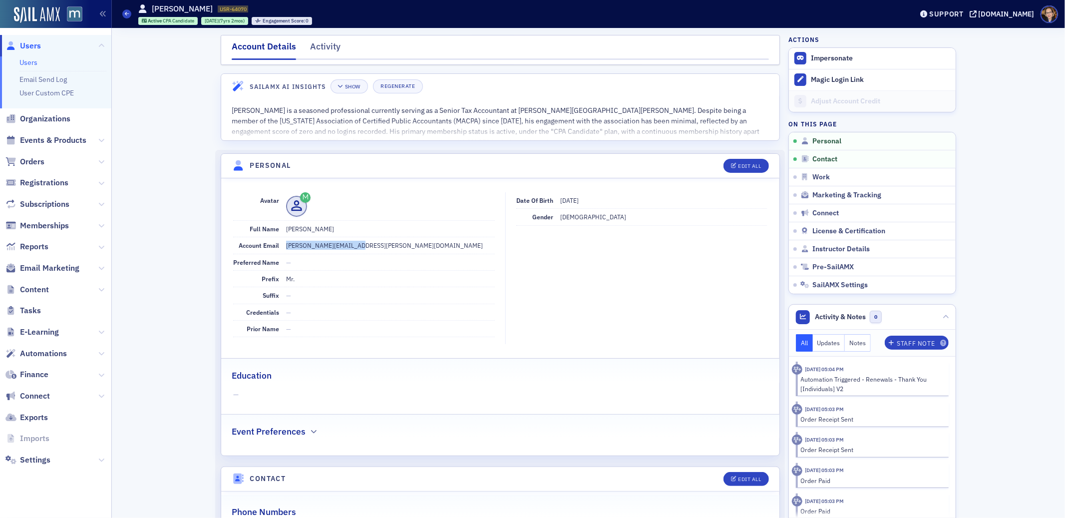
drag, startPoint x: 355, startPoint y: 246, endPoint x: 281, endPoint y: 247, distance: 74.4
click at [286, 247] on dd "david.thompson@jhu.edu" at bounding box center [390, 245] width 209 height 16
copy dd "david.thompson@jhu.edu"
click at [322, 49] on div "Activity" at bounding box center [325, 49] width 30 height 18
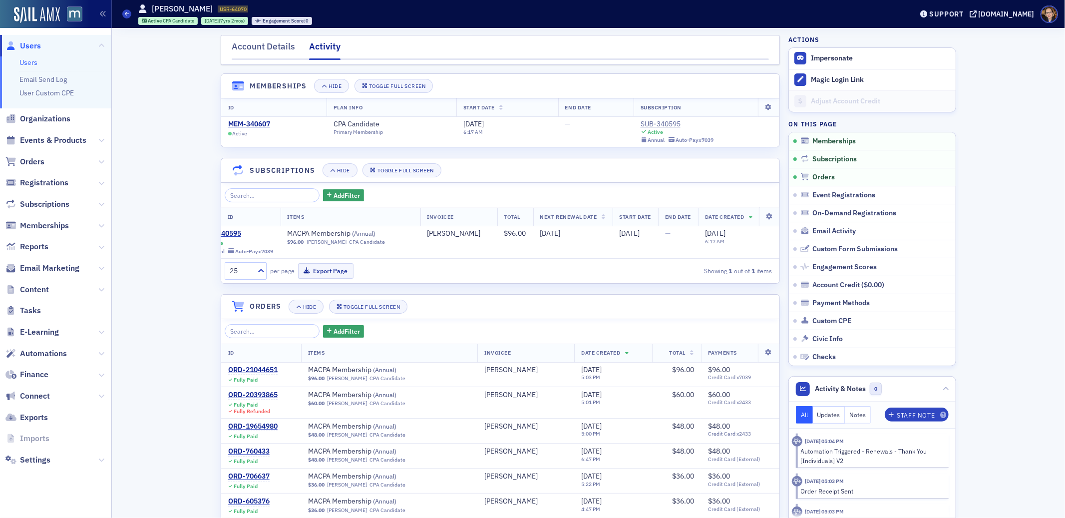
scroll to position [0, 37]
click at [261, 47] on div "Account Details" at bounding box center [263, 49] width 63 height 18
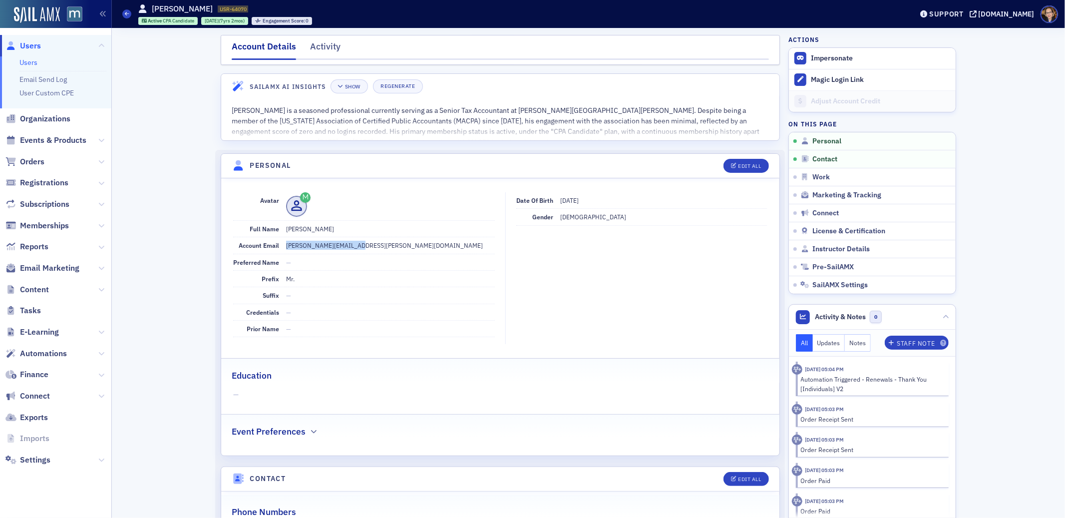
drag, startPoint x: 282, startPoint y: 246, endPoint x: 354, endPoint y: 246, distance: 72.4
click at [354, 246] on dd "david.thompson@jhu.edu" at bounding box center [390, 245] width 209 height 16
copy dd "david.thompson@jhu.edu"
click at [33, 160] on span "Orders" at bounding box center [32, 161] width 24 height 11
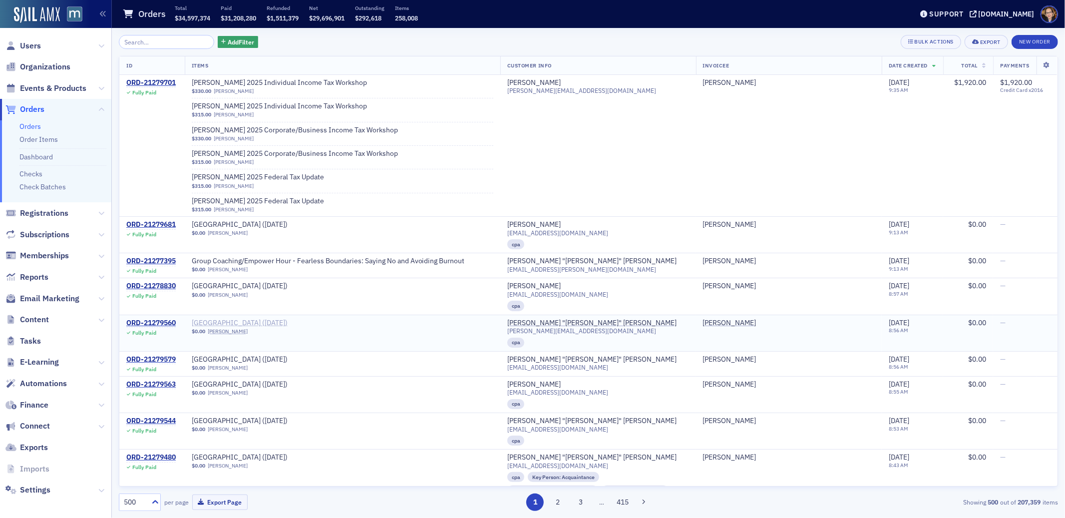
click at [280, 320] on span "[GEOGRAPHIC_DATA] ([DATE])" at bounding box center [255, 323] width 126 height 9
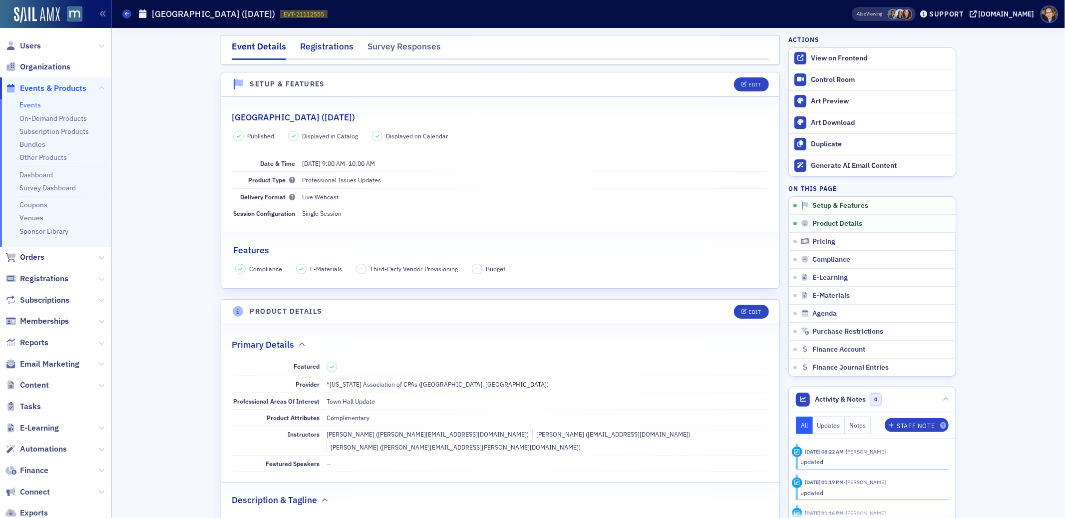
click at [318, 46] on div "Registrations" at bounding box center [326, 49] width 53 height 18
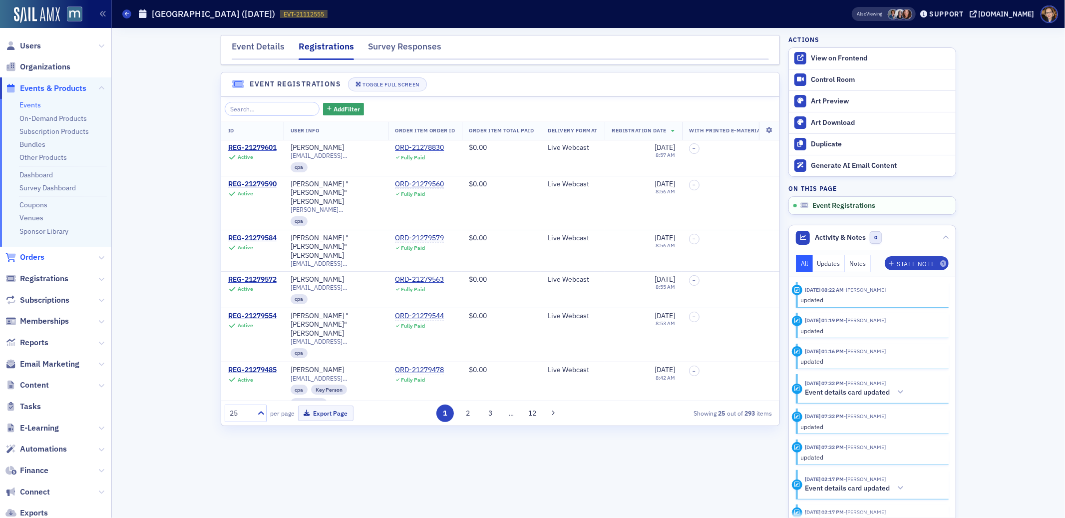
click at [28, 258] on span "Orders" at bounding box center [32, 257] width 24 height 11
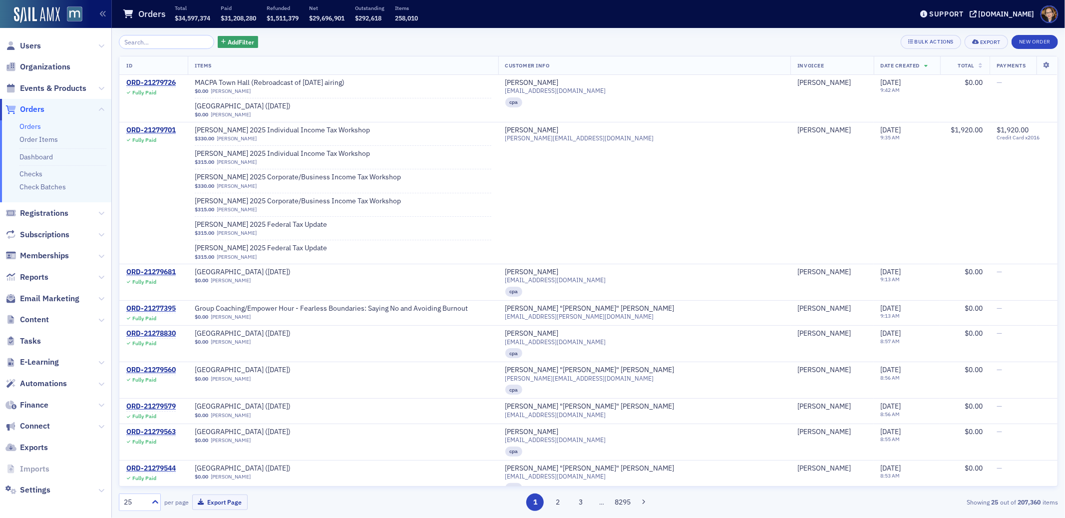
click at [30, 109] on span "Orders" at bounding box center [32, 109] width 24 height 11
click at [49, 89] on span "Events & Products" at bounding box center [53, 88] width 66 height 11
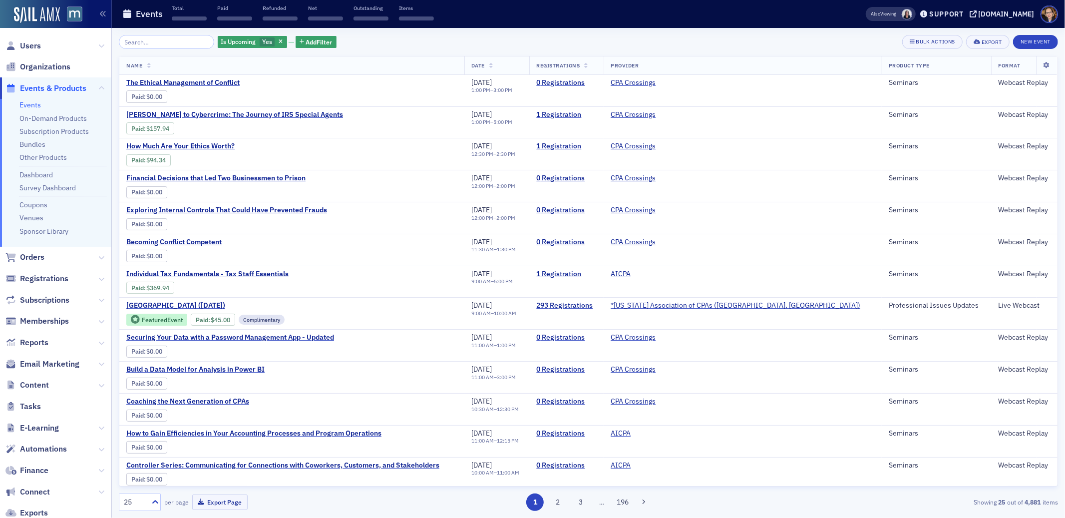
click at [140, 43] on input "search" at bounding box center [166, 42] width 95 height 14
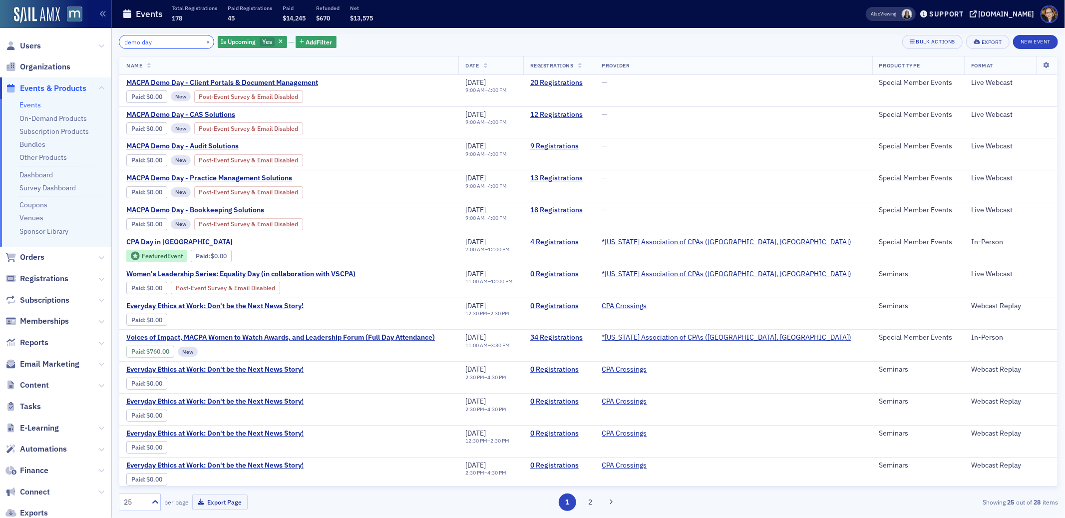
drag, startPoint x: 153, startPoint y: 42, endPoint x: 117, endPoint y: 42, distance: 35.5
click at [117, 42] on div "demo day × Is Upcoming Yes Add Filter Bulk Actions Export New Event Name Date R…" at bounding box center [588, 273] width 953 height 490
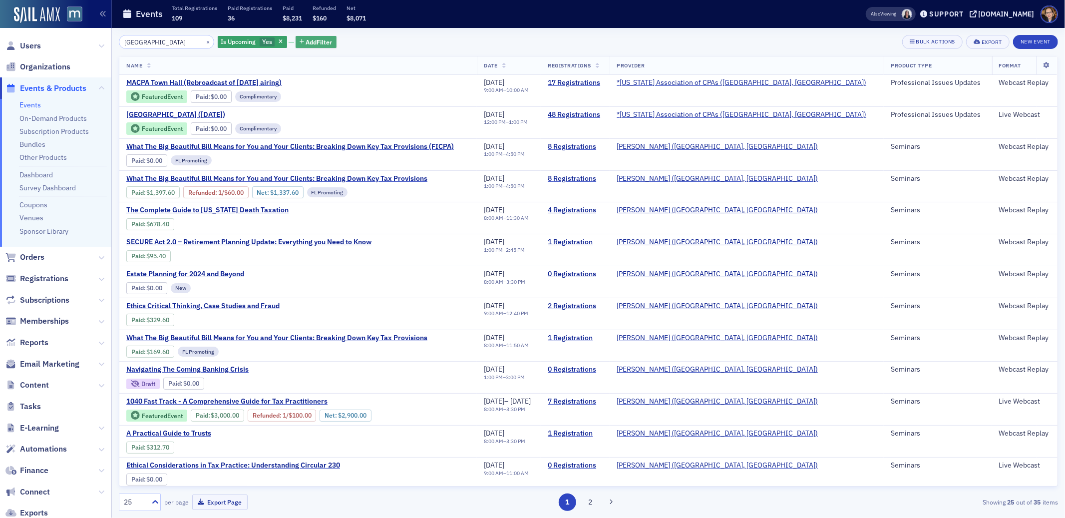
drag, startPoint x: 275, startPoint y: 41, endPoint x: 239, endPoint y: 40, distance: 35.9
click at [277, 41] on span "button" at bounding box center [281, 41] width 9 height 9
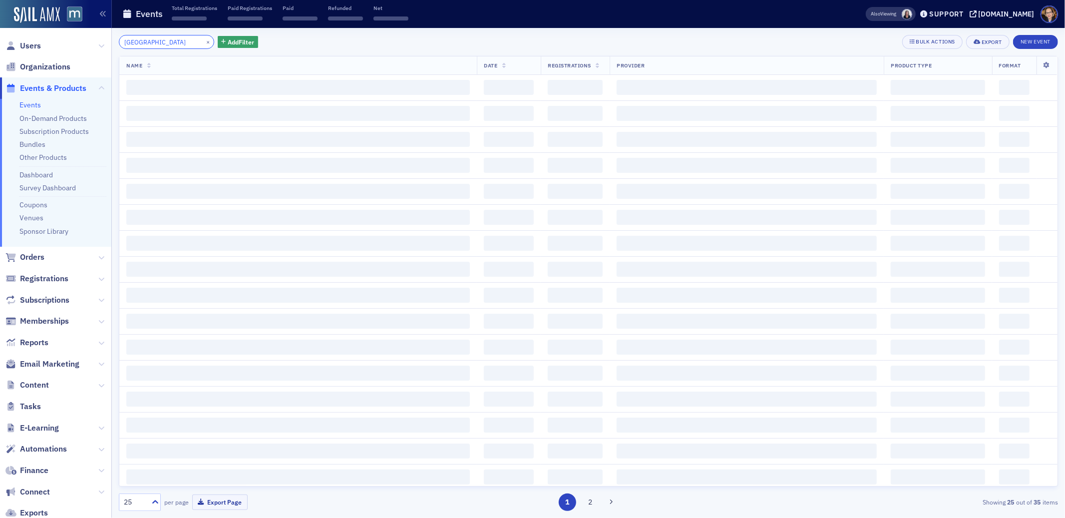
click at [158, 43] on input "[GEOGRAPHIC_DATA]" at bounding box center [166, 42] width 95 height 14
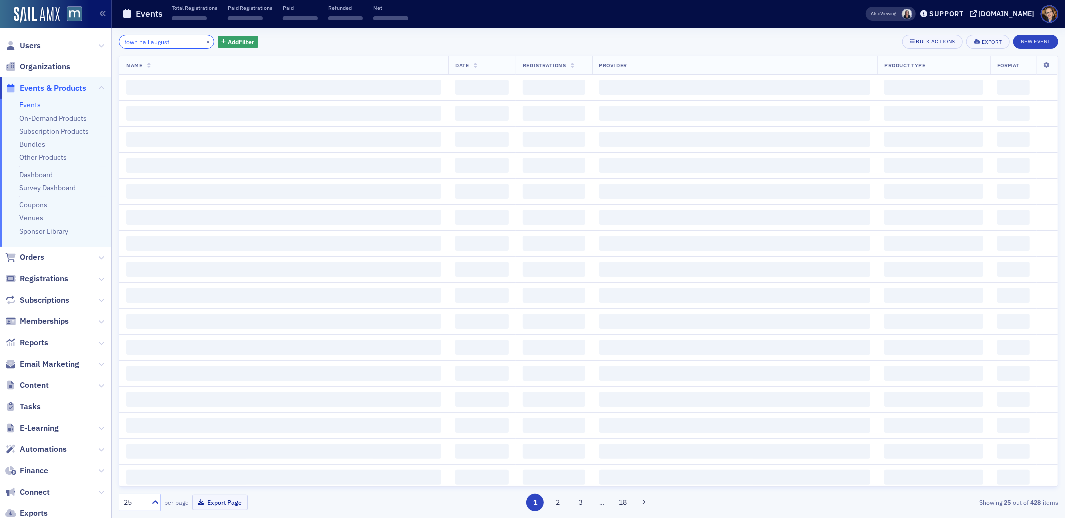
type input "town hall august"
click at [477, 38] on div "town hall august × Add Filter Bulk Actions Export New Event" at bounding box center [588, 42] width 939 height 14
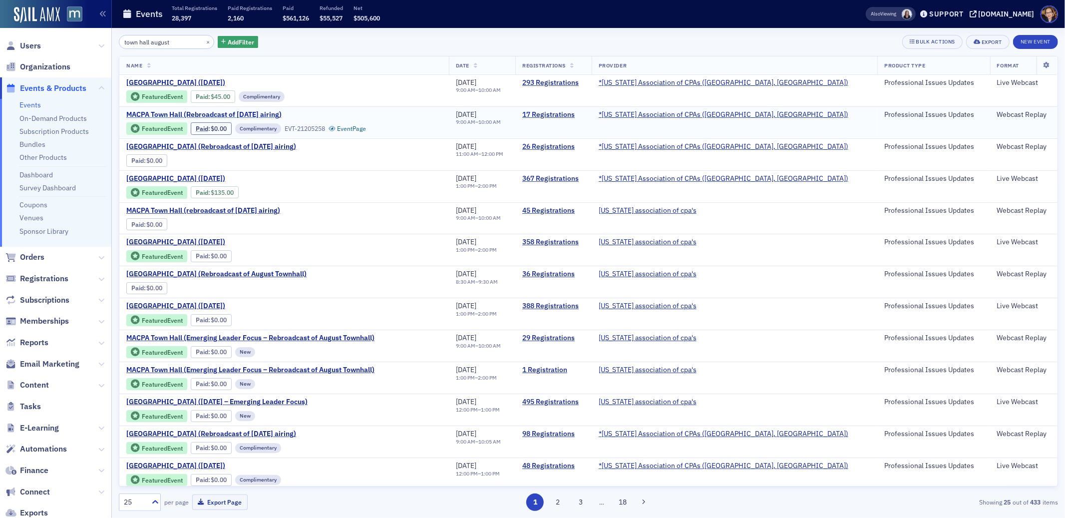
click at [233, 114] on span "MACPA Town Hall (Rebroadcast of [DATE] airing)" at bounding box center [210, 114] width 168 height 9
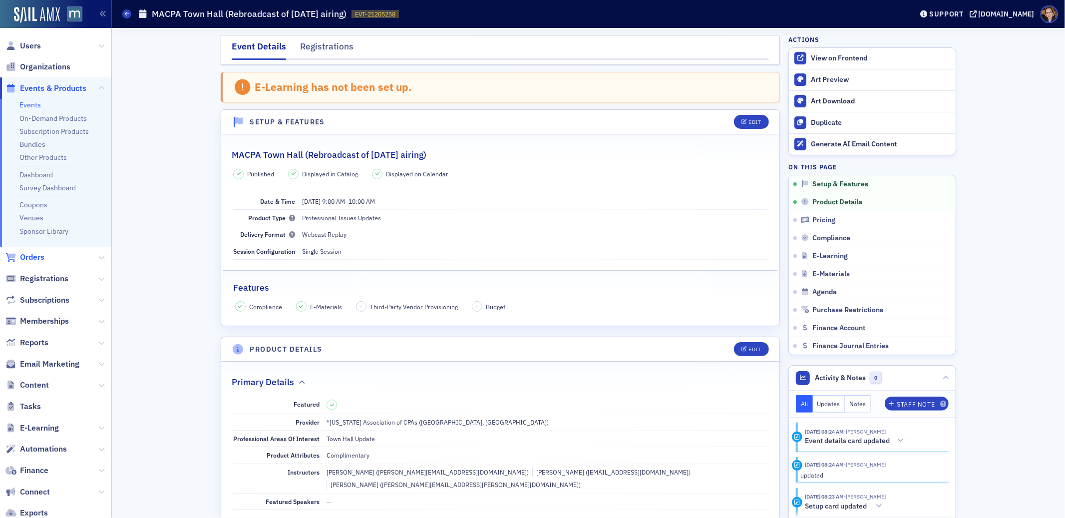
click at [30, 256] on span "Orders" at bounding box center [32, 257] width 24 height 11
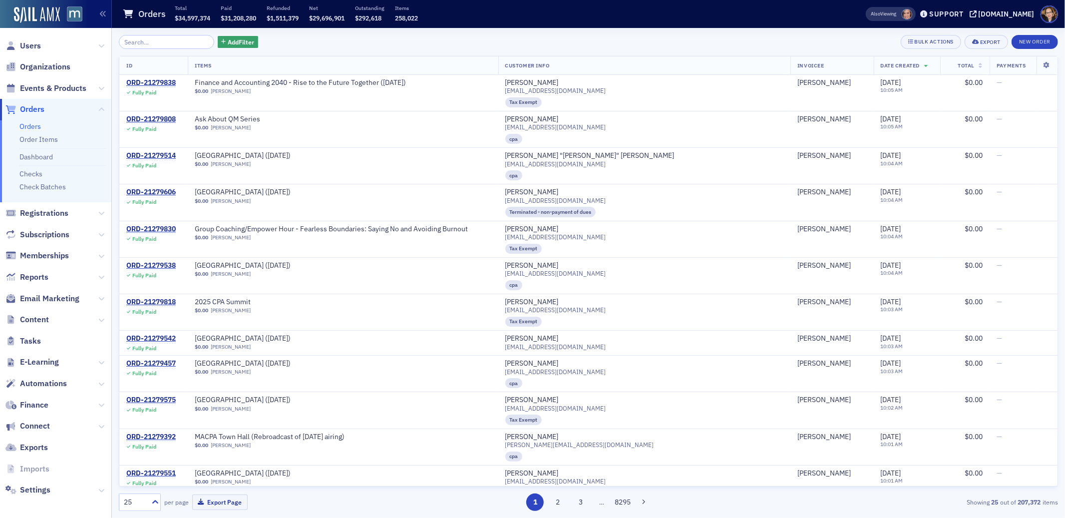
click at [25, 110] on span "Orders" at bounding box center [32, 109] width 24 height 11
